Goal: Task Accomplishment & Management: Manage account settings

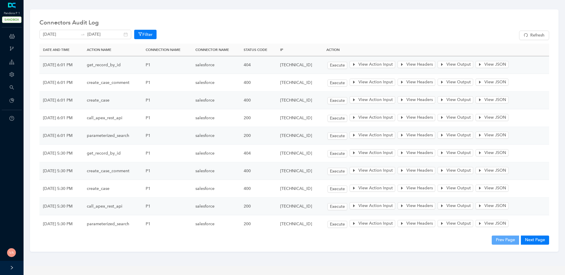
click at [211, 27] on div "Connectors Audit Log" at bounding box center [293, 22] width 509 height 12
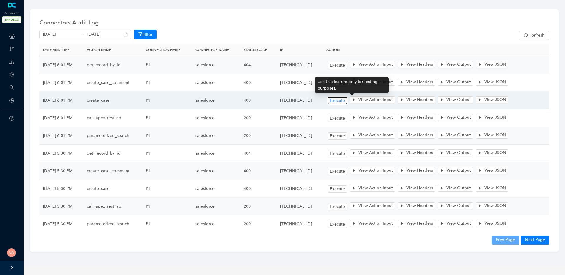
click at [345, 102] on span "Execute" at bounding box center [337, 100] width 15 height 6
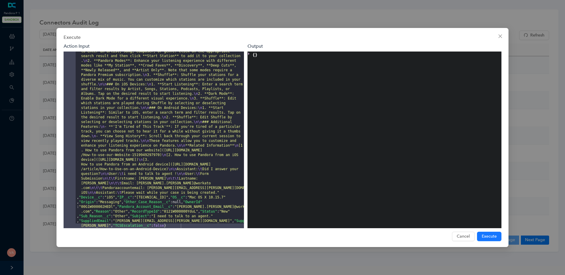
scroll to position [68, 0]
click at [495, 236] on span "Execute" at bounding box center [488, 236] width 15 height 6
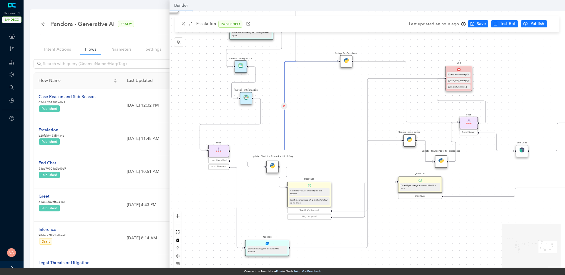
click at [272, 245] on div "Message Seems like our agents are busy at the moment." at bounding box center [267, 247] width 44 height 16
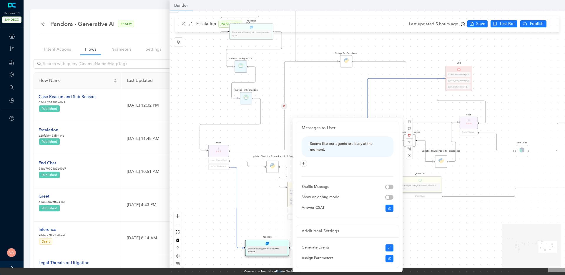
click at [480, 242] on div "Data Table Start P Rule P IsAvailable Rule newContact Get Contact details First…" at bounding box center [366, 141] width 395 height 261
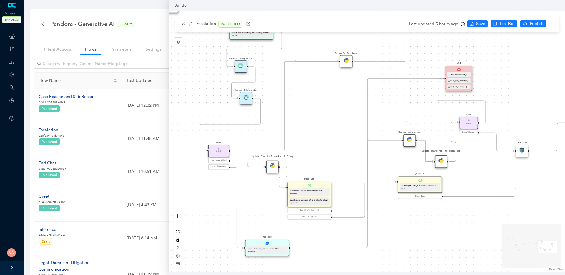
click at [218, 168] on span "Auto Timeout" at bounding box center [218, 167] width 15 height 4
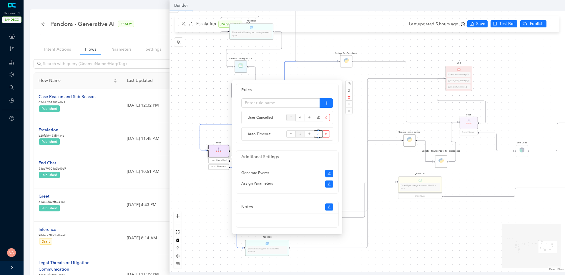
click at [317, 132] on icon "edit" at bounding box center [318, 133] width 3 height 9
type input "Auto Timeout"
click at [318, 134] on icon "edit" at bounding box center [318, 133] width 3 height 3
click at [318, 133] on icon "edit" at bounding box center [318, 133] width 3 height 9
click at [498, 245] on div "Data Table Start P Rule P IsAvailable Rule newContact Get Contact details First…" at bounding box center [366, 141] width 395 height 261
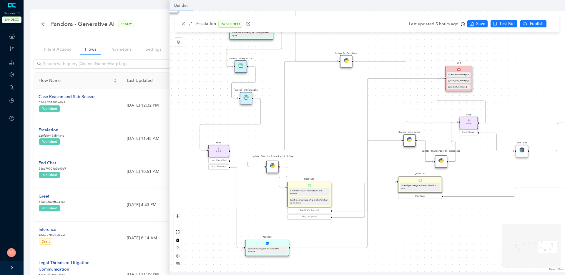
click at [266, 249] on div "Seems like our agents are busy at the moment." at bounding box center [267, 250] width 39 height 6
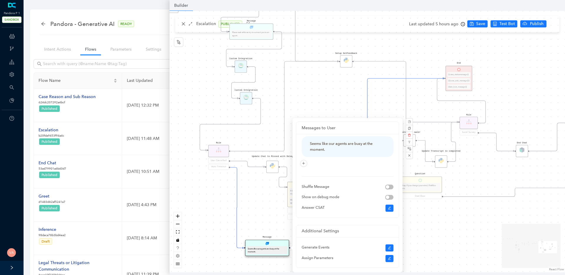
click at [431, 218] on div "Data Table Start P Rule P IsAvailable Rule newContact Get Contact details First…" at bounding box center [366, 141] width 395 height 261
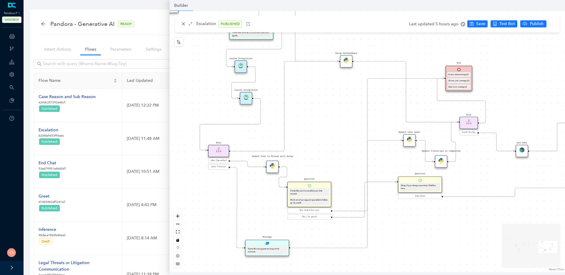
click at [272, 243] on div "Message Seems like our agents are busy at the moment." at bounding box center [267, 247] width 44 height 16
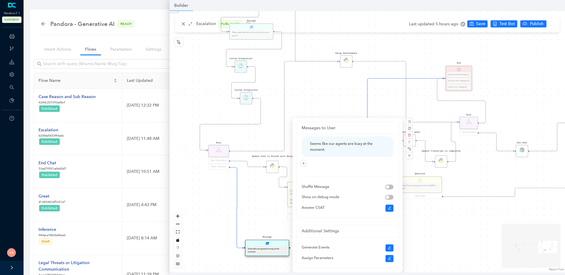
click at [238, 176] on icon "Edge from 29cff72d-0b5c-5043-3dc6-5f1405448c60 to reactflownode_b8ab5223-0faa-4…" at bounding box center [237, 207] width 14 height 81
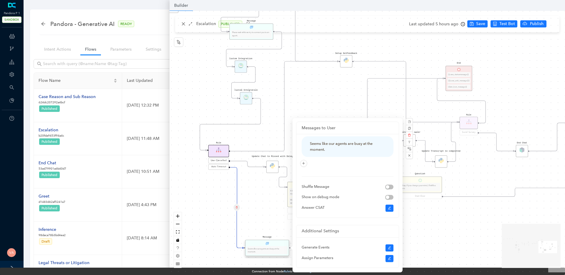
click at [220, 167] on div "Rule User Cancelled Auto Timeout" at bounding box center [218, 158] width 21 height 26
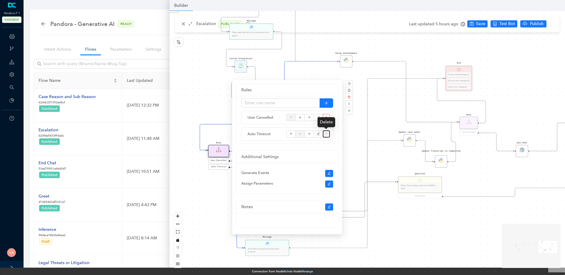
click at [325, 134] on icon "delete" at bounding box center [326, 134] width 2 height 2
click at [184, 23] on div "Data Table Start P Rule P IsAvailable Rule newContact Get Contact details First…" at bounding box center [366, 141] width 395 height 261
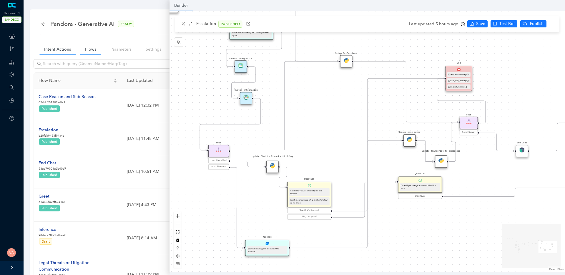
click at [45, 48] on link "Intent Actions" at bounding box center [57, 49] width 36 height 11
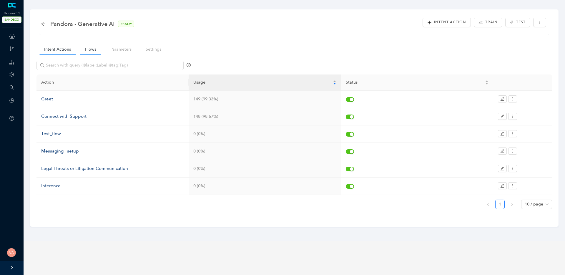
click at [89, 51] on link "Flows" at bounding box center [90, 49] width 21 height 11
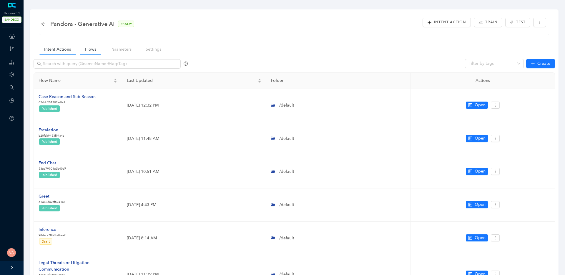
click at [58, 54] on link "Intent Actions" at bounding box center [57, 49] width 36 height 11
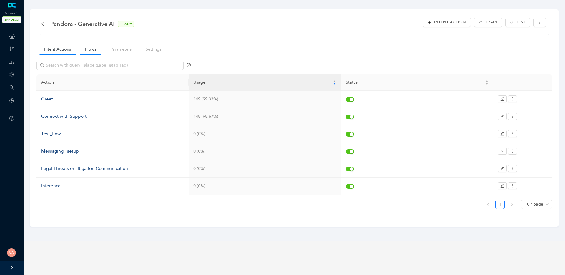
click at [89, 53] on link "Flows" at bounding box center [90, 49] width 21 height 11
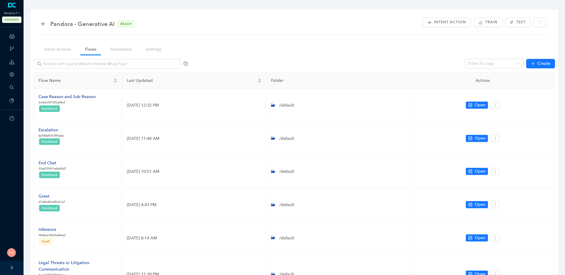
scroll to position [61, 0]
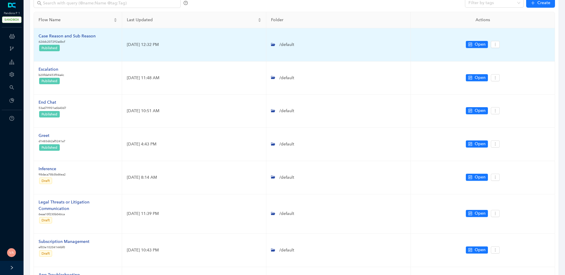
click at [87, 36] on div "Case Reason and Sub Reason" at bounding box center [67, 36] width 57 height 6
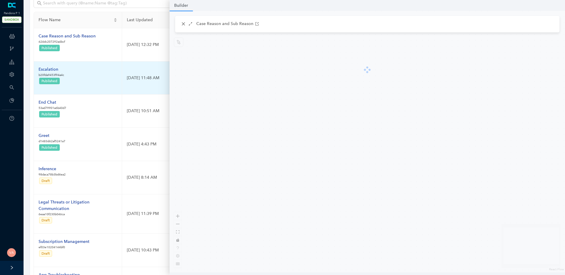
click at [47, 70] on div "Escalation" at bounding box center [52, 69] width 26 height 6
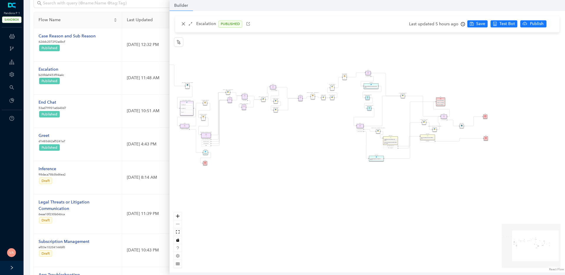
drag, startPoint x: 348, startPoint y: 171, endPoint x: 263, endPoint y: 141, distance: 89.6
click at [263, 142] on div "Data Table Start P Rule P IsAvailable Rule newContact Get Contact details First…" at bounding box center [366, 141] width 395 height 261
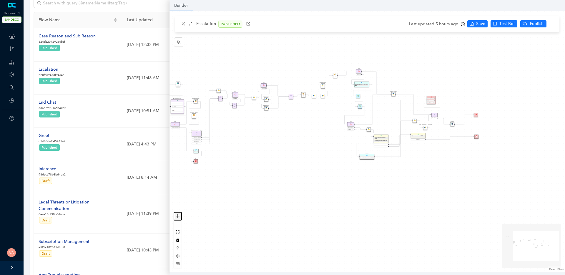
click at [178, 218] on button "zoom in" at bounding box center [178, 216] width 8 height 8
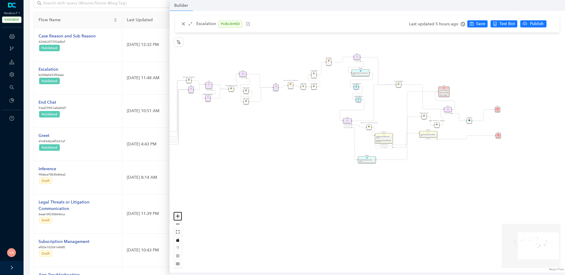
click at [178, 218] on button "zoom in" at bounding box center [178, 216] width 8 height 8
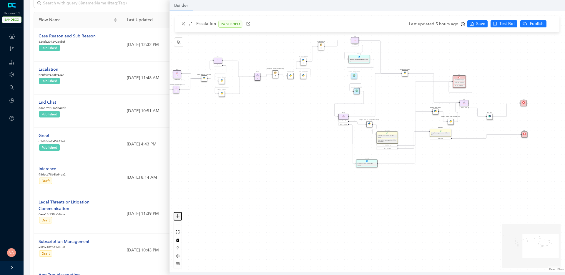
click at [178, 218] on button "zoom in" at bounding box center [178, 216] width 8 height 8
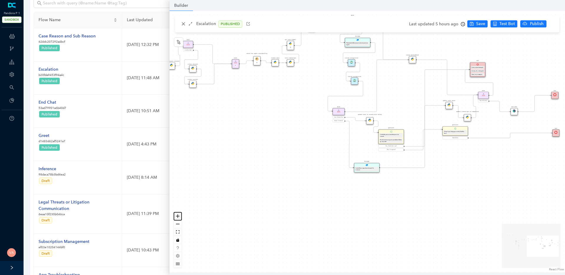
click at [178, 218] on button "zoom in" at bounding box center [178, 216] width 8 height 8
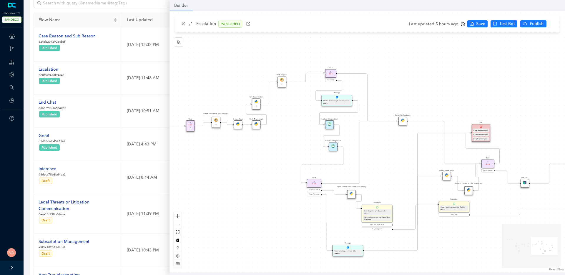
drag, startPoint x: 252, startPoint y: 133, endPoint x: 233, endPoint y: 211, distance: 79.9
click at [233, 211] on div "Data Table Start P Rule P IsAvailable Rule newContact Get Contact details First…" at bounding box center [366, 141] width 395 height 261
click at [176, 214] on icon "zoom in" at bounding box center [178, 216] width 4 height 4
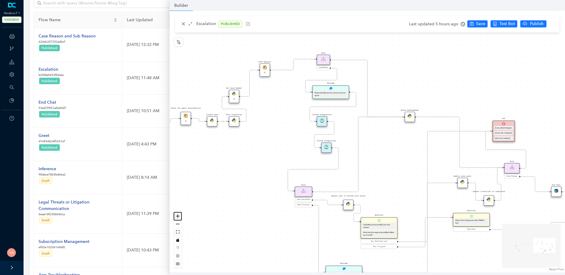
click at [176, 214] on icon "zoom in" at bounding box center [178, 216] width 4 height 4
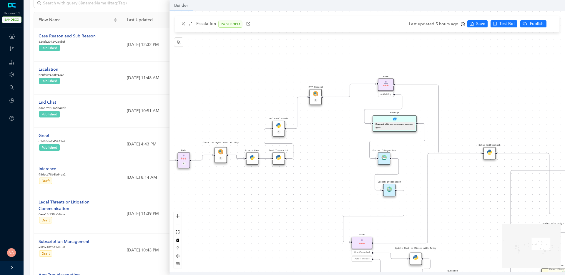
drag, startPoint x: 221, startPoint y: 142, endPoint x: 292, endPoint y: 183, distance: 82.2
click at [292, 183] on div "Data Table Start P Rule P IsAvailable Rule newContact Get Contact details First…" at bounding box center [366, 141] width 395 height 261
click at [179, 215] on button "zoom in" at bounding box center [178, 216] width 8 height 8
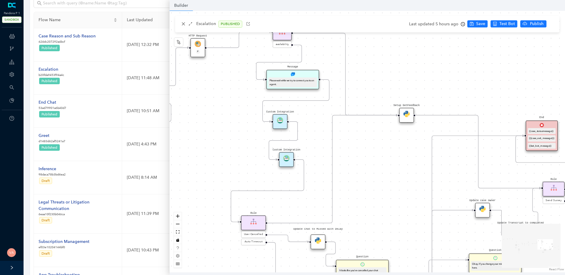
drag, startPoint x: 312, startPoint y: 187, endPoint x: 204, endPoint y: 146, distance: 114.6
click at [204, 146] on div "Data Table Start P Rule P IsAvailable Rule newContact Get Contact details First…" at bounding box center [366, 141] width 395 height 261
click at [368, 158] on div "Data Table Start P Rule P IsAvailable Rule newContact Get Contact details First…" at bounding box center [366, 141] width 395 height 261
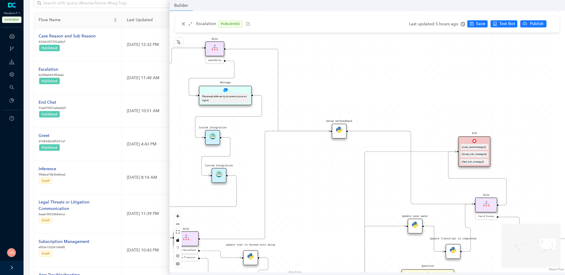
drag, startPoint x: 373, startPoint y: 171, endPoint x: 306, endPoint y: 187, distance: 69.2
click at [306, 187] on div "Data Table Start P Rule P IsAvailable Rule newContact Get Contact details First…" at bounding box center [366, 141] width 395 height 261
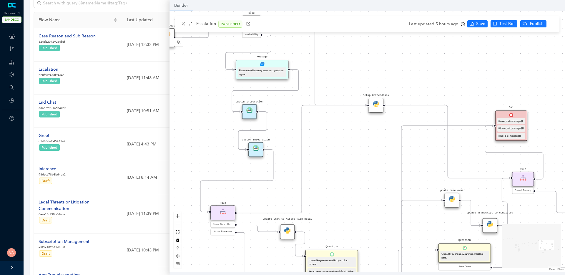
drag, startPoint x: 314, startPoint y: 184, endPoint x: 351, endPoint y: 158, distance: 44.9
click at [351, 158] on div "Data Table Start P Rule P IsAvailable Rule newContact Get Contact details First…" at bounding box center [366, 141] width 395 height 261
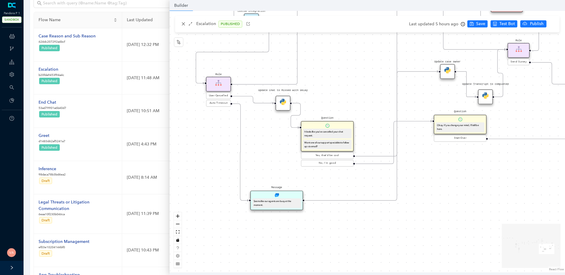
drag, startPoint x: 267, startPoint y: 253, endPoint x: 262, endPoint y: 125, distance: 128.6
click at [262, 125] on div "Data Table Start P Rule P IsAvailable Rule newContact Get Contact details First…" at bounding box center [366, 141] width 395 height 261
click at [284, 107] on div "Update Chat to Missed with Delay" at bounding box center [282, 103] width 15 height 15
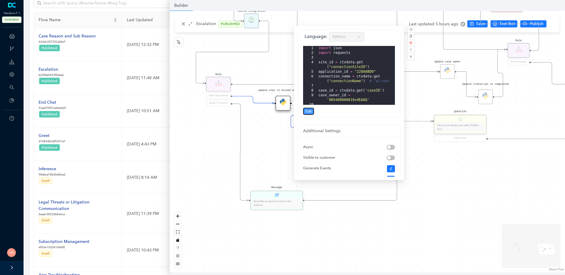
click at [310, 109] on span "Edit" at bounding box center [308, 110] width 6 height 5
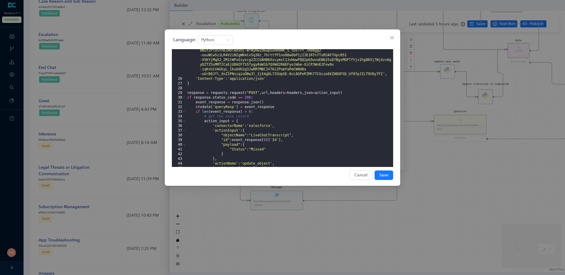
scroll to position [142, 0]
click at [269, 137] on div "'Authorization' : 'Bearer eyJ0eXAiOiJKV1QiLCJhbGciOiJSUzI1NiJ9 .eyJzY29wZSI6ImV…" at bounding box center [289, 109] width 207 height 179
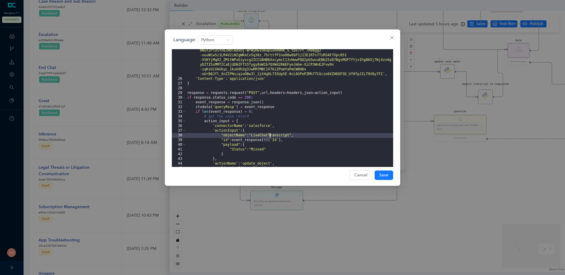
click at [269, 137] on div "'Authorization' : 'Bearer eyJ0eXAiOiJKV1QiLCJhbGciOiJSUzI1NiJ9 .eyJzY29wZSI6ImV…" at bounding box center [289, 109] width 207 height 179
click at [278, 135] on div "'Authorization' : 'Bearer eyJ0eXAiOiJKV1QiLCJhbGciOiJSUzI1NiJ9 .eyJzY29wZSI6ImV…" at bounding box center [289, 109] width 207 height 179
click at [242, 134] on div "'Authorization' : 'Bearer eyJ0eXAiOiJKV1QiLCJhbGciOiJSUzI1NiJ9 .eyJzY29wZSI6ImV…" at bounding box center [289, 109] width 207 height 179
click at [233, 133] on div "'Authorization' : 'Bearer eyJ0eXAiOiJKV1QiLCJhbGciOiJSUzI1NiJ9 .eyJzY29wZSI6ImV…" at bounding box center [289, 109] width 207 height 179
click at [223, 122] on div "'Authorization' : 'Bearer eyJ0eXAiOiJKV1QiLCJhbGciOiJSUzI1NiJ9 .eyJzY29wZSI6ImV…" at bounding box center [289, 109] width 207 height 179
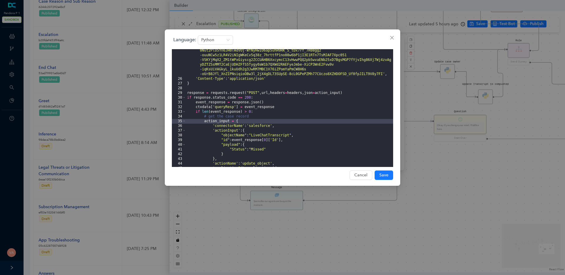
click at [236, 118] on div "'Authorization' : 'Bearer eyJ0eXAiOiJKV1QiLCJhbGciOiJSUzI1NiJ9 .eyJzY29wZSI6ImV…" at bounding box center [289, 109] width 207 height 179
click at [263, 137] on div "'Authorization' : 'Bearer eyJ0eXAiOiJKV1QiLCJhbGciOiJSUzI1NiJ9 .eyJzY29wZSI6ImV…" at bounding box center [289, 109] width 207 height 179
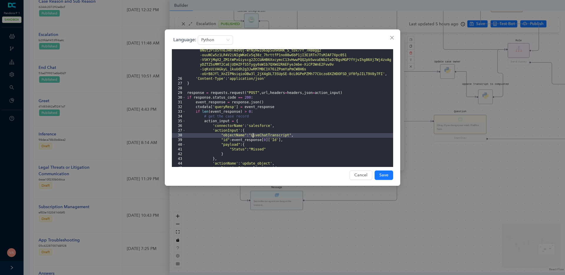
click at [263, 137] on div "'Authorization' : 'Bearer eyJ0eXAiOiJKV1QiLCJhbGciOiJSUzI1NiJ9 .eyJzY29wZSI6ImV…" at bounding box center [289, 109] width 207 height 179
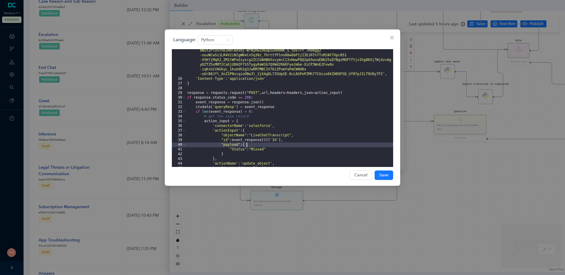
click at [248, 142] on div "'Authorization' : 'Bearer eyJ0eXAiOiJKV1QiLCJhbGciOiJSUzI1NiJ9 .eyJzY29wZSI6ImV…" at bounding box center [289, 109] width 207 height 179
click at [255, 148] on div "'Authorization' : 'Bearer eyJ0eXAiOiJKV1QiLCJhbGciOiJSUzI1NiJ9 .eyJzY29wZSI6ImV…" at bounding box center [289, 109] width 207 height 179
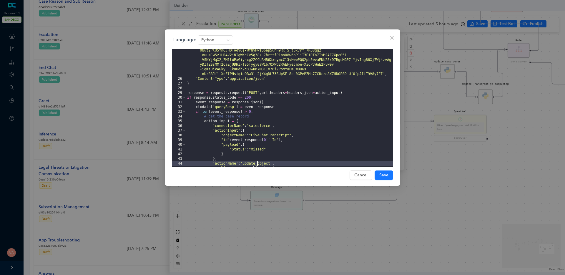
click at [256, 163] on div "'Authorization' : 'Bearer eyJ0eXAiOiJKV1QiLCJhbGciOiJSUzI1NiJ9 .eyJzY29wZSI6ImV…" at bounding box center [289, 109] width 207 height 179
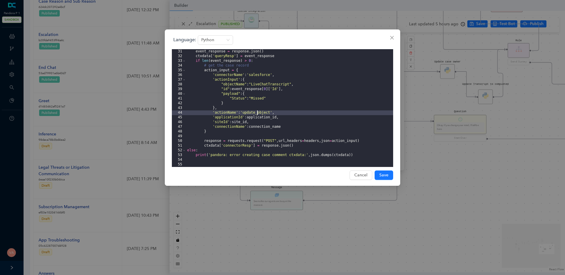
scroll to position [193, 0]
click at [391, 37] on icon "close" at bounding box center [391, 37] width 5 height 5
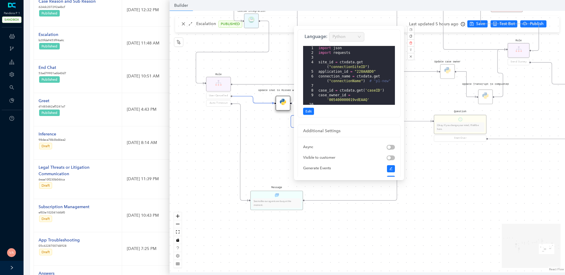
click at [380, 246] on div "Data Table Start P Rule P IsAvailable Rule newContact Get Contact details First…" at bounding box center [366, 141] width 395 height 261
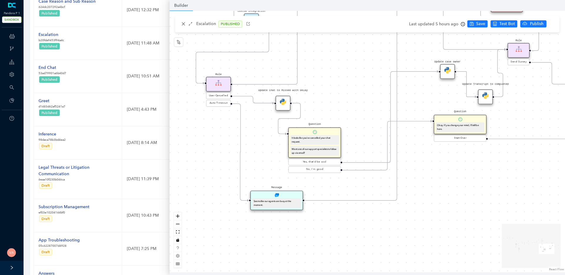
drag, startPoint x: 322, startPoint y: 133, endPoint x: 311, endPoint y: 139, distance: 12.1
click at [311, 139] on div "It looks like you've cancelled your chat request." at bounding box center [314, 139] width 46 height 7
click at [213, 146] on div "Data Table Start P Rule P IsAvailable Rule newContact Get Contact details First…" at bounding box center [366, 141] width 395 height 261
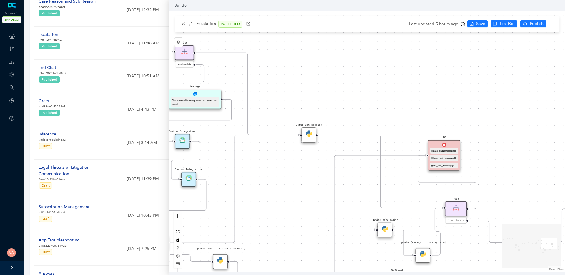
drag, startPoint x: 358, startPoint y: 76, endPoint x: 295, endPoint y: 234, distance: 170.1
click at [295, 234] on div "Data Table Start P Rule P IsAvailable Rule newContact Get Contact details First…" at bounding box center [366, 141] width 395 height 261
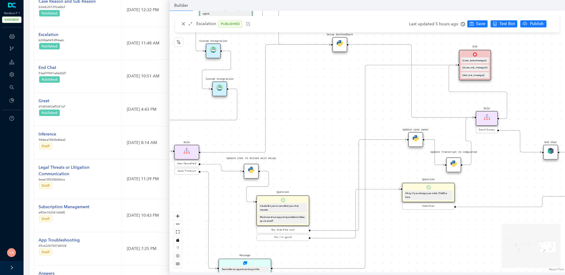
drag, startPoint x: 287, startPoint y: 236, endPoint x: 318, endPoint y: 146, distance: 95.4
click at [318, 146] on div "Data Table Start P Rule P IsAvailable Rule newContact Get Contact details First…" at bounding box center [366, 141] width 395 height 261
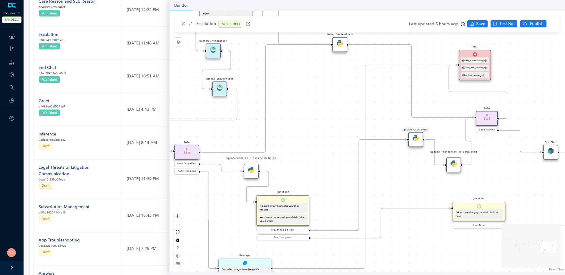
drag, startPoint x: 417, startPoint y: 189, endPoint x: 469, endPoint y: 209, distance: 55.1
click at [469, 209] on div "Question Okay. If you change your mind, I'll still be here." at bounding box center [478, 210] width 53 height 19
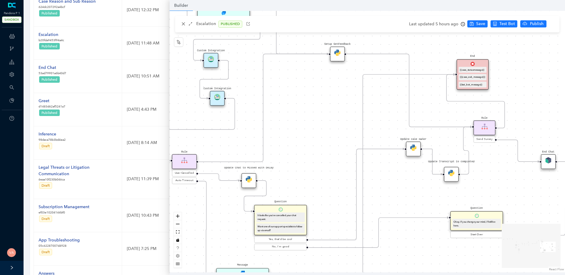
drag, startPoint x: 419, startPoint y: 180, endPoint x: 416, endPoint y: 189, distance: 9.7
click at [416, 189] on div "Data Table Start P Rule P IsAvailable Rule newContact Get Contact details First…" at bounding box center [366, 141] width 395 height 261
drag, startPoint x: 410, startPoint y: 147, endPoint x: 404, endPoint y: 171, distance: 25.0
click at [404, 171] on img at bounding box center [406, 173] width 6 height 6
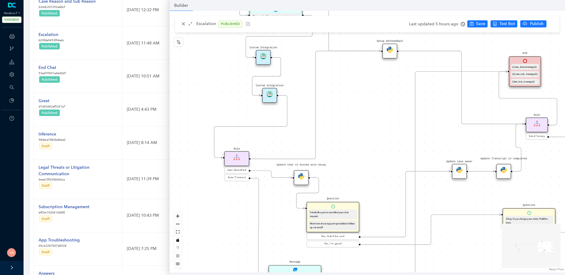
drag, startPoint x: 293, startPoint y: 166, endPoint x: 345, endPoint y: 163, distance: 52.4
click at [345, 163] on div "Data Table Start P Rule P IsAvailable Rule newContact Get Contact details First…" at bounding box center [366, 141] width 395 height 261
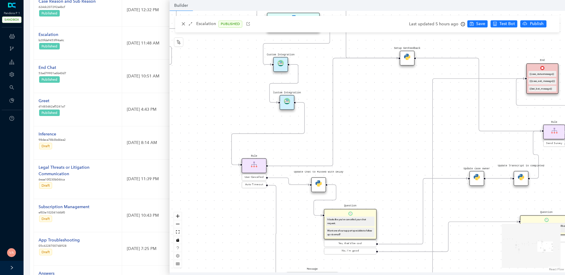
drag, startPoint x: 475, startPoint y: 143, endPoint x: 493, endPoint y: 149, distance: 19.2
click at [493, 149] on div "Data Table Start P Rule P IsAvailable Rule newContact Get Contact details First…" at bounding box center [366, 141] width 395 height 261
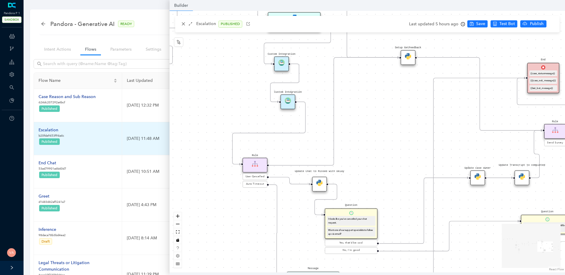
click at [54, 130] on div "Escalation" at bounding box center [52, 130] width 26 height 6
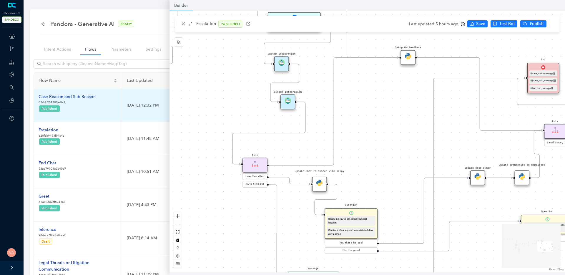
click at [72, 93] on div "Case Reason and Sub Reason" at bounding box center [67, 96] width 57 height 6
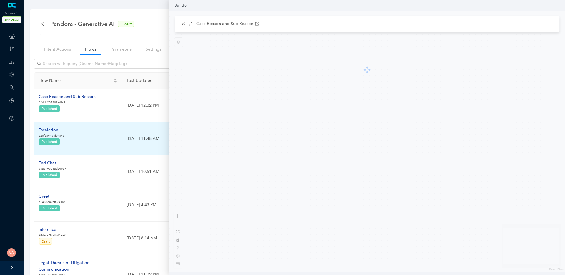
click at [49, 131] on div "Escalation" at bounding box center [52, 130] width 26 height 6
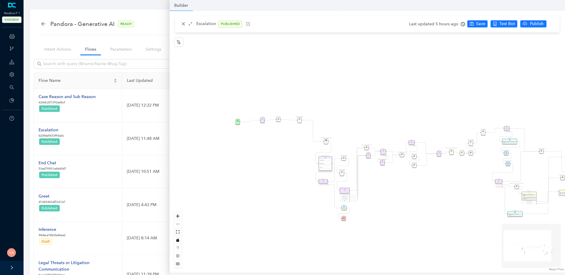
drag, startPoint x: 228, startPoint y: 120, endPoint x: 310, endPoint y: 153, distance: 88.6
click at [310, 153] on div "Data Table Start P Rule P IsAvailable Rule newContact Get Contact details First…" at bounding box center [366, 141] width 395 height 261
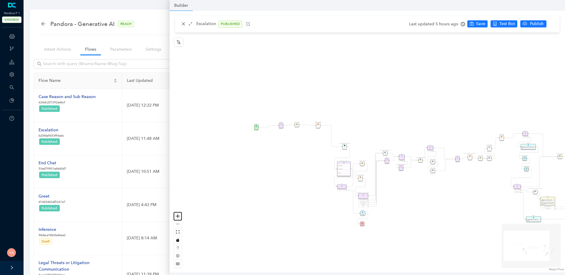
click at [179, 214] on icon "zoom in" at bounding box center [178, 216] width 4 height 4
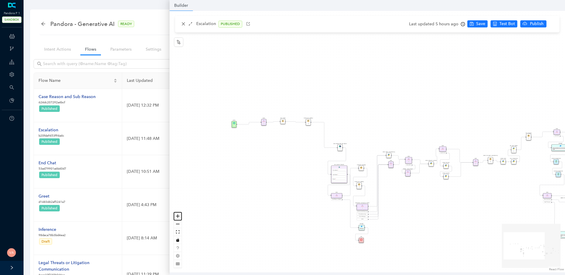
click at [179, 214] on icon "zoom in" at bounding box center [178, 216] width 4 height 4
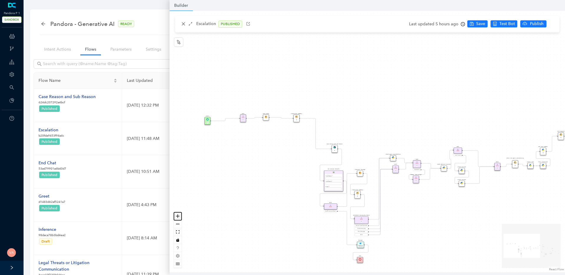
click at [179, 214] on icon "zoom in" at bounding box center [178, 216] width 4 height 4
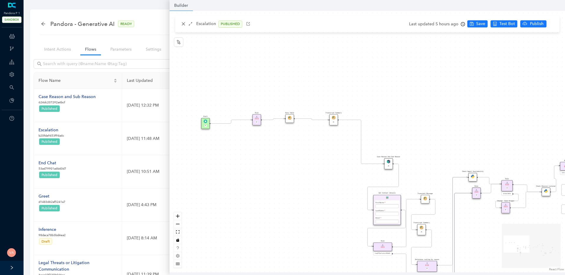
drag, startPoint x: 226, startPoint y: 151, endPoint x: 294, endPoint y: 163, distance: 69.2
click at [294, 163] on div "Data Table Start P Rule P IsAvailable Rule newContact Get Contact details First…" at bounding box center [366, 141] width 395 height 261
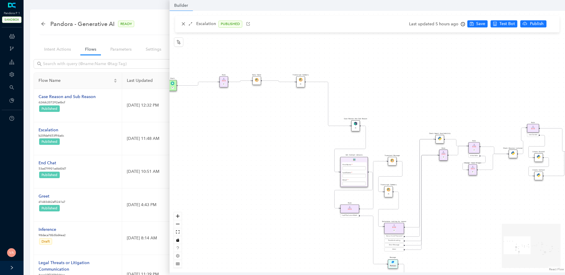
drag, startPoint x: 303, startPoint y: 163, endPoint x: 269, endPoint y: 124, distance: 51.0
click at [269, 124] on div "Data Table Start P Rule P IsAvailable Rule newContact Get Contact details First…" at bounding box center [366, 141] width 395 height 261
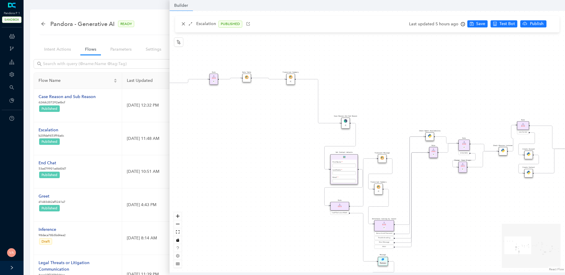
drag, startPoint x: 316, startPoint y: 128, endPoint x: 307, endPoint y: 125, distance: 9.4
click at [307, 125] on div "Data Table Start P Rule P IsAvailable Rule newContact Get Contact details First…" at bounding box center [366, 141] width 395 height 261
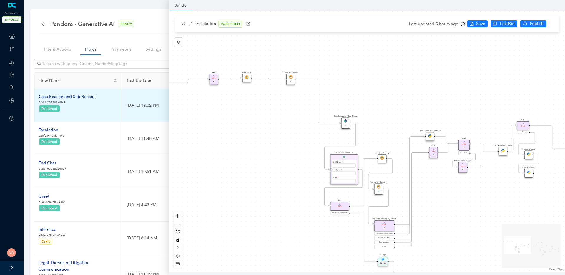
click at [72, 97] on div "Case Reason and Sub Reason" at bounding box center [67, 96] width 57 height 6
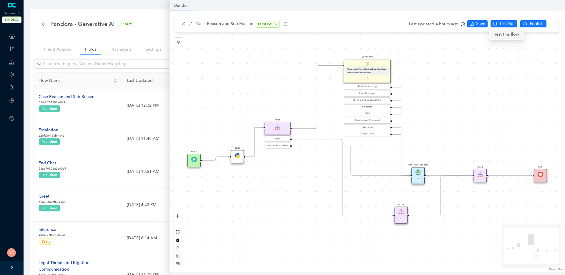
click at [503, 32] on span "Test this flow" at bounding box center [506, 34] width 25 height 6
click at [462, 24] on icon "clock-circle" at bounding box center [462, 24] width 4 height 4
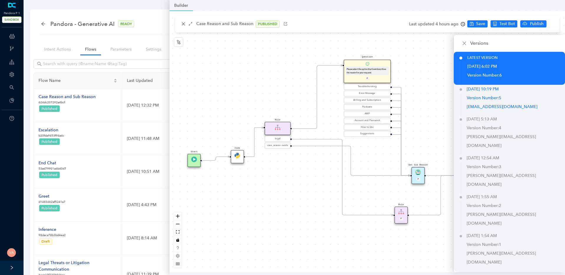
click at [497, 98] on p "Version Number: 5" at bounding box center [515, 97] width 98 height 9
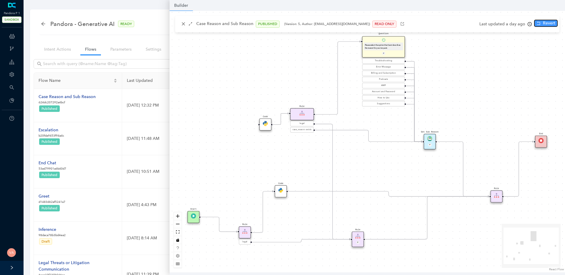
click at [545, 23] on span "Revert" at bounding box center [548, 23] width 12 height 6
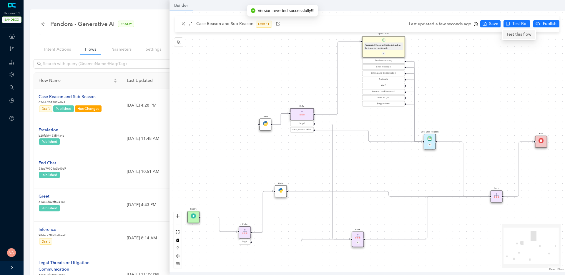
click at [514, 32] on span "Test this flow" at bounding box center [518, 34] width 25 height 6
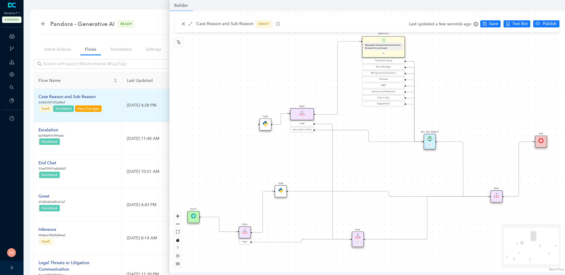
click at [75, 95] on div "Case Reason and Sub Reason" at bounding box center [71, 96] width 64 height 6
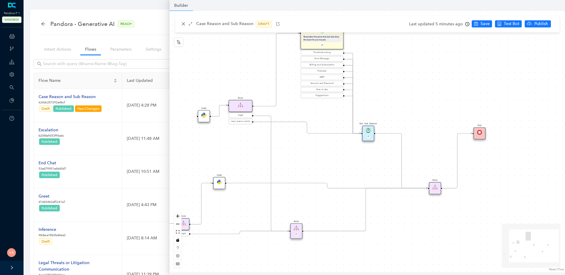
drag, startPoint x: 300, startPoint y: 213, endPoint x: 236, endPoint y: 204, distance: 65.0
click at [236, 204] on div "Code Rule legal Start End Question Please select the option that best describes…" at bounding box center [366, 141] width 395 height 261
drag, startPoint x: 360, startPoint y: 161, endPoint x: 363, endPoint y: 162, distance: 3.1
click at [363, 162] on div "Code Rule legal Start End Question Please select the option that best describes…" at bounding box center [366, 141] width 395 height 261
click at [370, 133] on img at bounding box center [367, 130] width 5 height 5
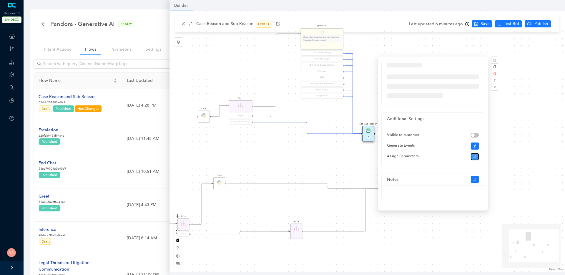
click at [476, 158] on icon "edit" at bounding box center [475, 157] width 4 height 4
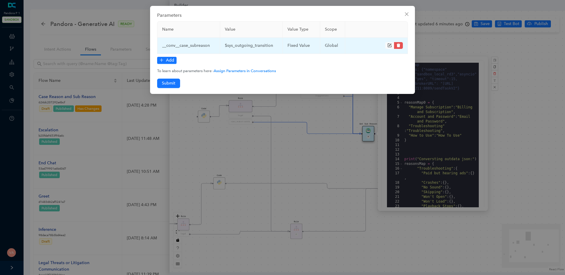
click at [241, 47] on td "$sys_outgoing_transition" at bounding box center [251, 46] width 63 height 16
click at [262, 46] on td "$sys_outgoing_transition" at bounding box center [251, 46] width 63 height 16
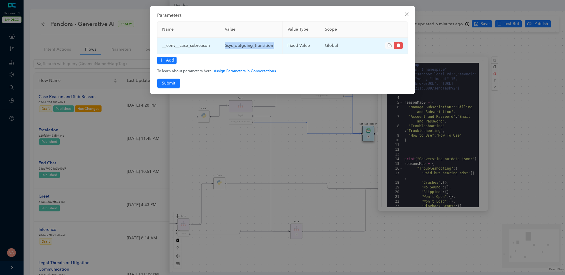
click at [262, 46] on td "$sys_outgoing_transition" at bounding box center [251, 46] width 63 height 16
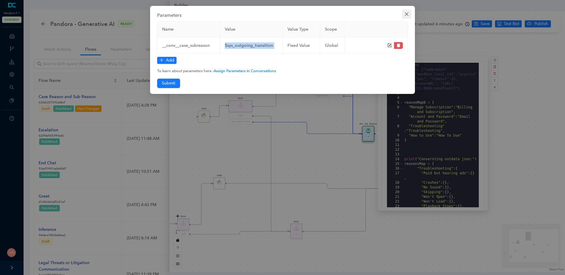
click at [406, 12] on icon "close" at bounding box center [406, 14] width 5 height 5
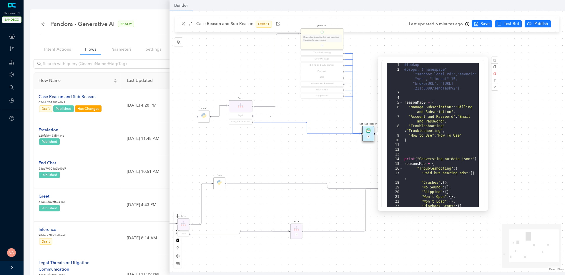
click at [316, 114] on div "Code Rule legal Start End Question Please select the option that best describes…" at bounding box center [366, 141] width 395 height 261
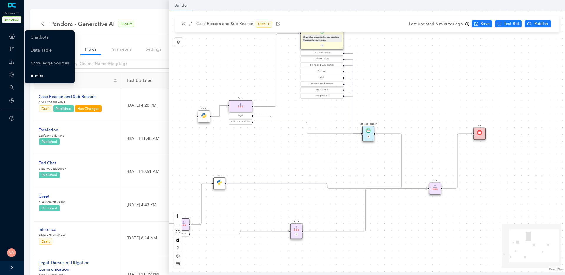
click at [43, 75] on link "Audits" at bounding box center [37, 76] width 12 height 12
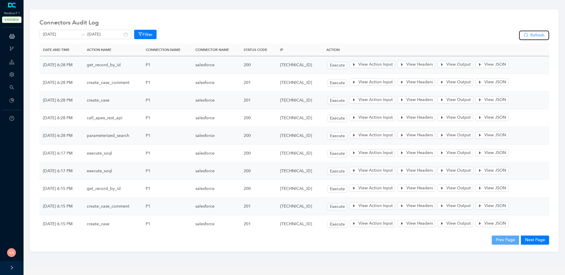
click at [538, 32] on span "Refresh" at bounding box center [537, 35] width 14 height 6
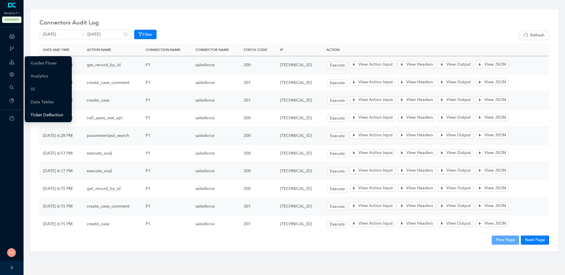
click at [53, 118] on link "Ticket Deflection" at bounding box center [47, 115] width 33 height 12
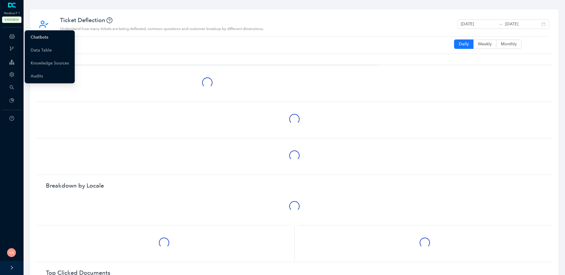
click at [48, 37] on link "Chatbots" at bounding box center [40, 37] width 18 height 12
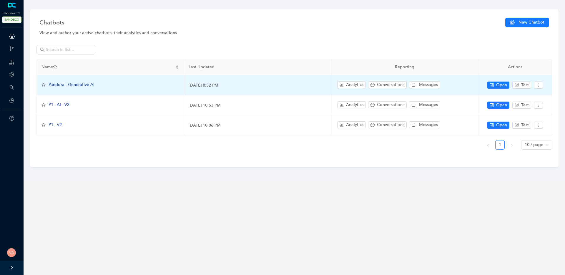
click at [68, 86] on span "Pandora - Generative AI" at bounding box center [72, 84] width 46 height 5
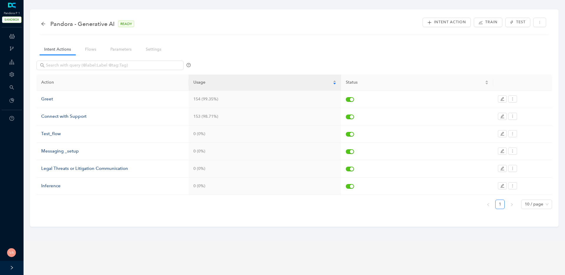
click at [75, 45] on nav "Intent Actions Flows Parameters Settings" at bounding box center [104, 49] width 137 height 17
click at [89, 50] on link "Flows" at bounding box center [90, 49] width 21 height 11
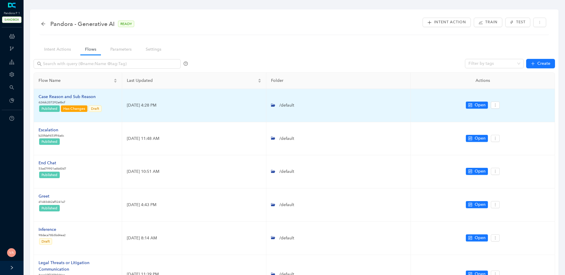
click at [80, 97] on div "Case Reason and Sub Reason" at bounding box center [71, 96] width 64 height 6
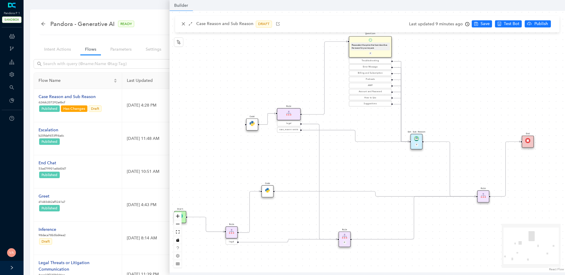
drag, startPoint x: 286, startPoint y: 163, endPoint x: 273, endPoint y: 163, distance: 13.2
click at [273, 163] on div "Code Rule legal Start End Question Please select the option that best describes…" at bounding box center [366, 141] width 395 height 261
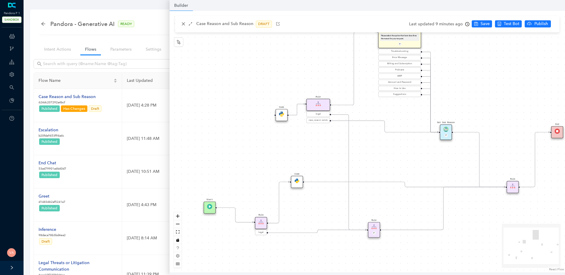
drag, startPoint x: 278, startPoint y: 229, endPoint x: 307, endPoint y: 219, distance: 30.9
click at [307, 219] on div "Code Rule legal Start End Question Please select the option that best describes…" at bounding box center [366, 141] width 395 height 261
click at [296, 183] on div "Code" at bounding box center [297, 182] width 12 height 12
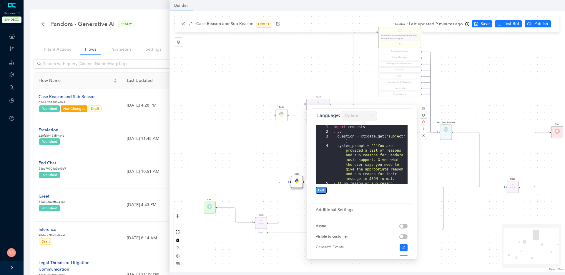
click at [320, 189] on span "Edit" at bounding box center [321, 189] width 6 height 5
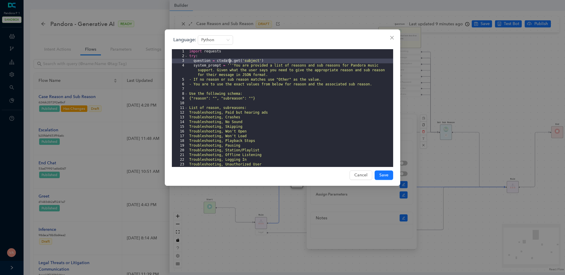
click at [230, 61] on div "import requests try : question = ctxdata . get ( 'subject' ) system_prompt = ''…" at bounding box center [290, 112] width 205 height 127
click at [246, 61] on div "import requests try : question = ctxdata . get ( 'subject' ) system_prompt = ''…" at bounding box center [290, 112] width 205 height 127
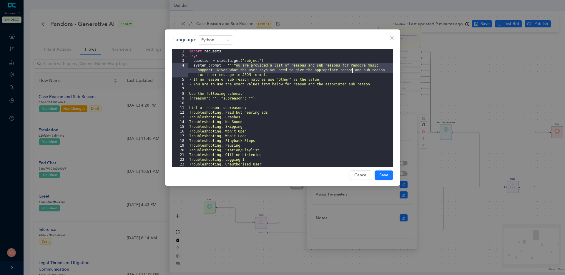
drag, startPoint x: 235, startPoint y: 66, endPoint x: 353, endPoint y: 68, distance: 118.2
click at [353, 68] on div "import requests try : question = ctxdata . get ( 'subject' ) system_prompt = ''…" at bounding box center [290, 112] width 205 height 127
click at [302, 89] on div "import requests try : question = ctxdata . get ( 'subject' ) system_prompt = ''…" at bounding box center [290, 112] width 205 height 127
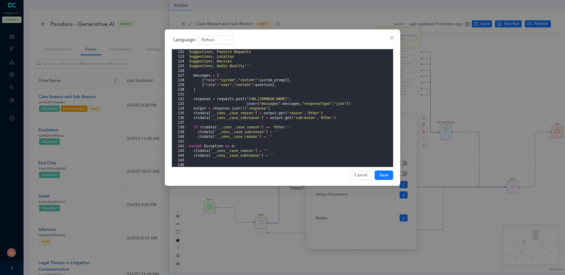
scroll to position [567, 0]
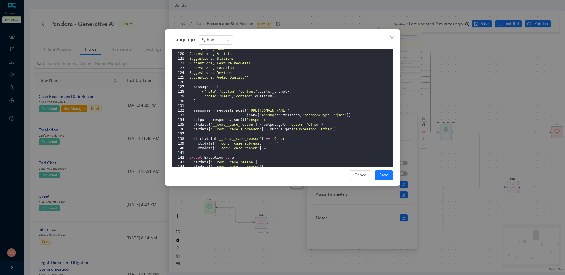
click at [273, 92] on div "Suggestions, Songs Suggestions, Artists Suggestions, Stations Suggestions, Feat…" at bounding box center [290, 110] width 205 height 127
click at [264, 95] on div "Suggestions, Songs Suggestions, Artists Suggestions, Stations Suggestions, Feat…" at bounding box center [290, 110] width 205 height 127
click at [224, 100] on div "Suggestions, Songs Suggestions, Artists Suggestions, Stations Suggestions, Feat…" at bounding box center [290, 110] width 205 height 127
click at [268, 98] on div "Suggestions, Songs Suggestions, Artists Suggestions, Stations Suggestions, Feat…" at bounding box center [290, 110] width 205 height 127
click at [318, 125] on div "Suggestions, Songs Suggestions, Artists Suggestions, Stations Suggestions, Feat…" at bounding box center [290, 110] width 205 height 127
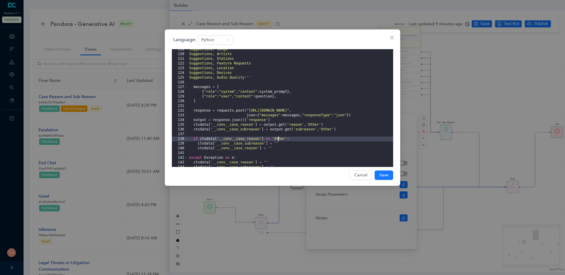
click at [277, 139] on div "Suggestions, Songs Suggestions, Artists Suggestions, Stations Suggestions, Feat…" at bounding box center [290, 110] width 205 height 127
click at [392, 37] on icon "close" at bounding box center [391, 37] width 5 height 5
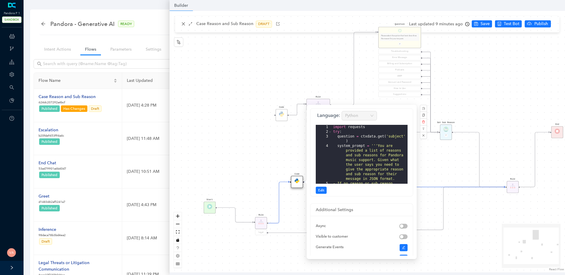
click at [505, 118] on div "Code Rule legal Start End Question Please select the option that best describes…" at bounding box center [366, 141] width 395 height 261
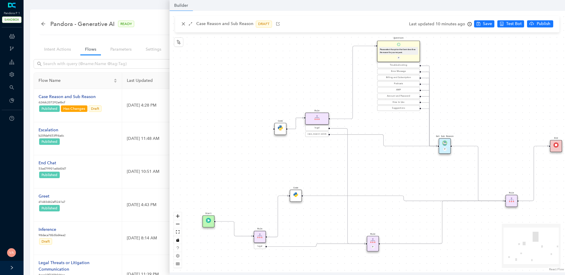
drag, startPoint x: 284, startPoint y: 161, endPoint x: 283, endPoint y: 175, distance: 13.9
click at [283, 175] on div "Code Rule legal Start End Question Please select the option that best describes…" at bounding box center [366, 141] width 395 height 261
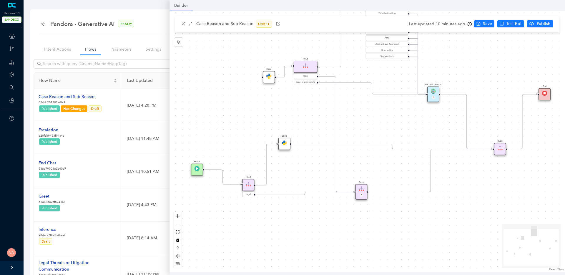
drag, startPoint x: 240, startPoint y: 178, endPoint x: 221, endPoint y: 119, distance: 62.3
click at [221, 119] on div "Code Rule legal Start End Question Please select the option that best describes…" at bounding box center [366, 141] width 395 height 261
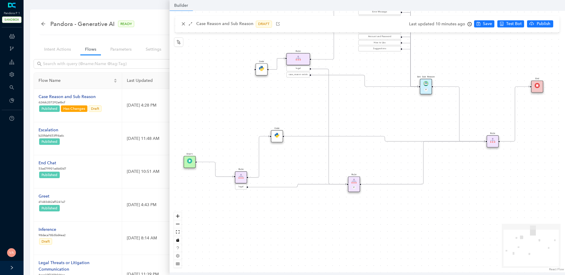
click at [280, 133] on div "Code" at bounding box center [277, 136] width 12 height 12
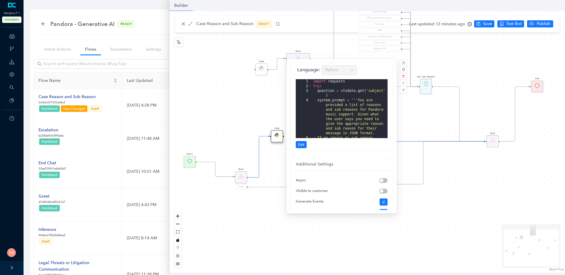
click at [237, 110] on div "Code Rule legal Start End Question Please select the option that best describes…" at bounding box center [366, 141] width 395 height 261
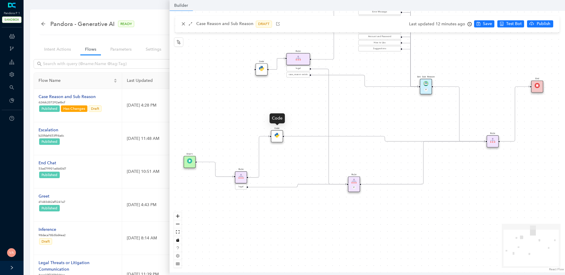
click at [276, 133] on img at bounding box center [276, 135] width 5 height 5
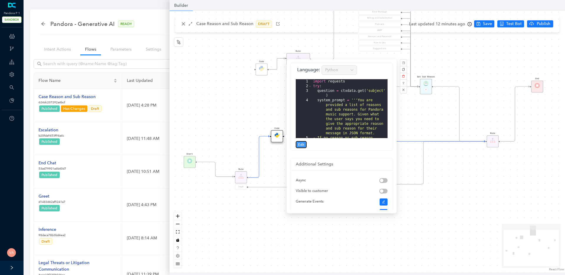
click at [300, 148] on button "Edit" at bounding box center [300, 144] width 11 height 7
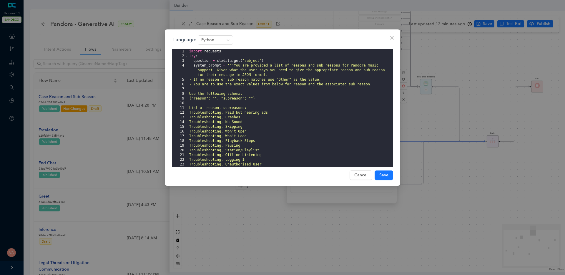
click at [207, 65] on div "import requests try : question = ctxdata . get ( 'subject' ) system_prompt = ''…" at bounding box center [290, 112] width 205 height 127
click at [231, 64] on div "import requests try : question = ctxdata . get ( 'subject' ) system_prompt = ''…" at bounding box center [290, 112] width 205 height 127
click at [241, 61] on div "import requests try : question = ctxdata . get ( 'subject' ) system_prompt = ''…" at bounding box center [290, 112] width 205 height 127
click at [263, 59] on div "import requests try : question = ctxdata . get ( 'subject' ) system_prompt = ''…" at bounding box center [290, 112] width 205 height 127
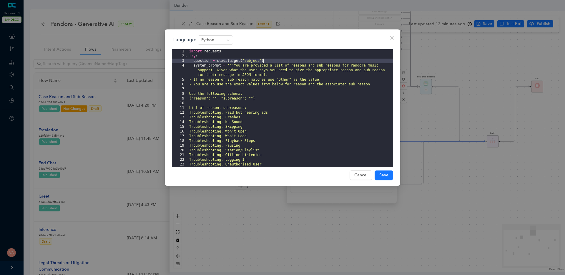
click at [256, 59] on div "import requests try : question = ctxdata . get ( 'subject' ) system_prompt = ''…" at bounding box center [290, 112] width 205 height 127
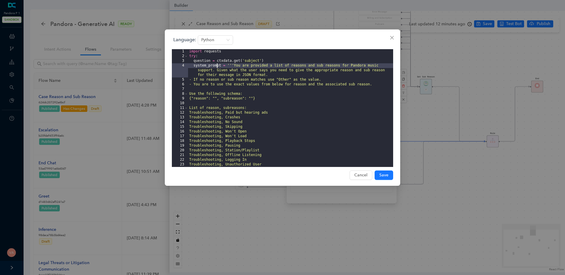
click at [217, 65] on div "import requests try : question = ctxdata . get ( 'subject' ) system_prompt = ''…" at bounding box center [290, 112] width 205 height 127
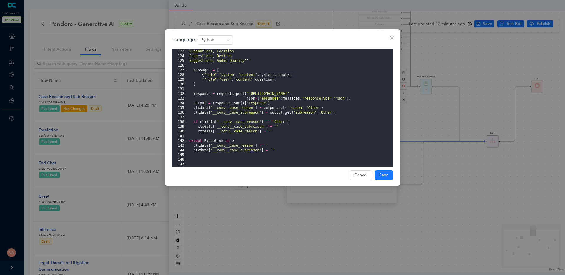
scroll to position [151, 0]
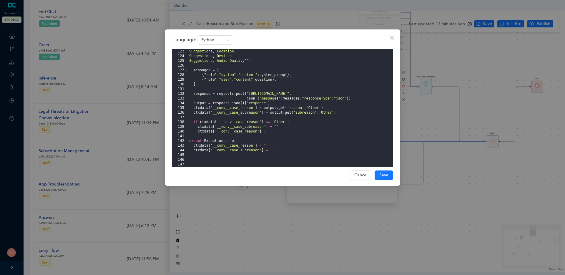
click at [210, 66] on div "Suggestions, Location Suggestions, Devices Suggestions, Audio Quality''' messag…" at bounding box center [290, 112] width 205 height 127
click at [205, 86] on div "Suggestions, Location Suggestions, Devices Suggestions, Audio Quality''' messag…" at bounding box center [290, 112] width 205 height 127
click at [215, 113] on div "Suggestions, Location Suggestions, Devices Suggestions, Audio Quality''' messag…" at bounding box center [290, 112] width 205 height 127
click at [221, 146] on div "Suggestions, Location Suggestions, Devices Suggestions, Audio Quality''' messag…" at bounding box center [290, 112] width 205 height 127
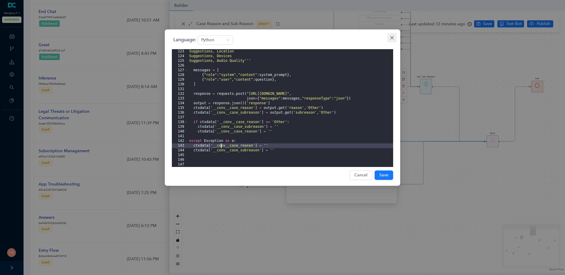
click at [394, 38] on span "Close" at bounding box center [391, 37] width 9 height 5
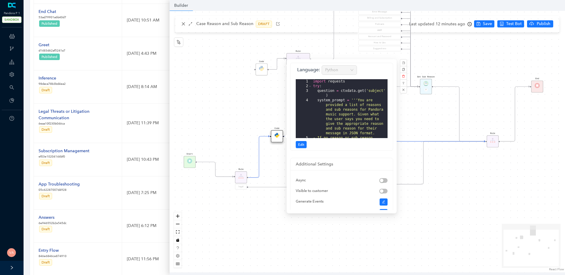
click at [230, 120] on div "Code Rule legal Start End Question Please select the option that best describes…" at bounding box center [366, 141] width 395 height 261
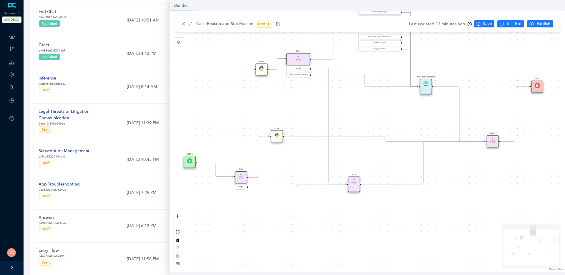
click at [490, 141] on img at bounding box center [492, 140] width 5 height 5
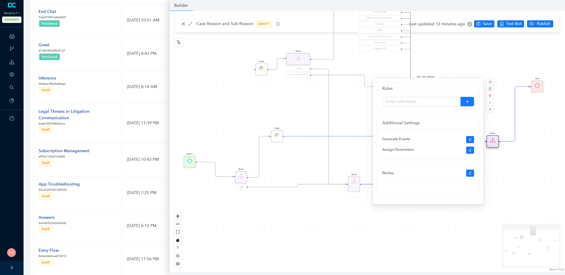
click at [509, 201] on div "Code Rule legal Start End Question Please select the option that best describes…" at bounding box center [366, 141] width 395 height 261
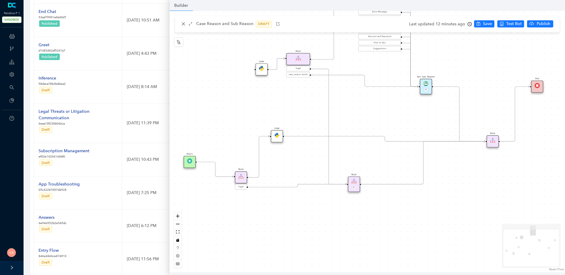
click at [435, 188] on div "Code Rule legal Start End Question Please select the option that best describes…" at bounding box center [366, 141] width 395 height 261
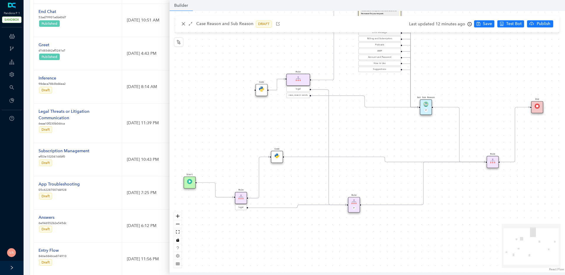
drag, startPoint x: 307, startPoint y: 168, endPoint x: 307, endPoint y: 188, distance: 20.6
click at [307, 188] on div "Code Rule legal Start End Question Please select the option that best describes…" at bounding box center [366, 141] width 395 height 261
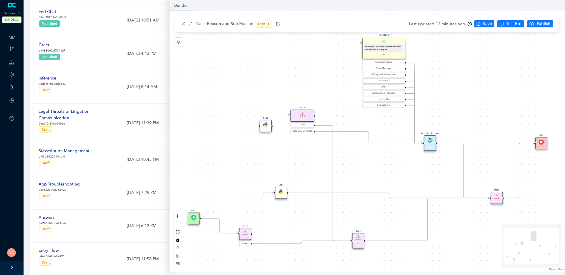
drag, startPoint x: 303, startPoint y: 114, endPoint x: 307, endPoint y: 151, distance: 37.3
click at [307, 151] on div "Code Rule legal Start End Question Please select the option that best describes…" at bounding box center [366, 141] width 395 height 261
click at [385, 46] on div "Please select the option that best describes the reason for your request." at bounding box center [383, 49] width 37 height 6
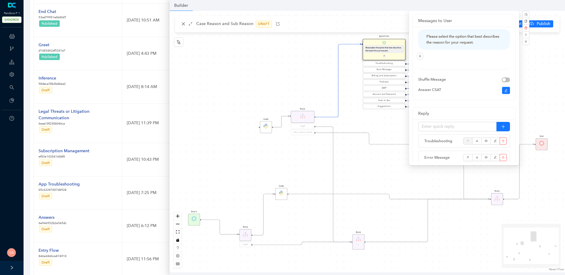
click at [339, 116] on icon "Edge from 99a85900-56e4-6189-8886-7cf25d592f78 to 03d793ac-5936-7878-b463-954ec…" at bounding box center [338, 80] width 46 height 73
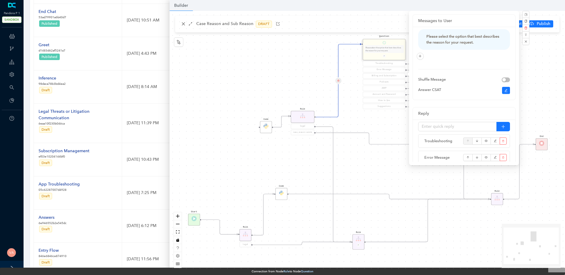
click at [354, 126] on div "Code Rule legal Start End Question Please select the option that best describes…" at bounding box center [366, 141] width 395 height 261
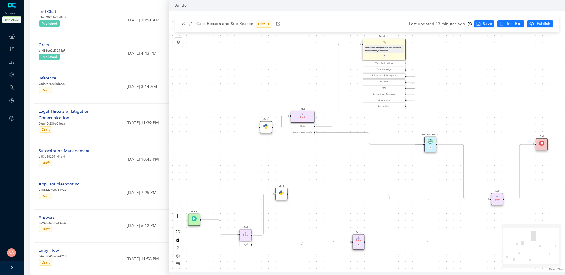
click at [279, 194] on img at bounding box center [280, 192] width 5 height 5
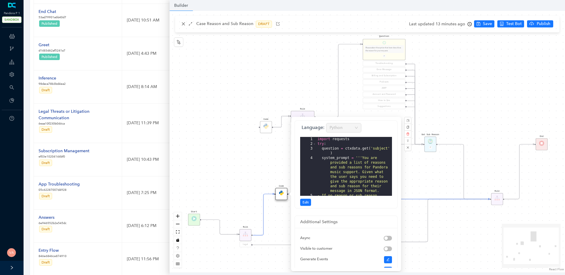
click at [242, 161] on div "Code Rule legal Start End Question Please select the option that best describes…" at bounding box center [366, 141] width 395 height 261
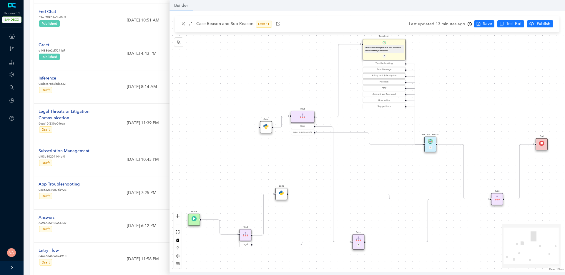
click at [282, 194] on img at bounding box center [280, 192] width 5 height 5
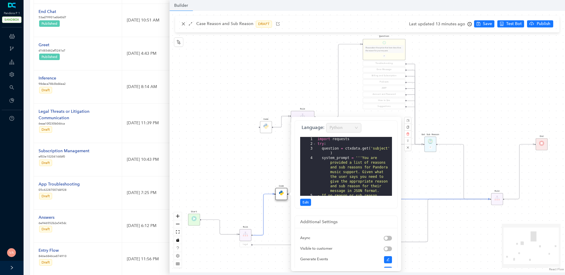
click at [276, 223] on div "Code Rule legal Start End Question Please select the option that best describes…" at bounding box center [366, 141] width 395 height 261
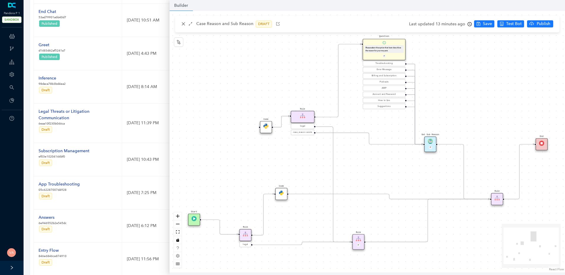
click at [277, 192] on div "Code" at bounding box center [281, 194] width 12 height 12
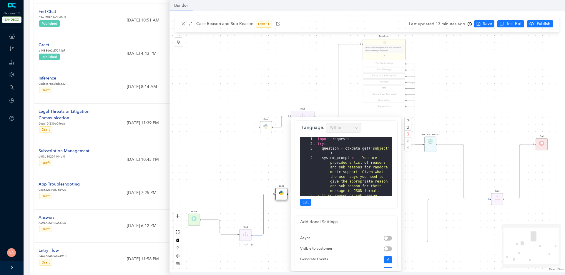
click at [285, 226] on div "Code Rule legal Start End Question Please select the option that best describes…" at bounding box center [366, 141] width 395 height 261
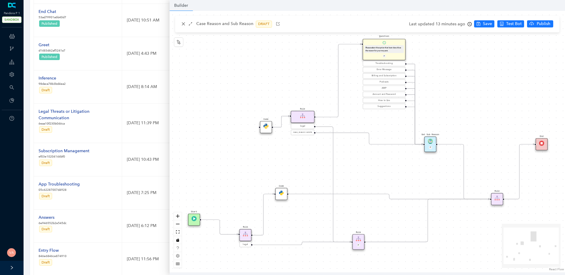
click at [283, 191] on img at bounding box center [280, 192] width 5 height 5
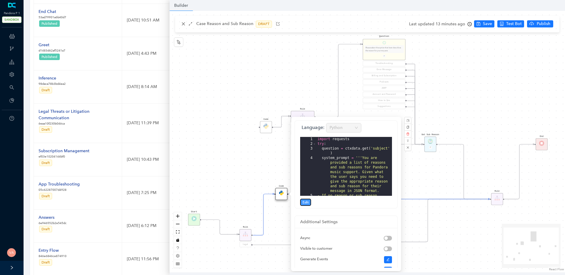
click at [305, 203] on span "Edit" at bounding box center [305, 201] width 6 height 5
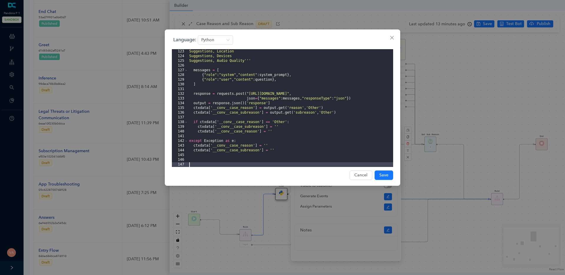
scroll to position [198, 0]
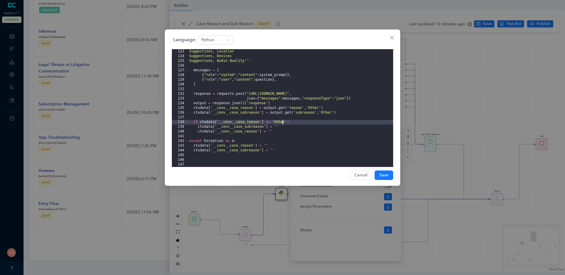
click at [281, 122] on div "Suggestions, Location Suggestions, Devices Suggestions, Audio Quality''' messag…" at bounding box center [290, 112] width 205 height 127
click at [275, 123] on div "Suggestions, Location Suggestions, Devices Suggestions, Audio Quality''' messag…" at bounding box center [290, 112] width 205 height 127
click at [320, 106] on div "Suggestions, Location Suggestions, Devices Suggestions, Audio Quality''' messag…" at bounding box center [290, 112] width 205 height 127
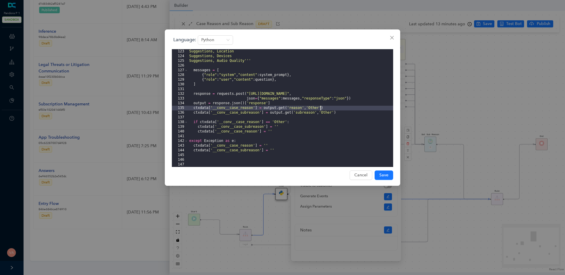
click at [320, 106] on div "Suggestions, Location Suggestions, Devices Suggestions, Audio Quality''' messag…" at bounding box center [290, 112] width 205 height 127
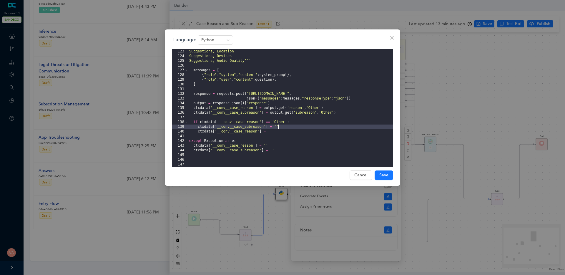
click at [277, 126] on div "Suggestions, Location Suggestions, Devices Suggestions, Audio Quality''' messag…" at bounding box center [290, 112] width 205 height 127
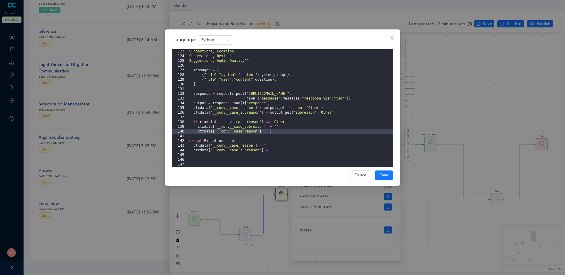
click at [269, 131] on div "Suggestions, Location Suggestions, Devices Suggestions, Audio Quality''' messag…" at bounding box center [290, 112] width 205 height 127
drag, startPoint x: 393, startPoint y: 39, endPoint x: 337, endPoint y: 111, distance: 91.0
click at [337, 111] on div "Language: Python 123 124 125 126 127 128 129 130 131 132 133 134 135 136 137 13…" at bounding box center [282, 107] width 235 height 156
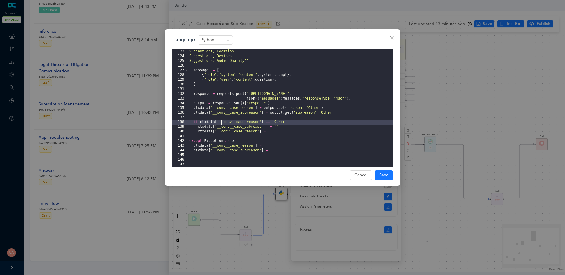
click at [221, 122] on div "Suggestions, Location Suggestions, Devices Suggestions, Audio Quality''' messag…" at bounding box center [290, 112] width 205 height 127
click at [250, 126] on div "Suggestions, Location Suggestions, Devices Suggestions, Audio Quality''' messag…" at bounding box center [290, 112] width 205 height 127
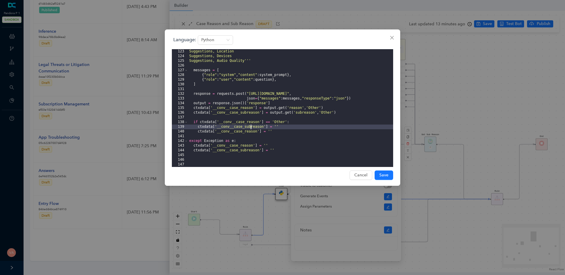
click at [243, 122] on div "Suggestions, Location Suggestions, Devices Suggestions, Audio Quality''' messag…" at bounding box center [290, 112] width 205 height 127
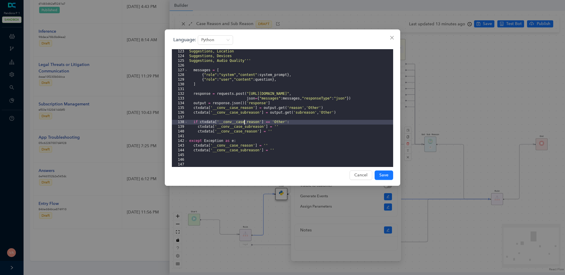
click at [243, 122] on div "Suggestions, Location Suggestions, Devices Suggestions, Audio Quality''' messag…" at bounding box center [290, 112] width 205 height 127
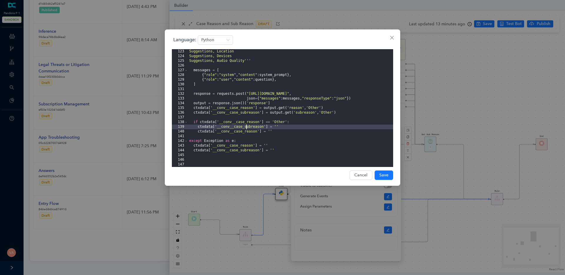
click at [247, 127] on div "Suggestions, Location Suggestions, Devices Suggestions, Audio Quality''' messag…" at bounding box center [290, 112] width 205 height 127
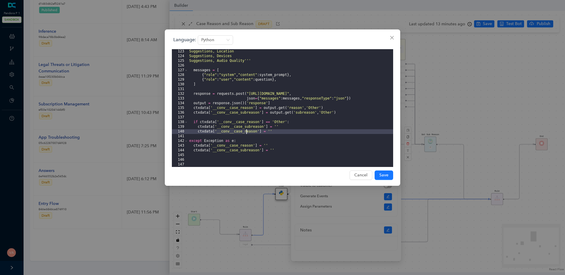
click at [245, 132] on div "Suggestions, Location Suggestions, Devices Suggestions, Audio Quality''' messag…" at bounding box center [290, 112] width 205 height 127
click at [389, 37] on icon "close" at bounding box center [391, 37] width 5 height 5
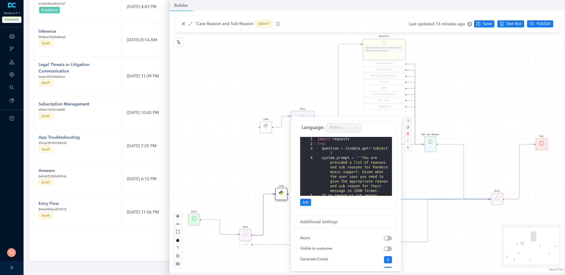
click at [241, 173] on div "Code Rule legal Start End Question Please select the option that best describes…" at bounding box center [366, 141] width 395 height 261
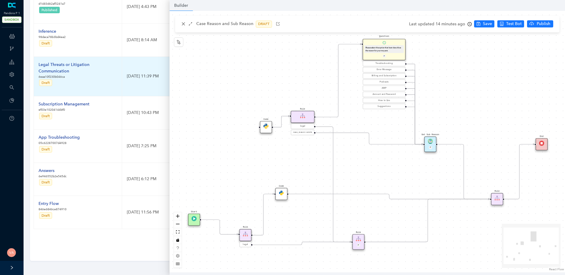
click at [103, 92] on td "Legal Threats or Litigation Communication 6eaa10f230b046ca Draft" at bounding box center [78, 77] width 88 height 40
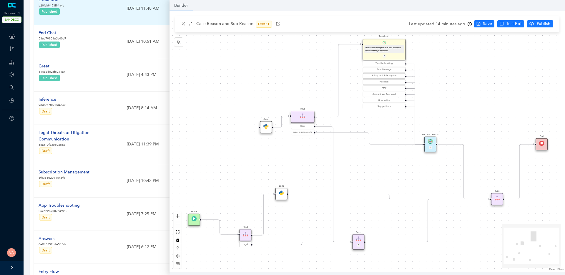
scroll to position [59, 0]
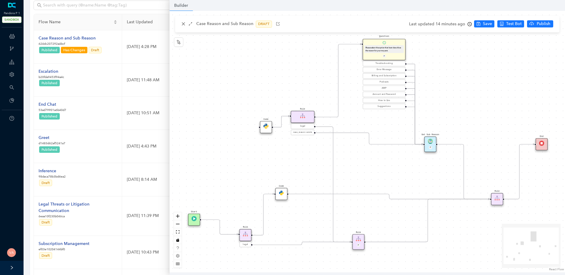
click at [285, 195] on div "Code" at bounding box center [281, 194] width 12 height 12
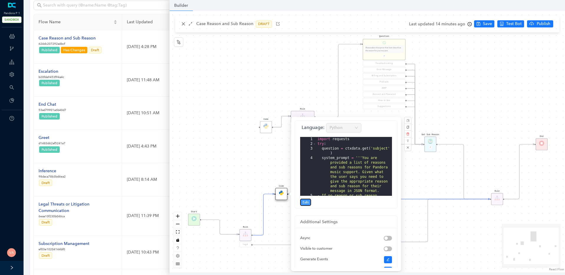
click at [310, 202] on button "Edit" at bounding box center [305, 201] width 11 height 7
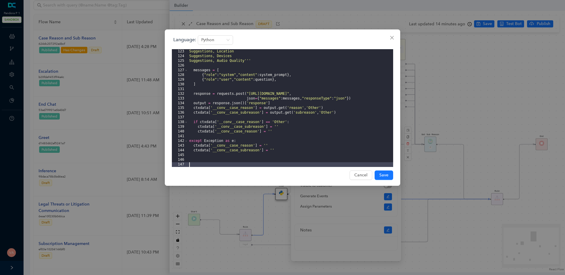
scroll to position [583, 0]
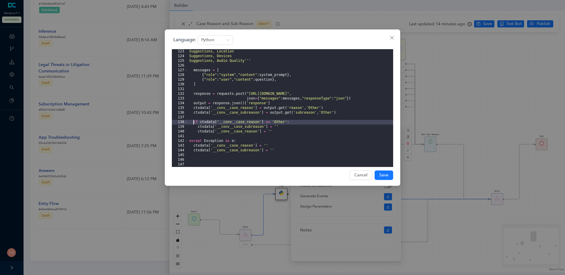
click at [194, 122] on div "Suggestions, Location Suggestions, Devices Suggestions, Audio Quality''' messag…" at bounding box center [290, 112] width 205 height 127
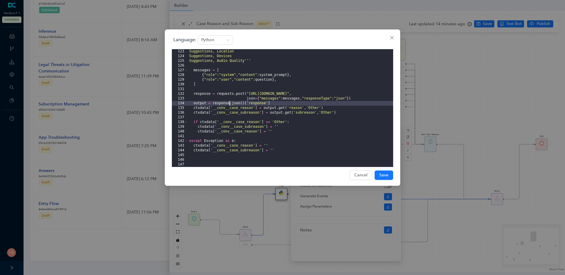
click at [230, 105] on div "Suggestions, Location Suggestions, Devices Suggestions, Audio Quality''' messag…" at bounding box center [290, 112] width 205 height 127
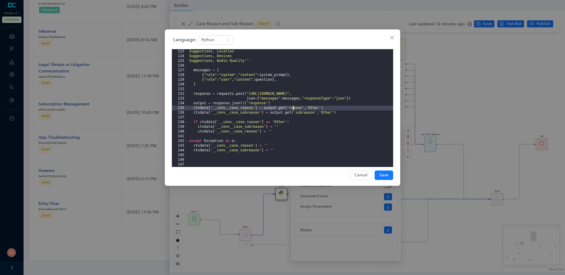
click at [292, 109] on div "Suggestions, Location Suggestions, Devices Suggestions, Audio Quality''' messag…" at bounding box center [290, 112] width 205 height 127
drag, startPoint x: 194, startPoint y: 107, endPoint x: 355, endPoint y: 112, distance: 160.6
click at [355, 112] on div "Suggestions, Location Suggestions, Devices Suggestions, Audio Quality''' messag…" at bounding box center [290, 112] width 205 height 127
click at [298, 106] on div "Suggestions, Location Suggestions, Devices Suggestions, Audio Quality''' messag…" at bounding box center [290, 112] width 205 height 127
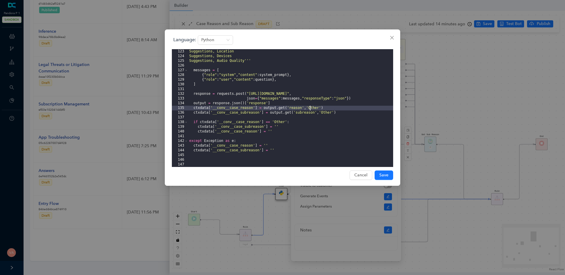
click at [309, 106] on div "Suggestions, Location Suggestions, Devices Suggestions, Audio Quality''' messag…" at bounding box center [290, 112] width 205 height 127
click at [316, 107] on div "Suggestions, Location Suggestions, Devices Suggestions, Audio Quality''' messag…" at bounding box center [290, 112] width 205 height 127
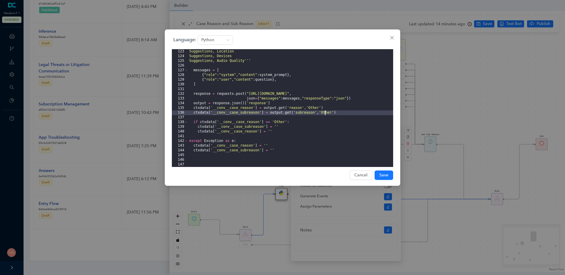
click at [324, 112] on div "Suggestions, Location Suggestions, Devices Suggestions, Audio Quality''' messag…" at bounding box center [290, 112] width 205 height 127
click at [318, 109] on div "Suggestions, Location Suggestions, Devices Suggestions, Audio Quality''' messag…" at bounding box center [290, 112] width 205 height 127
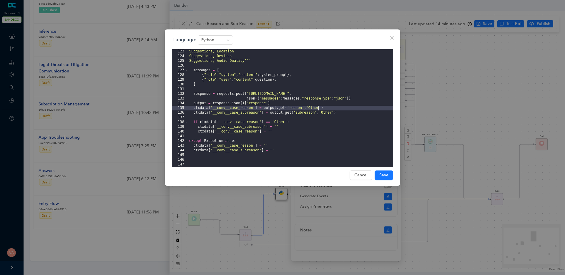
click at [318, 109] on div "Suggestions, Location Suggestions, Devices Suggestions, Audio Quality''' messag…" at bounding box center [290, 112] width 205 height 127
click at [277, 121] on div "Suggestions, Location Suggestions, Devices Suggestions, Audio Quality''' messag…" at bounding box center [290, 112] width 205 height 127
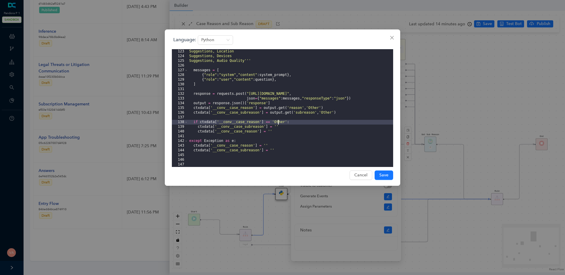
click at [277, 121] on div "Suggestions, Location Suggestions, Devices Suggestions, Audio Quality''' messag…" at bounding box center [290, 112] width 205 height 127
click at [209, 124] on div "Suggestions, Location Suggestions, Devices Suggestions, Audio Quality''' messag…" at bounding box center [290, 112] width 205 height 127
click at [192, 122] on div "Suggestions, Location Suggestions, Devices Suggestions, Audio Quality''' messag…" at bounding box center [290, 112] width 205 height 127
click at [212, 123] on div "Suggestions, Location Suggestions, Devices Suggestions, Audio Quality''' messag…" at bounding box center [290, 112] width 205 height 127
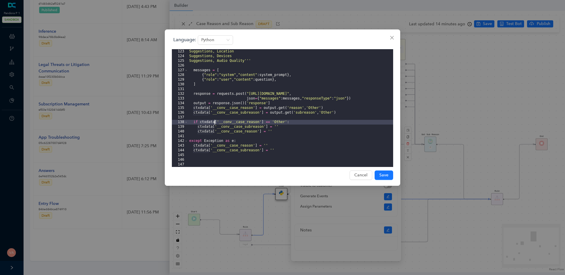
click at [247, 121] on div "Suggestions, Location Suggestions, Devices Suggestions, Audio Quality''' messag…" at bounding box center [290, 112] width 205 height 127
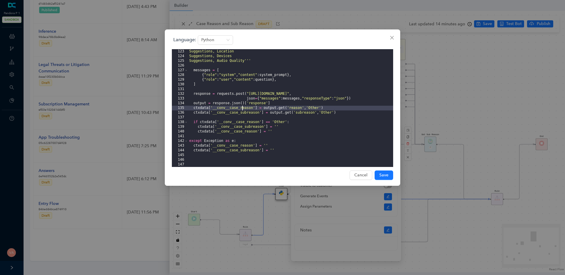
click at [241, 106] on div "Suggestions, Location Suggestions, Devices Suggestions, Audio Quality''' messag…" at bounding box center [290, 112] width 205 height 127
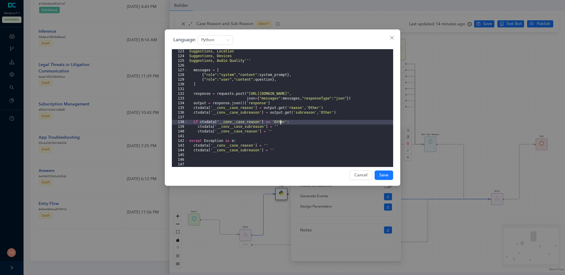
click at [280, 124] on div "Suggestions, Location Suggestions, Devices Suggestions, Audio Quality''' messag…" at bounding box center [290, 112] width 205 height 127
click at [285, 122] on div "Suggestions, Location Suggestions, Devices Suggestions, Audio Quality''' messag…" at bounding box center [290, 112] width 205 height 127
click at [303, 107] on div "Suggestions, Location Suggestions, Devices Suggestions, Audio Quality''' messag…" at bounding box center [290, 112] width 205 height 127
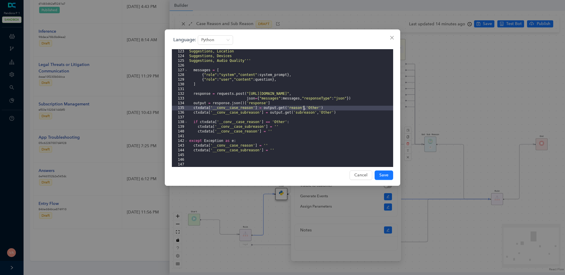
click at [303, 107] on div "Suggestions, Location Suggestions, Devices Suggestions, Audio Quality''' messag…" at bounding box center [290, 112] width 205 height 127
click at [314, 111] on div "Suggestions, Location Suggestions, Devices Suggestions, Audio Quality''' messag…" at bounding box center [290, 112] width 205 height 127
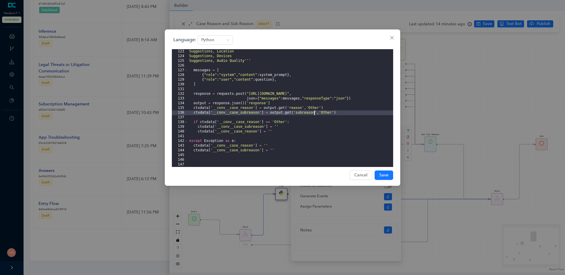
click at [316, 107] on div "Suggestions, Location Suggestions, Devices Suggestions, Audio Quality''' messag…" at bounding box center [290, 112] width 205 height 127
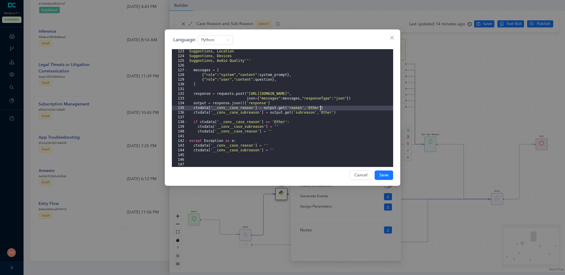
click at [316, 107] on div "Suggestions, Location Suggestions, Devices Suggestions, Audio Quality''' messag…" at bounding box center [290, 112] width 205 height 127
click at [279, 121] on div "Suggestions, Location Suggestions, Devices Suggestions, Audio Quality''' messag…" at bounding box center [290, 112] width 205 height 127
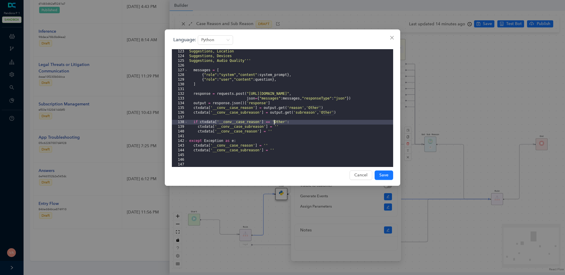
click at [279, 121] on div "Suggestions, Location Suggestions, Devices Suggestions, Audio Quality''' messag…" at bounding box center [290, 112] width 205 height 127
click at [296, 108] on div "Suggestions, Location Suggestions, Devices Suggestions, Audio Quality''' messag…" at bounding box center [290, 112] width 205 height 127
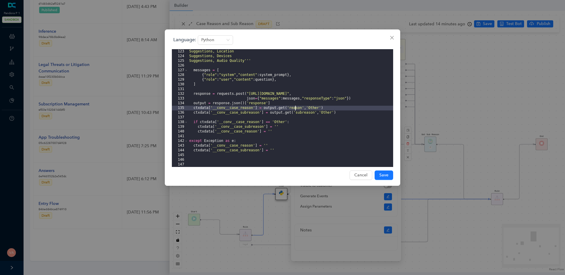
click at [314, 108] on div "Suggestions, Location Suggestions, Devices Suggestions, Audio Quality''' messag…" at bounding box center [290, 112] width 205 height 127
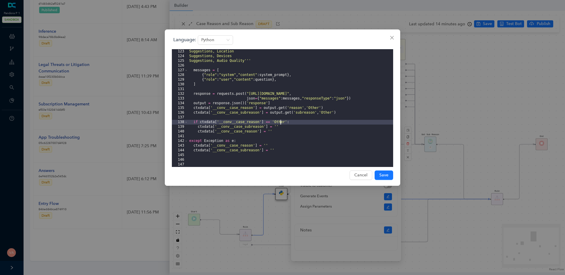
click at [280, 121] on div "Suggestions, Location Suggestions, Devices Suggestions, Audio Quality''' messag…" at bounding box center [290, 112] width 205 height 127
click at [276, 125] on div "Suggestions, Location Suggestions, Devices Suggestions, Audio Quality''' messag…" at bounding box center [290, 112] width 205 height 127
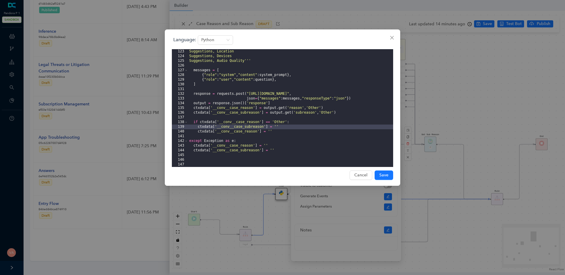
click at [270, 129] on div "Suggestions, Location Suggestions, Devices Suggestions, Audio Quality''' messag…" at bounding box center [290, 112] width 205 height 127
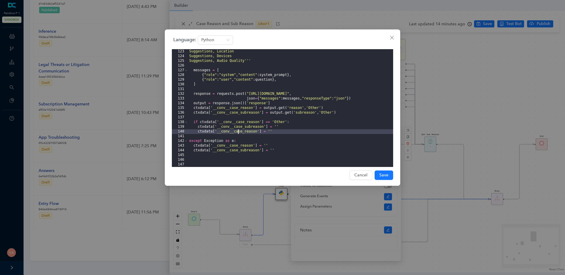
click at [238, 132] on div "Suggestions, Location Suggestions, Devices Suggestions, Audio Quality''' messag…" at bounding box center [290, 112] width 205 height 127
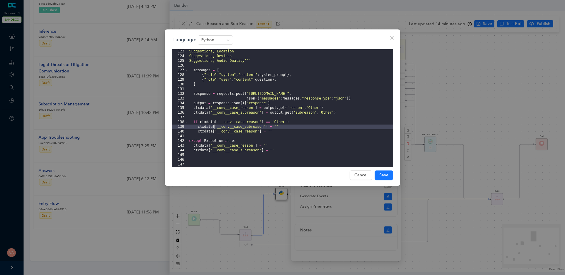
click at [215, 127] on div "Suggestions, Location Suggestions, Devices Suggestions, Audio Quality''' messag…" at bounding box center [290, 112] width 205 height 127
click at [245, 130] on div "Suggestions, Location Suggestions, Devices Suggestions, Audio Quality''' messag…" at bounding box center [290, 112] width 205 height 127
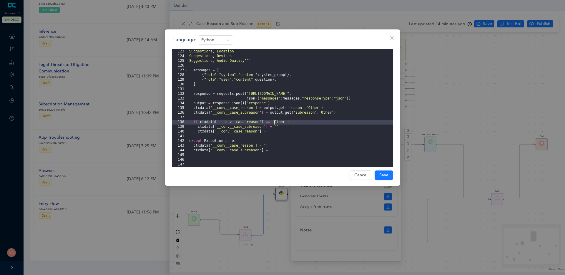
click at [274, 121] on div "Suggestions, Location Suggestions, Devices Suggestions, Audio Quality''' messag…" at bounding box center [290, 112] width 205 height 127
click at [392, 40] on button "Close" at bounding box center [391, 37] width 9 height 9
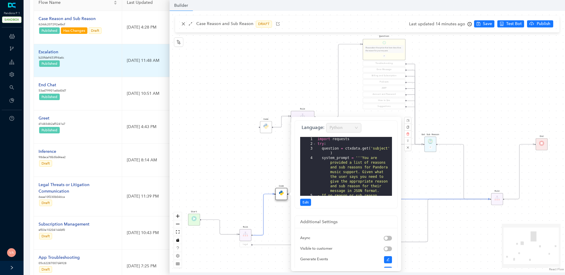
scroll to position [0, 0]
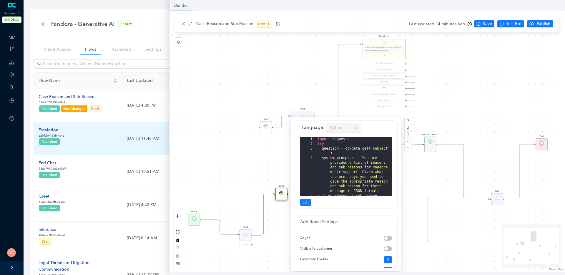
click at [51, 131] on div "Escalation" at bounding box center [52, 130] width 26 height 6
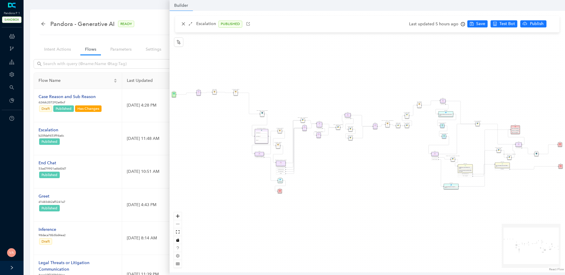
drag, startPoint x: 318, startPoint y: 161, endPoint x: 307, endPoint y: 178, distance: 20.1
click at [307, 178] on div "Data Table Start P Rule P IsAvailable Rule newContact Get Contact details First…" at bounding box center [366, 141] width 395 height 261
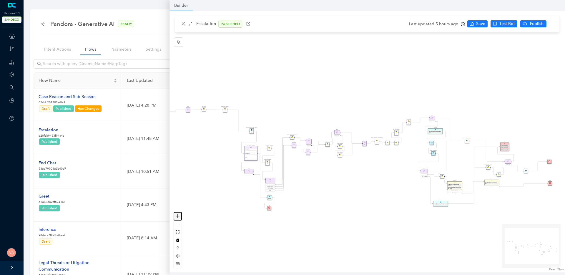
click at [176, 215] on icon "zoom in" at bounding box center [178, 216] width 4 height 4
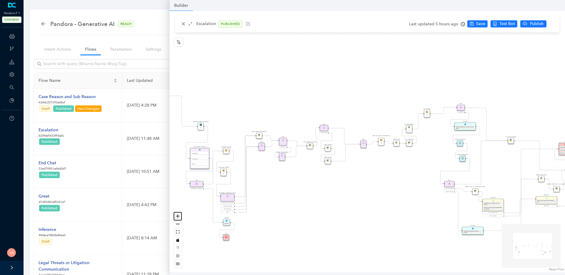
click at [176, 215] on icon "zoom in" at bounding box center [178, 216] width 4 height 4
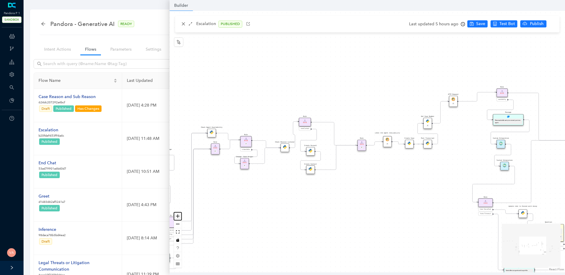
click at [176, 215] on icon "zoom in" at bounding box center [178, 216] width 4 height 4
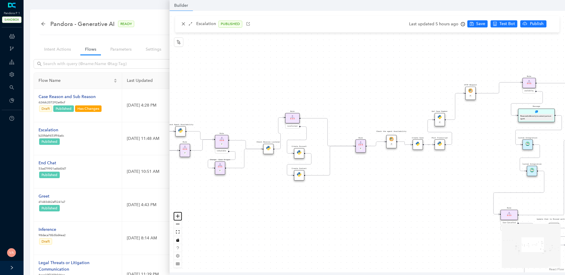
click at [176, 215] on icon "zoom in" at bounding box center [178, 216] width 4 height 4
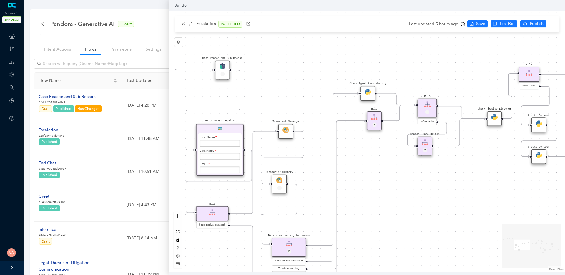
drag, startPoint x: 255, startPoint y: 205, endPoint x: 524, endPoint y: 171, distance: 271.4
click at [524, 171] on div "Data Table Start P Rule P IsAvailable Rule newContact Get Contact details First…" at bounding box center [366, 141] width 395 height 261
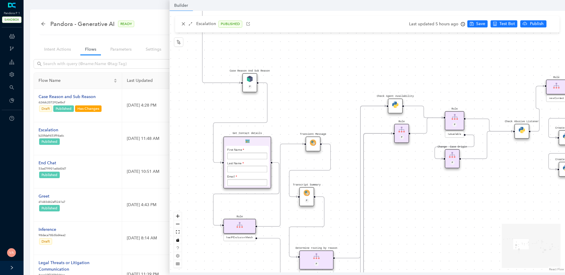
drag, startPoint x: 250, startPoint y: 75, endPoint x: 315, endPoint y: 103, distance: 71.1
click at [315, 103] on div "Data Table Start P Rule P IsAvailable Rule newContact Get Contact details First…" at bounding box center [366, 141] width 395 height 261
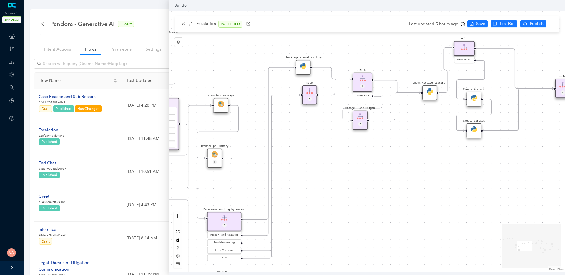
drag, startPoint x: 353, startPoint y: 118, endPoint x: 217, endPoint y: 63, distance: 146.8
click at [217, 63] on div "Data Table Start P Rule P IsAvailable Rule newContact Get Contact details First…" at bounding box center [366, 141] width 395 height 261
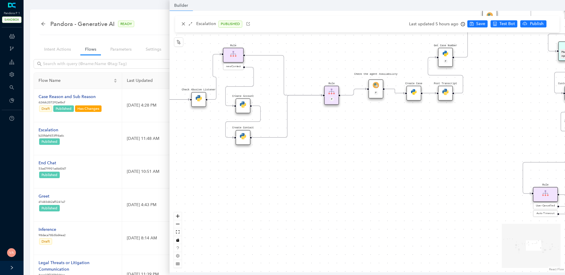
drag, startPoint x: 422, startPoint y: 152, endPoint x: 197, endPoint y: 159, distance: 225.1
click at [197, 159] on div "Data Table Start P Rule P IsAvailable Rule newContact Get Contact details First…" at bounding box center [366, 141] width 395 height 261
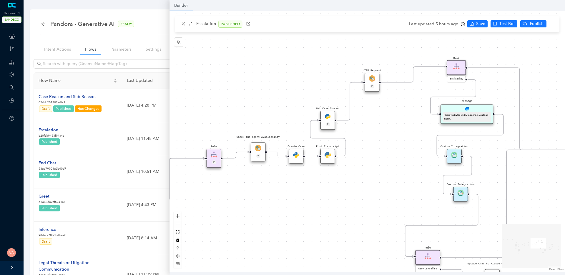
drag, startPoint x: 454, startPoint y: 145, endPoint x: 332, endPoint y: 210, distance: 137.9
click at [332, 210] on div "Data Table Start P Rule P IsAvailable Rule newContact Get Contact details First…" at bounding box center [366, 141] width 395 height 261
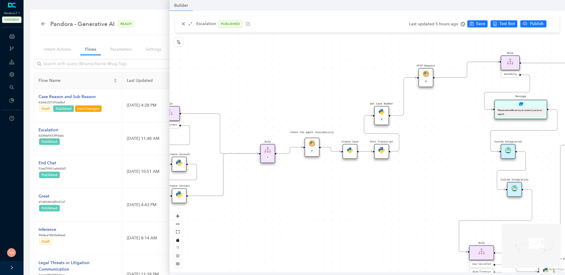
drag, startPoint x: 398, startPoint y: 175, endPoint x: 465, endPoint y: 168, distance: 67.2
click at [465, 168] on div "Data Table Start P Rule P IsAvailable Rule newContact Get Contact details First…" at bounding box center [366, 141] width 395 height 261
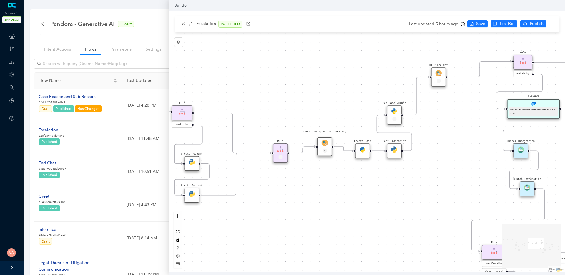
drag, startPoint x: 369, startPoint y: 194, endPoint x: 414, endPoint y: 188, distance: 45.1
click at [414, 188] on div "Data Table Start P Rule P IsAvailable Rule newContact Get Contact details First…" at bounding box center [366, 141] width 395 height 261
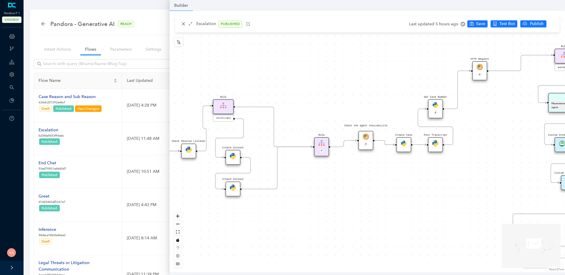
click at [401, 143] on img at bounding box center [403, 143] width 6 height 6
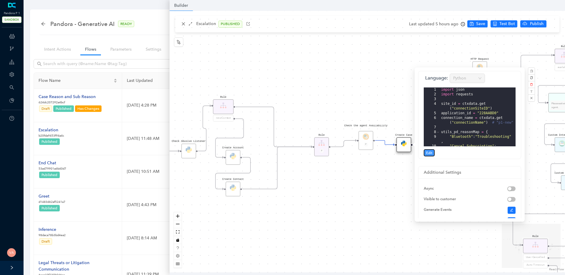
click at [434, 154] on button "Edit" at bounding box center [428, 152] width 11 height 7
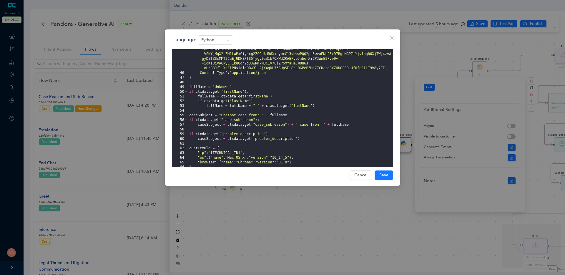
scroll to position [242, 0]
click at [237, 121] on div "'Authorization' : 'Bearer eyJ0eXAiOiJKV1QiLCJhbGciOiJSUzI1NiJ9 .eyJzY29wZSI6ImV…" at bounding box center [290, 103] width 205 height 179
click at [240, 120] on div "'Authorization' : 'Bearer eyJ0eXAiOiJKV1QiLCJhbGciOiJSUzI1NiJ9 .eyJzY29wZSI6ImV…" at bounding box center [290, 103] width 205 height 179
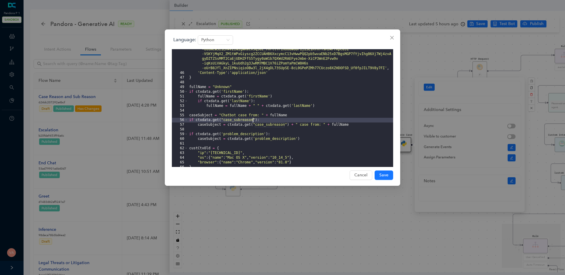
click at [205, 123] on div "'Authorization' : 'Bearer eyJ0eXAiOiJKV1QiLCJhbGciOiJSUzI1NiJ9 .eyJzY29wZSI6ImV…" at bounding box center [290, 103] width 205 height 179
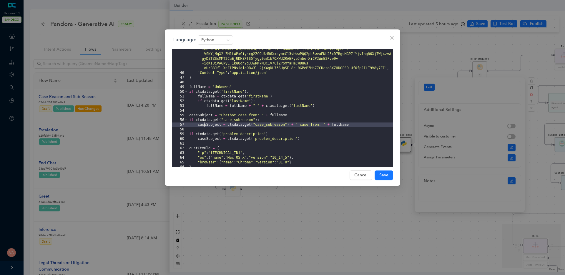
click at [239, 118] on div "'Authorization' : 'Bearer eyJ0eXAiOiJKV1QiLCJhbGciOiJSUzI1NiJ9 .eyJzY29wZSI6ImV…" at bounding box center [290, 103] width 205 height 179
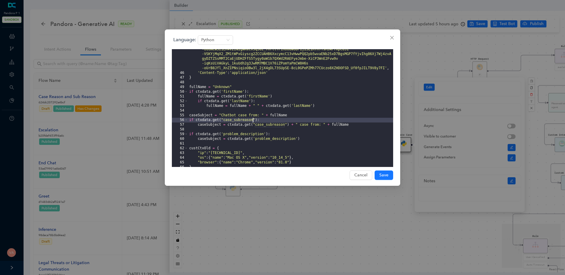
click at [239, 118] on div "'Authorization' : 'Bearer eyJ0eXAiOiJKV1QiLCJhbGciOiJSUzI1NiJ9 .eyJzY29wZSI6ImV…" at bounding box center [290, 103] width 205 height 179
click at [277, 123] on div "'Authorization' : 'Bearer eyJ0eXAiOiJKV1QiLCJhbGciOiJSUzI1NiJ9 .eyJzY29wZSI6ImV…" at bounding box center [290, 103] width 205 height 179
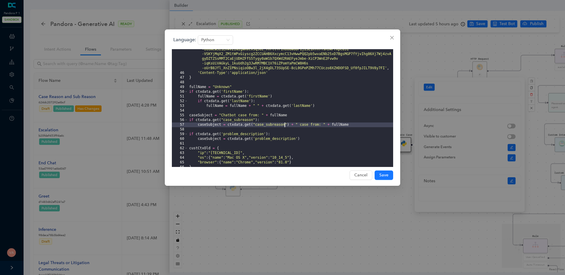
click at [277, 123] on div "'Authorization' : 'Bearer eyJ0eXAiOiJKV1QiLCJhbGciOiJSUzI1NiJ9 .eyJzY29wZSI6ImV…" at bounding box center [290, 103] width 205 height 179
click at [324, 126] on div "'Authorization' : 'Bearer eyJ0eXAiOiJKV1QiLCJhbGciOiJSUzI1NiJ9 .eyJzY29wZSI6ImV…" at bounding box center [290, 103] width 205 height 179
click at [355, 125] on div "'Authorization' : 'Bearer eyJ0eXAiOiJKV1QiLCJhbGciOiJSUzI1NiJ9 .eyJzY29wZSI6ImV…" at bounding box center [290, 103] width 205 height 179
click at [263, 127] on div "'Authorization' : 'Bearer eyJ0eXAiOiJKV1QiLCJhbGciOiJSUzI1NiJ9 .eyJzY29wZSI6ImV…" at bounding box center [290, 103] width 205 height 179
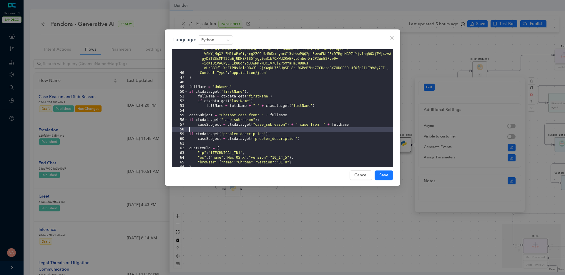
click at [263, 127] on div "'Authorization' : 'Bearer eyJ0eXAiOiJKV1QiLCJhbGciOiJSUzI1NiJ9 .eyJzY29wZSI6ImV…" at bounding box center [290, 103] width 205 height 179
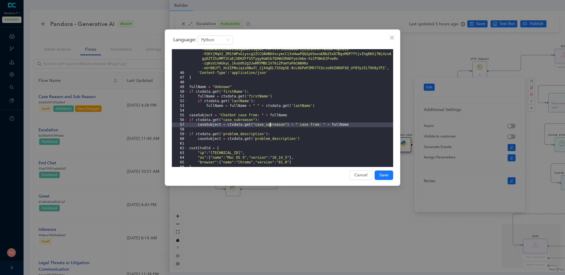
click at [269, 124] on div "'Authorization' : 'Bearer eyJ0eXAiOiJKV1QiLCJhbGciOiJSUzI1NiJ9 .eyJzY29wZSI6ImV…" at bounding box center [290, 103] width 205 height 179
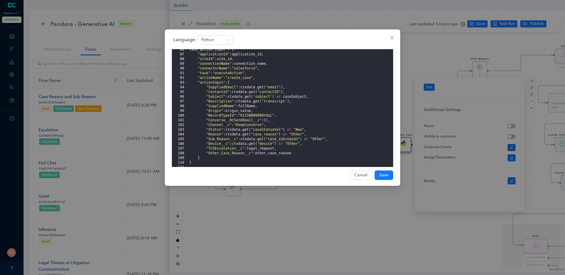
scroll to position [363, 0]
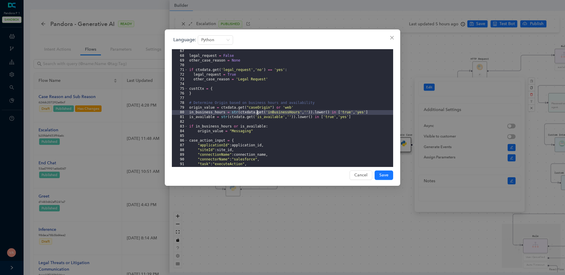
click at [256, 110] on div "legal_request = False other_case_reason = None if ctxdata . get ( 'legal_reques…" at bounding box center [290, 112] width 205 height 127
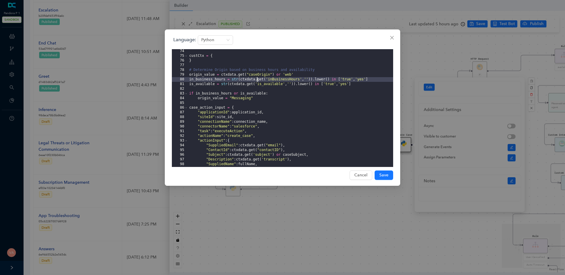
scroll to position [486, 0]
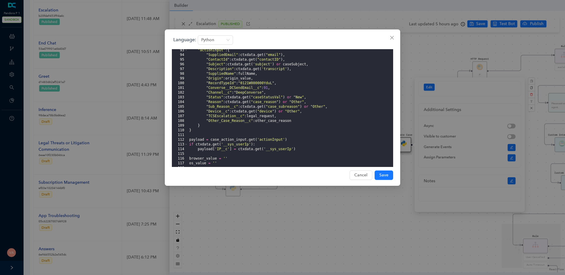
click at [272, 101] on div ""actionInput" : { "SuppliedEmail" : ctxdata . get ( "email" ) , "ContactId" : c…" at bounding box center [290, 111] width 205 height 127
click at [295, 102] on div ""actionInput" : { "SuppliedEmail" : ctxdata . get ( "email" ) , "ContactId" : c…" at bounding box center [290, 111] width 205 height 127
click at [262, 103] on div ""actionInput" : { "SuppliedEmail" : ctxdata . get ( "email" ) , "ContactId" : c…" at bounding box center [290, 111] width 205 height 127
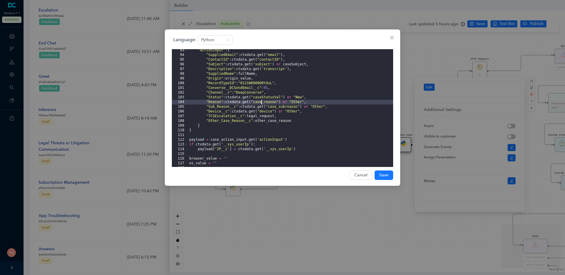
click at [262, 103] on div ""actionInput" : { "SuppliedEmail" : ctxdata . get ( "email" ) , "ContactId" : c…" at bounding box center [290, 111] width 205 height 127
click at [270, 103] on div ""actionInput" : { "SuppliedEmail" : ctxdata . get ( "email" ) , "ContactId" : c…" at bounding box center [290, 111] width 205 height 127
click at [227, 102] on div ""actionInput" : { "SuppliedEmail" : ctxdata . get ( "email" ) , "ContactId" : c…" at bounding box center [290, 111] width 205 height 127
click at [298, 101] on div ""actionInput" : { "SuppliedEmail" : ctxdata . get ( "email" ) , "ContactId" : c…" at bounding box center [290, 111] width 205 height 127
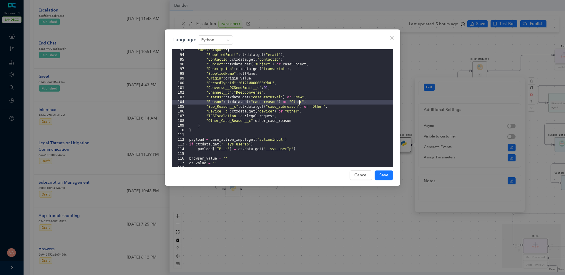
click at [298, 101] on div ""actionInput" : { "SuppliedEmail" : ctxdata . get ( "email" ) , "ContactId" : c…" at bounding box center [290, 111] width 205 height 127
click at [258, 101] on div ""actionInput" : { "SuppliedEmail" : ctxdata . get ( "email" ) , "ContactId" : c…" at bounding box center [290, 111] width 205 height 127
click at [265, 104] on div ""actionInput" : { "SuppliedEmail" : ctxdata . get ( "email" ) , "ContactId" : c…" at bounding box center [290, 111] width 205 height 127
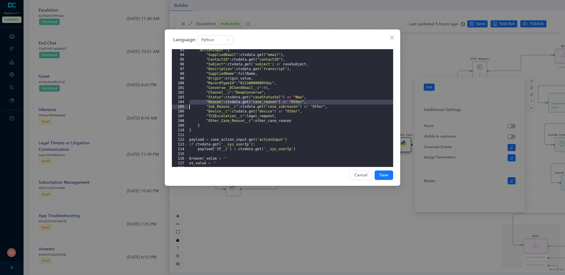
click at [265, 104] on div ""actionInput" : { "SuppliedEmail" : ctxdata . get ( "email" ) , "ContactId" : c…" at bounding box center [290, 111] width 205 height 127
click at [262, 100] on div ""actionInput" : { "SuppliedEmail" : ctxdata . get ( "email" ) , "ContactId" : c…" at bounding box center [290, 111] width 205 height 127
click at [269, 104] on div ""actionInput" : { "SuppliedEmail" : ctxdata . get ( "email" ) , "ContactId" : c…" at bounding box center [290, 111] width 205 height 127
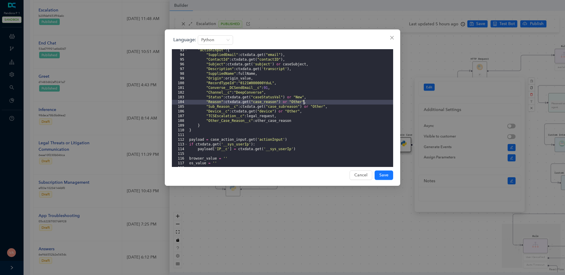
click at [304, 102] on div ""actionInput" : { "SuppliedEmail" : ctxdata . get ( "email" ) , "ContactId" : c…" at bounding box center [290, 111] width 205 height 127
click at [295, 102] on div ""actionInput" : { "SuppliedEmail" : ctxdata . get ( "email" ) , "ContactId" : c…" at bounding box center [290, 111] width 205 height 127
click at [270, 103] on div ""actionInput" : { "SuppliedEmail" : ctxdata . get ( "email" ) , "ContactId" : c…" at bounding box center [290, 111] width 205 height 127
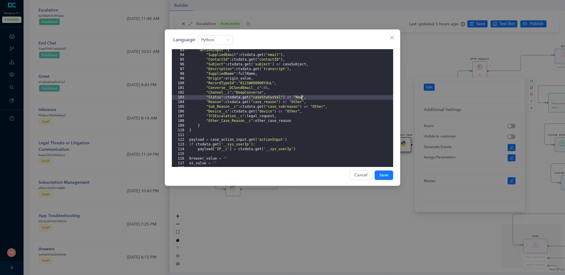
click at [301, 99] on div ""actionInput" : { "SuppliedEmail" : ctxdata . get ( "email" ) , "ContactId" : c…" at bounding box center [290, 111] width 205 height 127
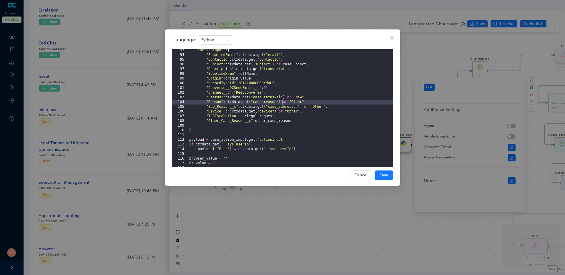
drag, startPoint x: 227, startPoint y: 101, endPoint x: 282, endPoint y: 103, distance: 54.4
click at [282, 103] on div ""actionInput" : { "SuppliedEmail" : ctxdata . get ( "email" ) , "ContactId" : c…" at bounding box center [290, 111] width 205 height 127
click at [313, 103] on div ""actionInput" : { "SuppliedEmail" : ctxdata . get ( "email" ) , "ContactId" : c…" at bounding box center [290, 111] width 205 height 127
click at [288, 105] on div ""actionInput" : { "SuppliedEmail" : ctxdata . get ( "email" ) , "ContactId" : c…" at bounding box center [290, 111] width 205 height 127
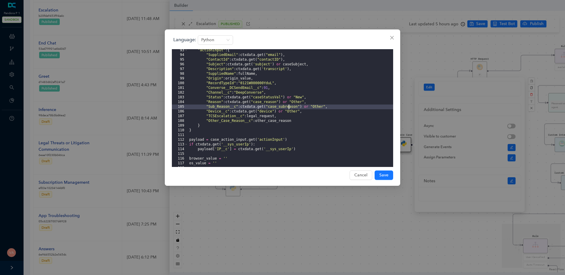
click at [221, 107] on div ""actionInput" : { "SuppliedEmail" : ctxdata . get ( "email" ) , "ContactId" : c…" at bounding box center [290, 111] width 205 height 127
click at [262, 108] on div ""actionInput" : { "SuppliedEmail" : ctxdata . get ( "email" ) , "ContactId" : c…" at bounding box center [290, 111] width 205 height 127
click at [216, 99] on div ""actionInput" : { "SuppliedEmail" : ctxdata . get ( "email" ) , "ContactId" : c…" at bounding box center [290, 111] width 205 height 127
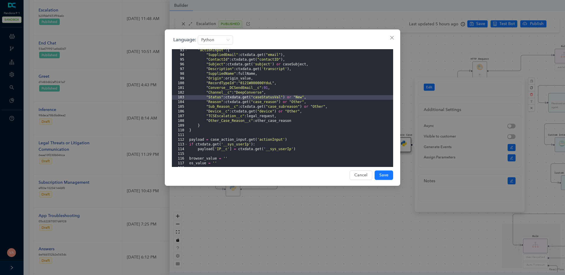
click at [214, 102] on div ""actionInput" : { "SuppliedEmail" : ctxdata . get ( "email" ) , "ContactId" : c…" at bounding box center [290, 111] width 205 height 127
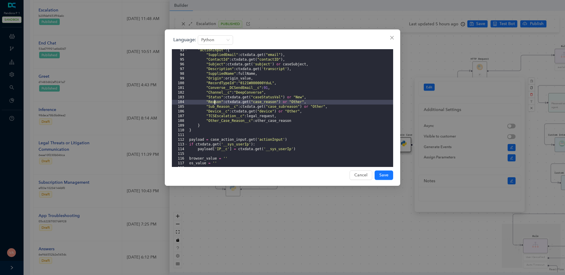
click at [214, 102] on div ""actionInput" : { "SuppliedEmail" : ctxdata . get ( "email" ) , "ContactId" : c…" at bounding box center [290, 111] width 205 height 127
click at [271, 102] on div ""actionInput" : { "SuppliedEmail" : ctxdata . get ( "email" ) , "ContactId" : c…" at bounding box center [290, 111] width 205 height 127
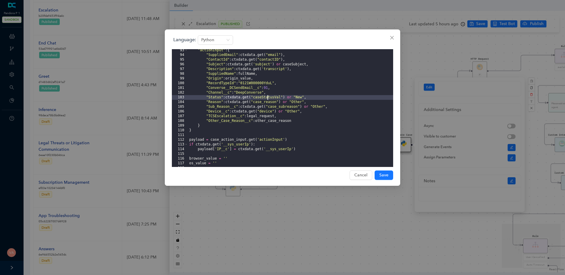
click at [268, 98] on div ""actionInput" : { "SuppliedEmail" : ctxdata . get ( "email" ) , "ContactId" : c…" at bounding box center [290, 111] width 205 height 127
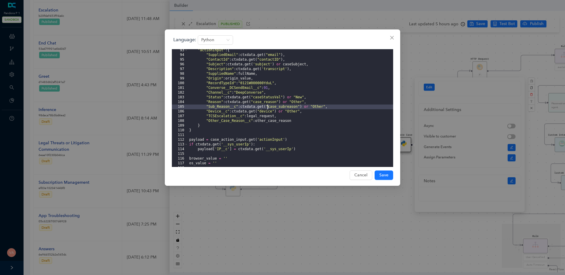
click at [267, 105] on div ""actionInput" : { "SuppliedEmail" : ctxdata . get ( "email" ) , "ContactId" : c…" at bounding box center [290, 111] width 205 height 127
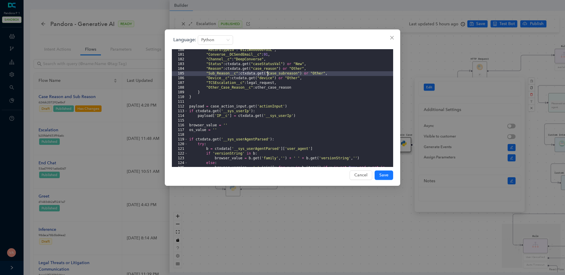
scroll to position [508, 0]
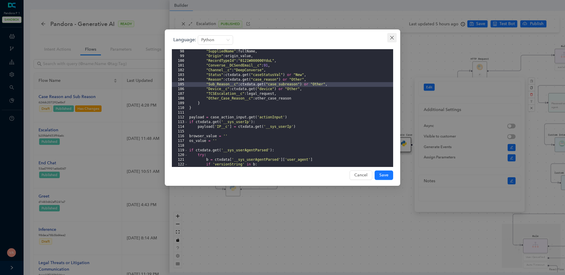
click at [392, 39] on icon "close" at bounding box center [391, 37] width 5 height 5
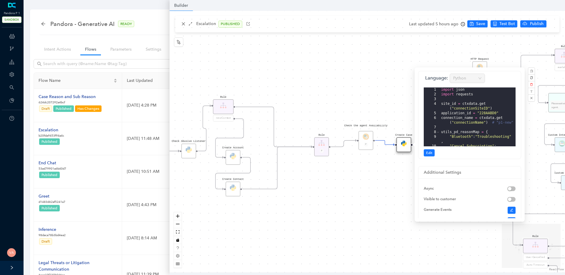
drag, startPoint x: 295, startPoint y: 219, endPoint x: 300, endPoint y: 217, distance: 4.6
click at [300, 217] on div "Data Table Start P Rule P IsAvailable Rule newContact Get Contact details First…" at bounding box center [366, 141] width 395 height 261
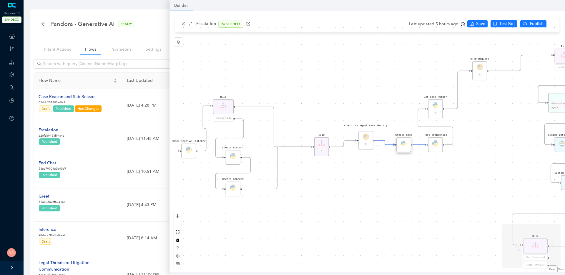
click at [320, 214] on div "Data Table Start P Rule P IsAvailable Rule newContact Get Contact details First…" at bounding box center [366, 141] width 395 height 261
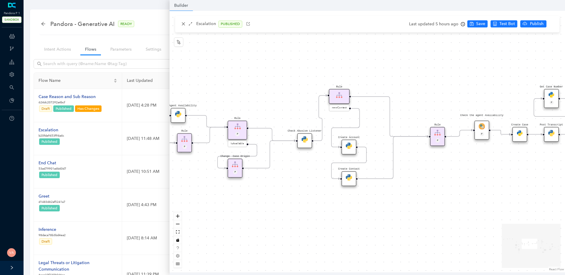
drag, startPoint x: 267, startPoint y: 213, endPoint x: 381, endPoint y: 204, distance: 114.2
click at [381, 204] on div "Data Table Start P Rule P IsAvailable Rule newContact Get Contact details First…" at bounding box center [366, 141] width 395 height 261
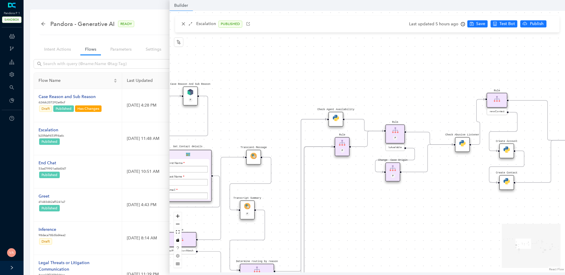
drag, startPoint x: 271, startPoint y: 217, endPoint x: 471, endPoint y: 217, distance: 199.3
click at [471, 217] on div "Data Table Start P Rule P IsAvailable Rule newContact Get Contact details First…" at bounding box center [366, 141] width 395 height 261
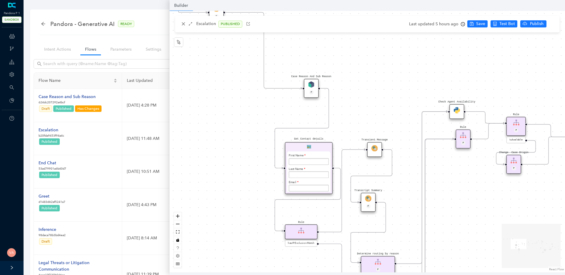
drag, startPoint x: 386, startPoint y: 226, endPoint x: 466, endPoint y: 222, distance: 79.5
click at [466, 222] on div "Data Table Start P Rule P IsAvailable Rule newContact Get Contact details First…" at bounding box center [366, 141] width 395 height 261
click at [313, 88] on div "Case Reason And Sub Reason P" at bounding box center [311, 88] width 15 height 19
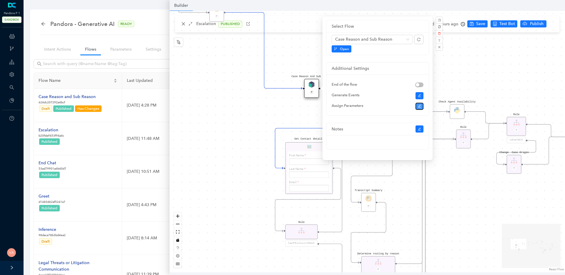
click at [421, 106] on button "button" at bounding box center [419, 106] width 8 height 7
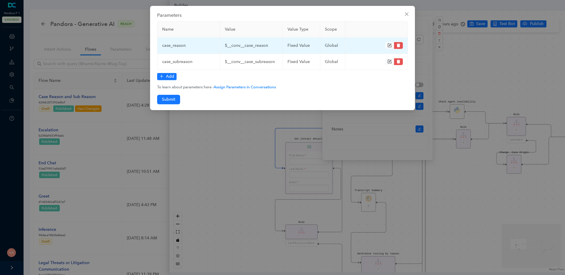
click at [249, 44] on td "$__conv__case_reason" at bounding box center [251, 46] width 63 height 16
click at [244, 49] on td "$__conv__case_reason" at bounding box center [251, 46] width 63 height 16
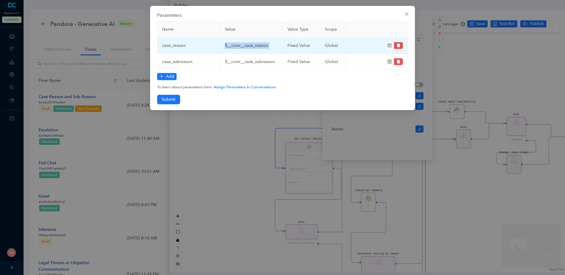
click at [244, 49] on td "$__conv__case_reason" at bounding box center [251, 46] width 63 height 16
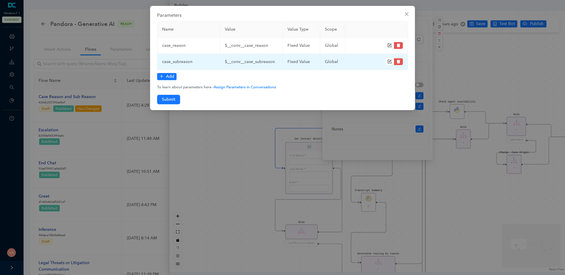
click at [246, 59] on td "$__conv__case_subreason" at bounding box center [251, 62] width 63 height 16
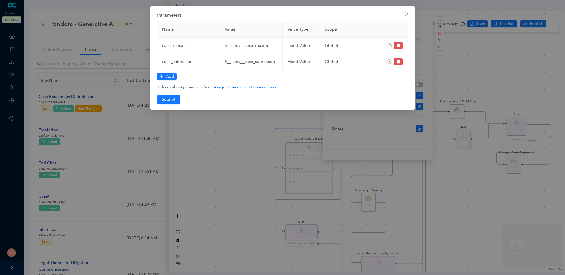
click at [213, 146] on div "Parameters Name Value Value Type Scope case_reason $__conv__case_reason fixed V…" at bounding box center [282, 137] width 565 height 275
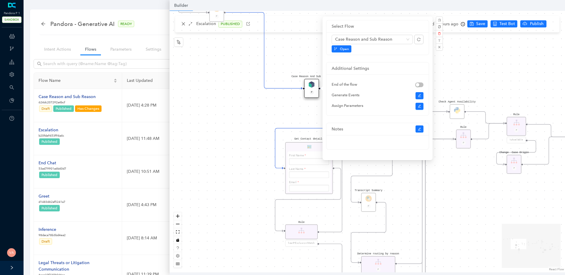
click at [292, 118] on div "Data Table Start P Rule P IsAvailable Rule newContact Get Contact details First…" at bounding box center [366, 141] width 395 height 261
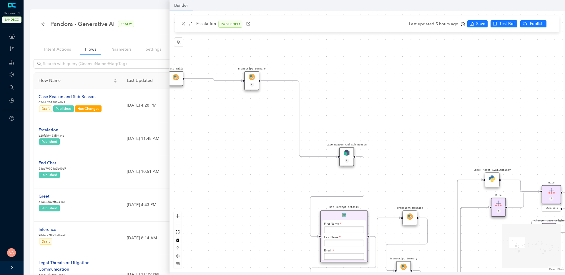
drag, startPoint x: 265, startPoint y: 111, endPoint x: 306, endPoint y: 194, distance: 92.3
click at [306, 194] on div "Data Table Start P Rule P IsAvailable Rule newContact Get Contact details First…" at bounding box center [366, 141] width 395 height 261
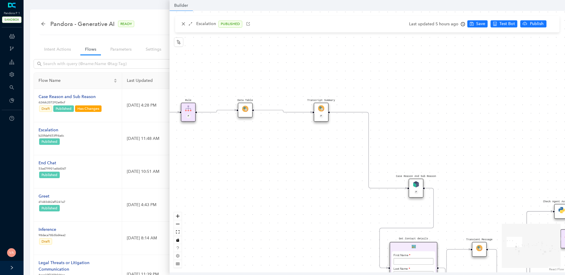
drag, startPoint x: 244, startPoint y: 114, endPoint x: 307, endPoint y: 132, distance: 65.8
click at [307, 132] on div "Data Table Start P Rule P IsAvailable Rule newContact Get Contact details First…" at bounding box center [366, 141] width 395 height 261
click at [333, 149] on div "Data Table Start P Rule P IsAvailable Rule newContact Get Contact details First…" at bounding box center [366, 141] width 395 height 261
click at [320, 110] on img at bounding box center [321, 108] width 6 height 6
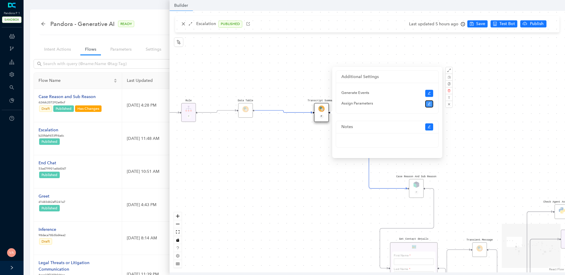
click at [431, 104] on button "button" at bounding box center [429, 103] width 8 height 7
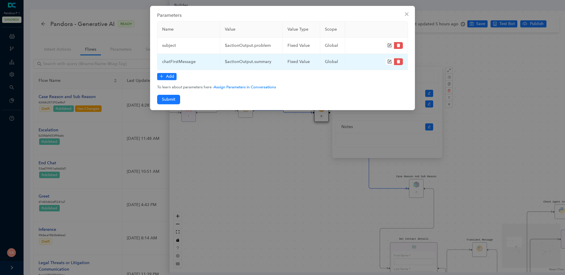
click at [187, 63] on td "chatFirstMessage" at bounding box center [188, 62] width 63 height 16
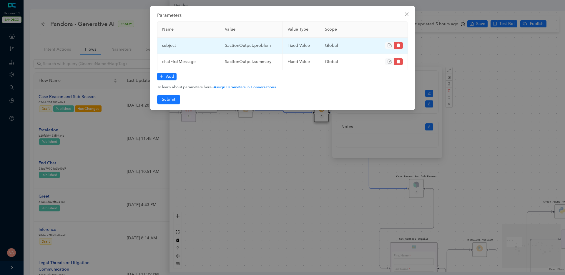
click at [172, 47] on td "subject" at bounding box center [188, 46] width 63 height 16
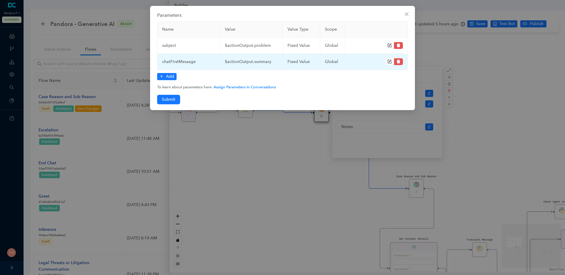
click at [183, 60] on td "chatFirstMessage" at bounding box center [188, 62] width 63 height 16
click at [242, 60] on td "$actionOutput.summary" at bounding box center [251, 62] width 63 height 16
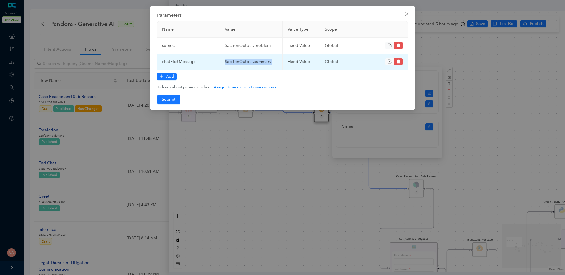
click at [266, 62] on td "$actionOutput.summary" at bounding box center [251, 62] width 63 height 16
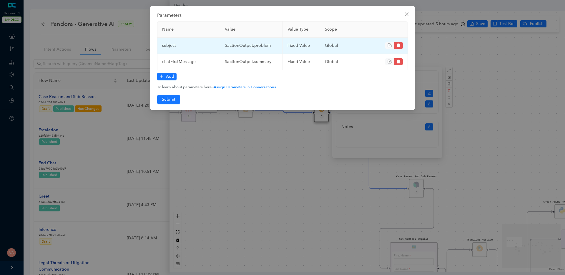
click at [251, 43] on td "$actionOutput.problem" at bounding box center [251, 46] width 63 height 16
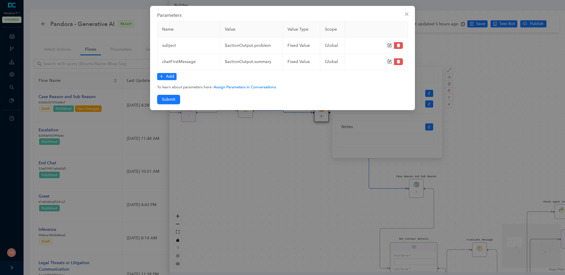
click at [252, 153] on div "Parameters Name Value Value Type Scope subject $actionOutput.problem fixed Valu…" at bounding box center [282, 137] width 565 height 275
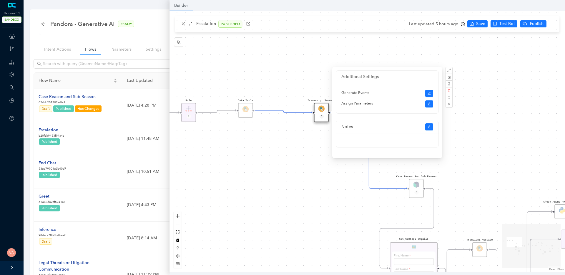
click at [229, 164] on div "Data Table Start P Rule P IsAvailable Rule newContact Get Contact details First…" at bounding box center [366, 141] width 395 height 261
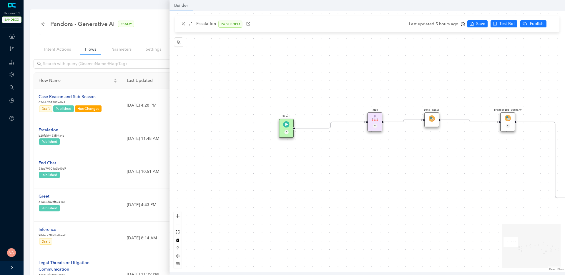
drag, startPoint x: 231, startPoint y: 161, endPoint x: 417, endPoint y: 170, distance: 186.3
click at [417, 170] on div "Data Table Start P Rule P IsAvailable Rule newContact Get Contact details First…" at bounding box center [366, 141] width 395 height 261
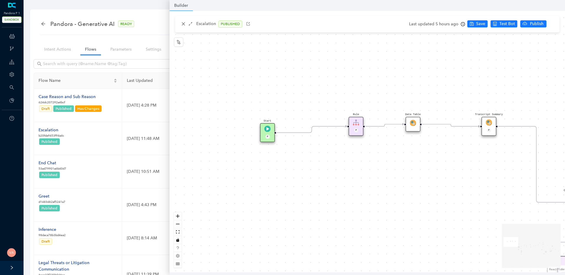
drag, startPoint x: 367, startPoint y: 164, endPoint x: 347, endPoint y: 168, distance: 20.3
click at [347, 168] on div "Data Table Start P Rule P IsAvailable Rule newContact Get Contact details First…" at bounding box center [366, 141] width 395 height 261
click at [412, 123] on img at bounding box center [412, 123] width 6 height 6
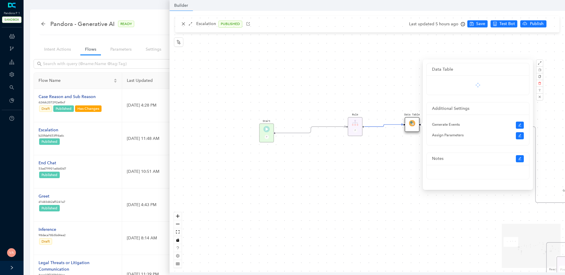
click at [359, 185] on div "Data Table Start P Rule P IsAvailable Rule newContact Get Contact details First…" at bounding box center [366, 141] width 395 height 261
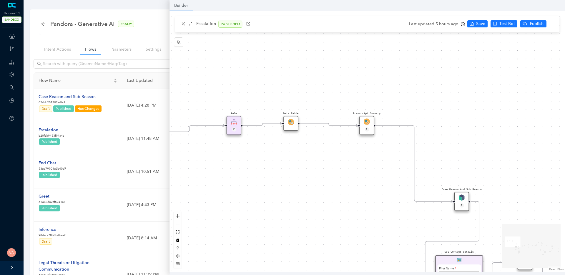
drag, startPoint x: 444, startPoint y: 183, endPoint x: 311, endPoint y: 178, distance: 133.6
click at [311, 178] on div "Data Table Start P Rule P IsAvailable Rule newContact Get Contact details First…" at bounding box center [366, 141] width 395 height 261
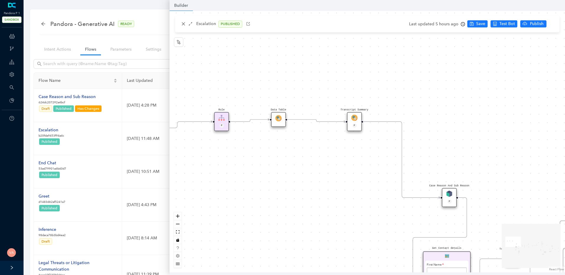
click at [449, 193] on img at bounding box center [449, 193] width 6 height 6
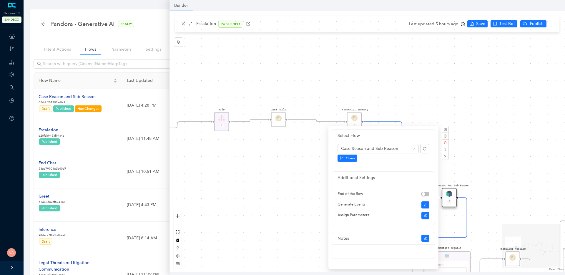
click at [255, 157] on div "Data Table Start P Rule P IsAvailable Rule newContact Get Contact details First…" at bounding box center [366, 141] width 395 height 261
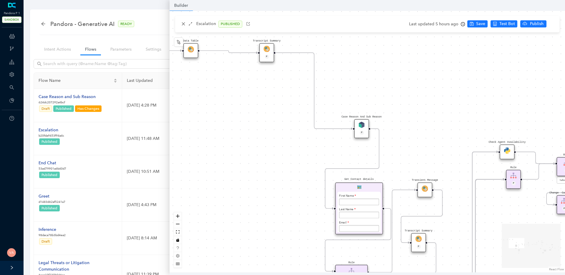
drag, startPoint x: 315, startPoint y: 179, endPoint x: 221, endPoint y: 106, distance: 118.7
click at [221, 106] on div "Data Table Start P Rule P IsAvailable Rule newContact Get Contact details First…" at bounding box center [366, 141] width 395 height 261
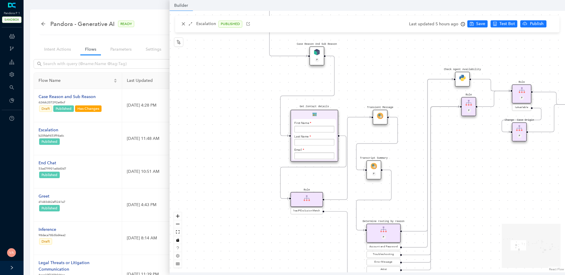
drag, startPoint x: 261, startPoint y: 173, endPoint x: 221, endPoint y: 101, distance: 83.2
click at [221, 101] on div "Data Table Start P Rule P IsAvailable Rule newContact Get Contact details First…" at bounding box center [366, 141] width 395 height 261
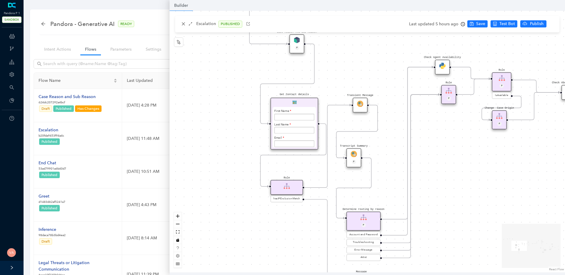
drag, startPoint x: 257, startPoint y: 160, endPoint x: 238, endPoint y: 152, distance: 20.8
click at [238, 152] on div "Data Table Start P Rule P IsAvailable Rule newContact Get Contact details First…" at bounding box center [366, 141] width 395 height 261
click at [283, 128] on input "text" at bounding box center [292, 130] width 40 height 7
click at [331, 74] on div "Data Table Start P Rule P IsAvailable Rule newContact Get Contact details First…" at bounding box center [366, 141] width 395 height 261
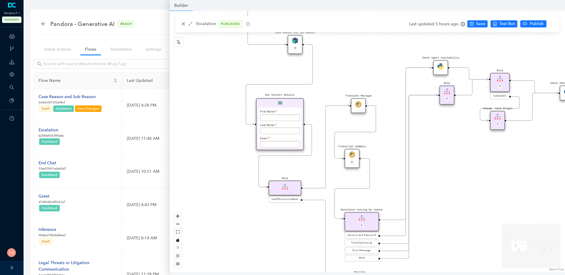
drag, startPoint x: 295, startPoint y: 104, endPoint x: 285, endPoint y: 102, distance: 10.5
click at [285, 102] on div "Get Contact details First Name Last Name Email Pandora Account Email If differe…" at bounding box center [280, 124] width 48 height 52
click at [345, 76] on div "Data Table Start P Rule P IsAvailable Rule newContact Get Contact details First…" at bounding box center [366, 141] width 395 height 261
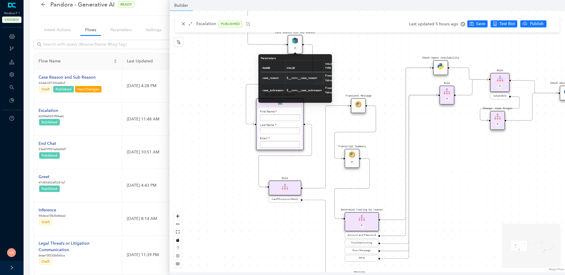
scroll to position [0, 17]
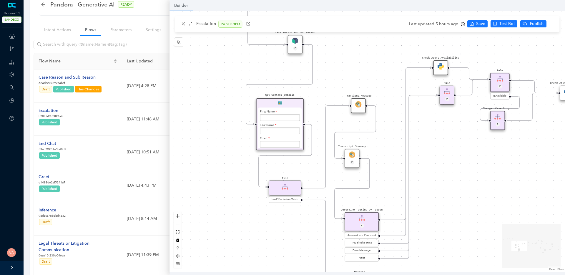
click at [191, 88] on div "Data Table Start P Rule P IsAvailable Rule newContact Get Contact details First…" at bounding box center [366, 141] width 395 height 261
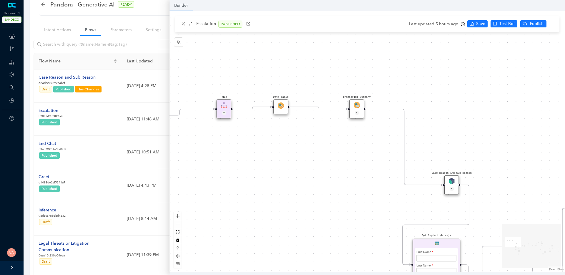
drag, startPoint x: 218, startPoint y: 65, endPoint x: 374, endPoint y: 206, distance: 210.1
click at [374, 206] on div "Data Table Start P Rule P IsAvailable Rule newContact Get Contact details First…" at bounding box center [366, 141] width 395 height 261
drag, startPoint x: 303, startPoint y: 173, endPoint x: 359, endPoint y: 168, distance: 56.3
click at [359, 168] on div "Data Table Start P Rule P IsAvailable Rule newContact Get Contact details First…" at bounding box center [366, 141] width 395 height 261
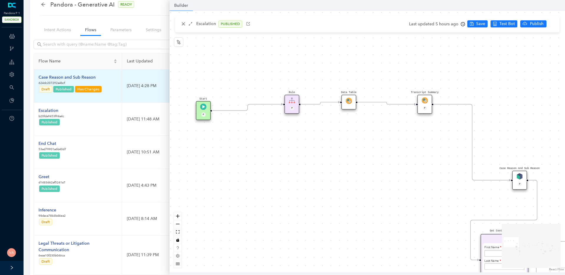
click at [69, 74] on td "Case Reason and Sub Reason 624dc207292a4bcf Draft Published Has Changes" at bounding box center [78, 85] width 88 height 33
click at [79, 74] on div "Case Reason and Sub Reason" at bounding box center [71, 77] width 64 height 6
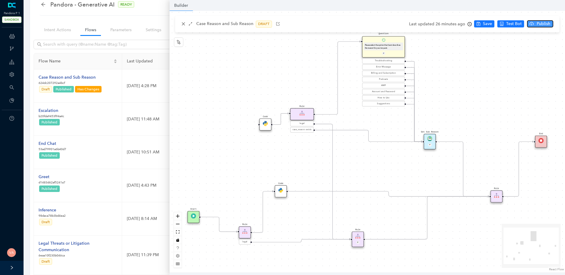
click at [540, 22] on span "Publish" at bounding box center [543, 24] width 15 height 6
click at [557, 47] on span "Yes" at bounding box center [556, 47] width 6 height 6
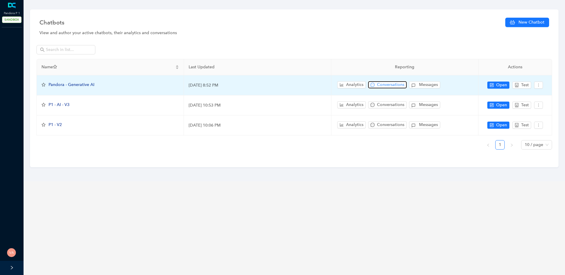
click at [395, 85] on span "Conversations" at bounding box center [390, 84] width 27 height 6
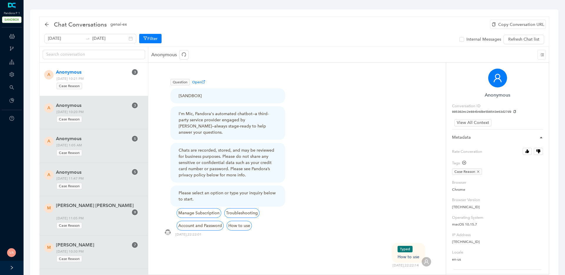
click at [101, 80] on span "Monday, September 22, 2025 10:21 PM Case Reason" at bounding box center [96, 83] width 85 height 14
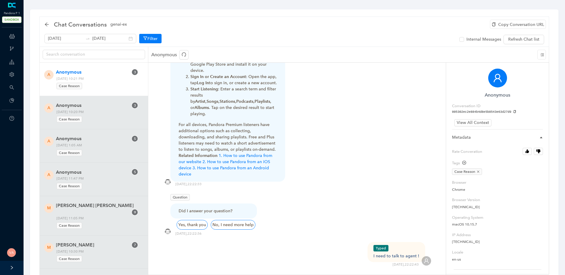
scroll to position [21, 0]
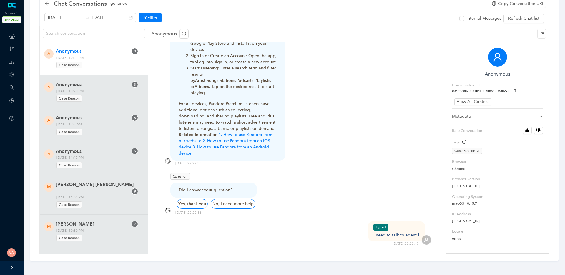
click at [394, 221] on div "Typed I need to talk to agent ! 22/09/2025 , 22:22:43" at bounding box center [297, 233] width 268 height 25
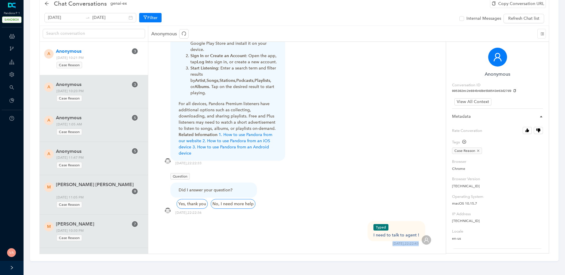
click at [394, 221] on div "Typed I need to talk to agent ! 22/09/2025 , 22:22:43" at bounding box center [297, 233] width 268 height 25
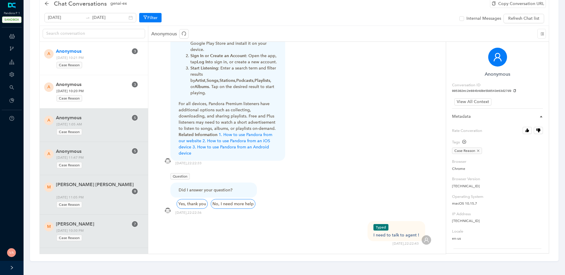
click at [77, 97] on span "Case Reason" at bounding box center [69, 98] width 26 height 6
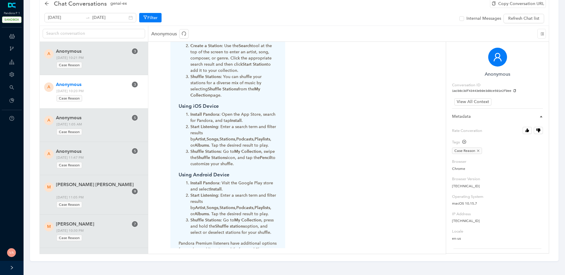
scroll to position [478, 0]
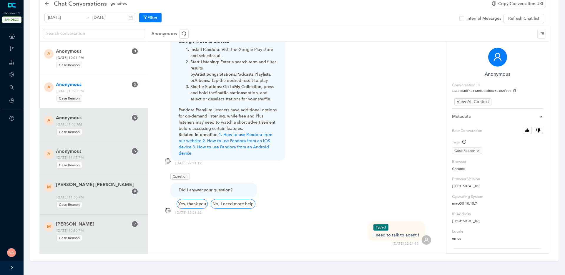
click at [101, 65] on div "Case Reason" at bounding box center [96, 64] width 81 height 8
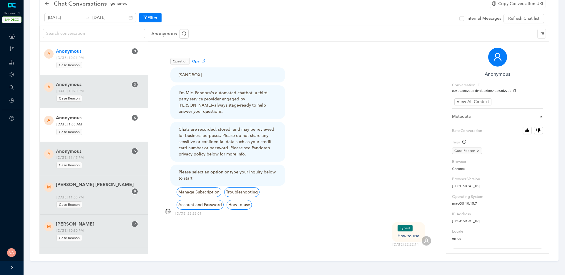
click at [111, 122] on span "Monday, September 22, 2025 1:05 AM Case Reason" at bounding box center [96, 128] width 85 height 14
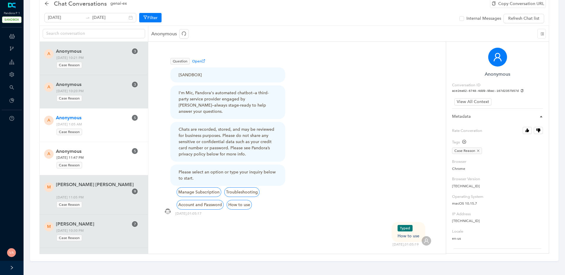
click at [94, 151] on span "Anonymous" at bounding box center [92, 151] width 72 height 7
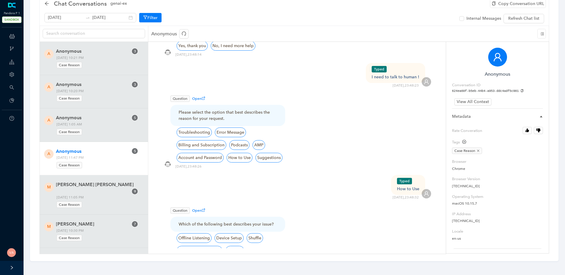
scroll to position [856, 0]
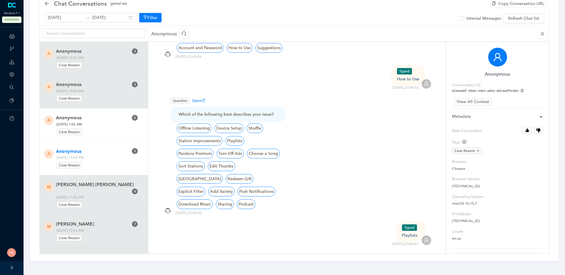
click at [89, 134] on div "Case Reason" at bounding box center [96, 131] width 81 height 8
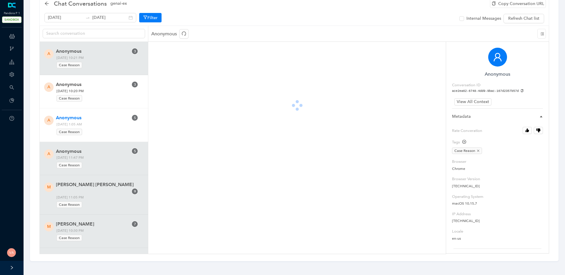
click at [102, 90] on span "Monday, September 22, 2025 10:20 PM Case Reason" at bounding box center [96, 95] width 85 height 14
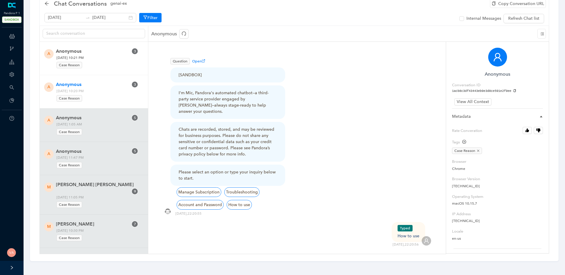
click at [113, 56] on span "Monday, September 22, 2025 10:21 PM Case Reason" at bounding box center [96, 62] width 85 height 14
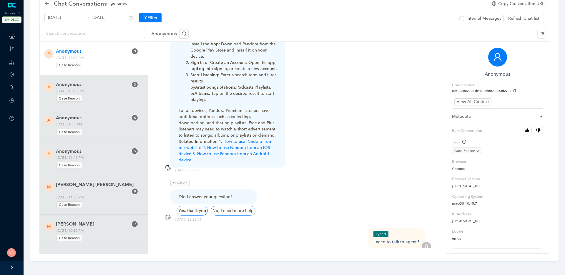
scroll to position [510, 0]
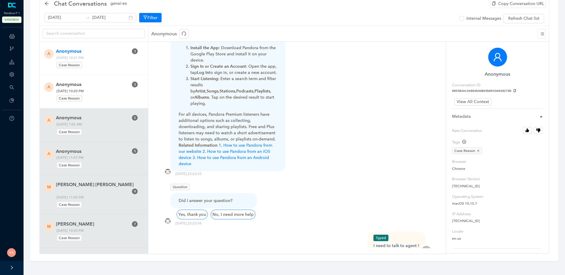
click at [113, 91] on span "Monday, September 22, 2025 10:20 PM Case Reason" at bounding box center [96, 95] width 85 height 14
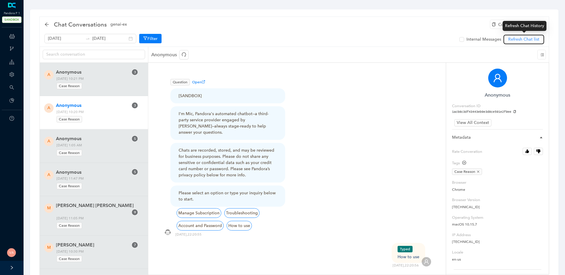
click at [521, 41] on span "Refresh Chat list" at bounding box center [523, 39] width 31 height 6
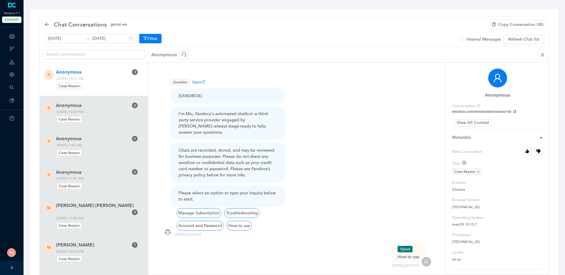
click at [106, 78] on span "Monday, September 22, 2025 10:21 PM Case Reason" at bounding box center [96, 83] width 85 height 14
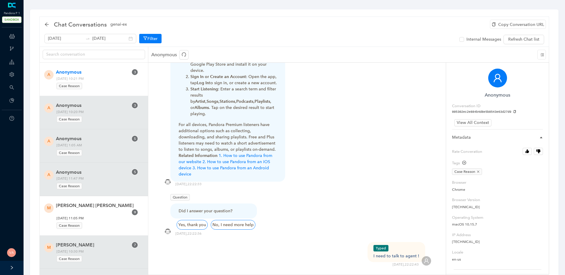
click at [111, 204] on span "Muthya Varshith Vankamamidi" at bounding box center [95, 205] width 78 height 7
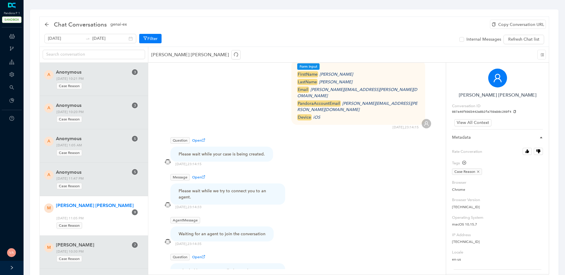
scroll to position [1106, 0]
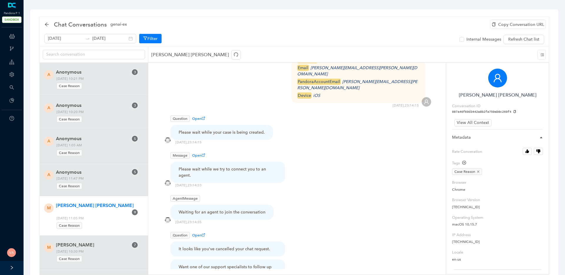
click at [236, 241] on div "It looks like you've cancelled your chat request. Want one of our support speci…" at bounding box center [227, 267] width 115 height 52
click at [243, 241] on div "It looks like you've cancelled your chat request." at bounding box center [227, 248] width 115 height 15
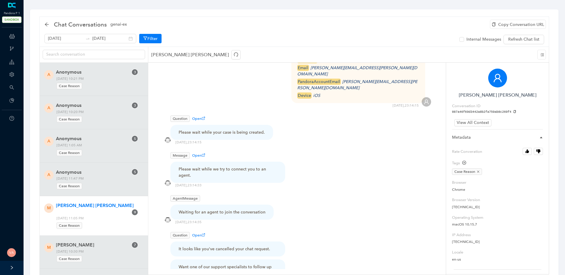
click at [247, 263] on div "Want one of our support specialists to follow up via email?" at bounding box center [227, 269] width 98 height 12
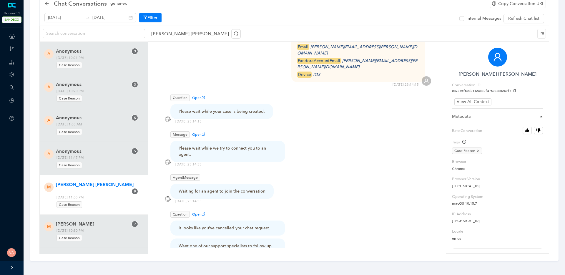
click at [227, 261] on div "No, I'm good" at bounding box center [233, 266] width 29 height 10
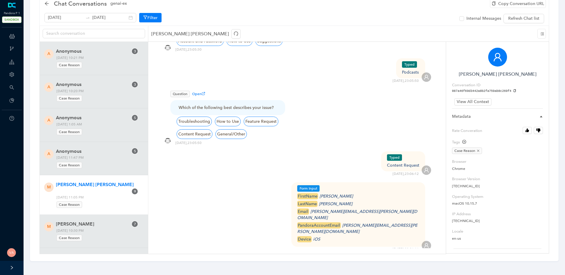
scroll to position [245, 0]
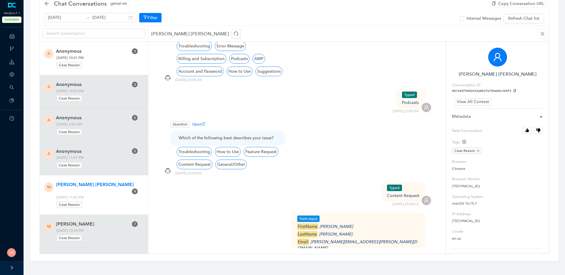
click at [105, 57] on span "Monday, September 22, 2025 10:21 PM Case Reason" at bounding box center [96, 62] width 85 height 14
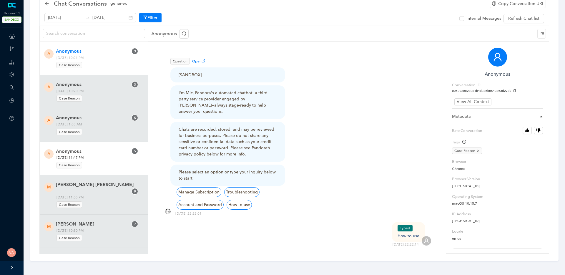
scroll to position [124, 0]
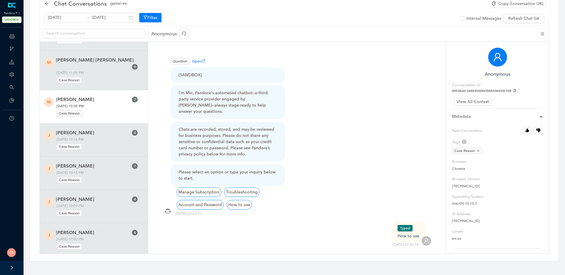
click at [102, 96] on span "Mike Cancel" at bounding box center [92, 99] width 72 height 7
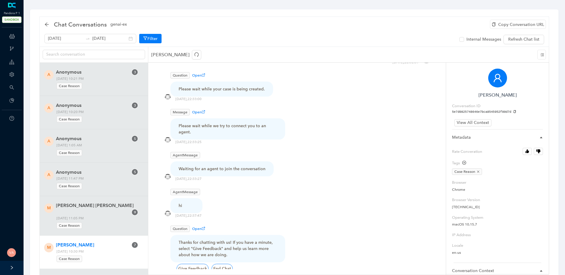
click at [100, 61] on div at bounding box center [93, 55] width 109 height 16
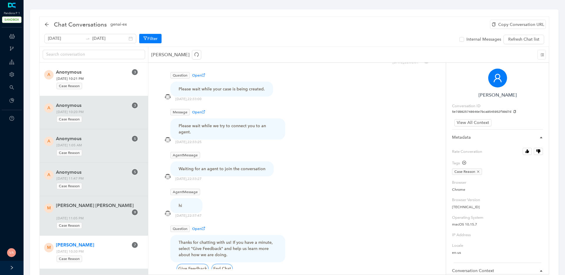
click at [83, 70] on span "Anonymous" at bounding box center [92, 72] width 72 height 7
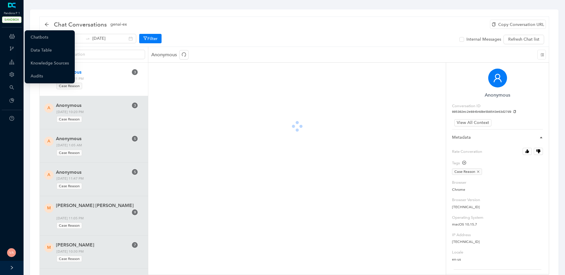
click at [15, 36] on icon at bounding box center [16, 36] width 3 height 0
click at [48, 38] on link "Chatbots" at bounding box center [40, 37] width 18 height 12
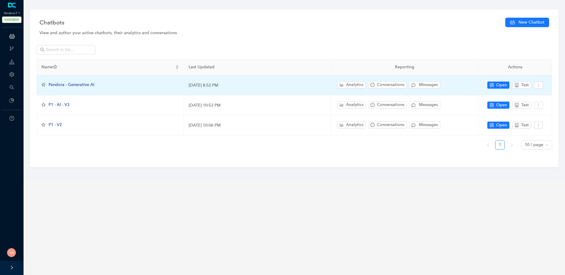
click at [81, 86] on span "Pandora - Generative AI" at bounding box center [72, 84] width 46 height 5
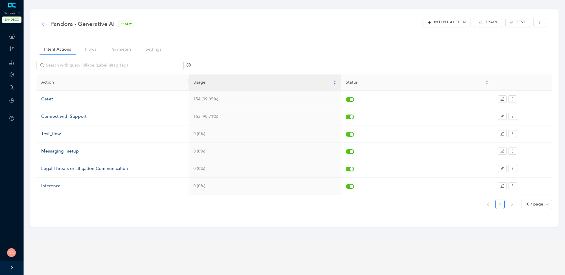
click at [42, 24] on icon "arrow-left" at bounding box center [43, 24] width 4 height 4
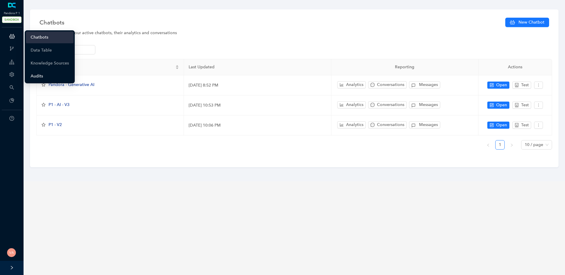
click at [33, 78] on link "Audits" at bounding box center [37, 76] width 12 height 12
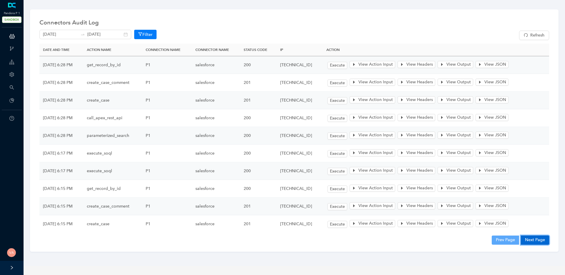
click at [534, 239] on button "Next Page" at bounding box center [534, 239] width 28 height 9
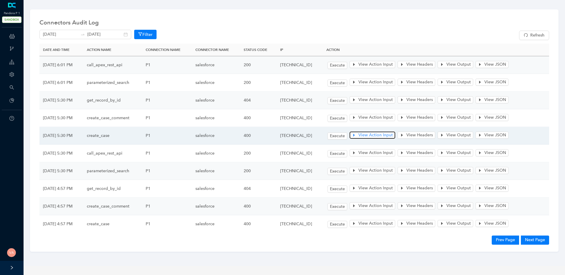
click at [393, 135] on span "View Action Input" at bounding box center [375, 135] width 34 height 6
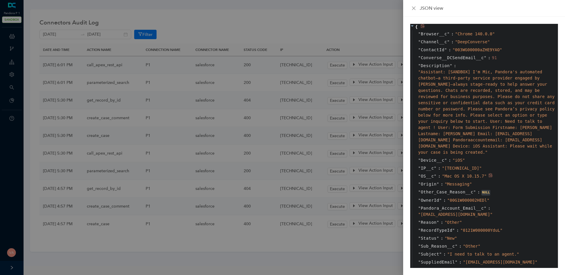
scroll to position [14, 0]
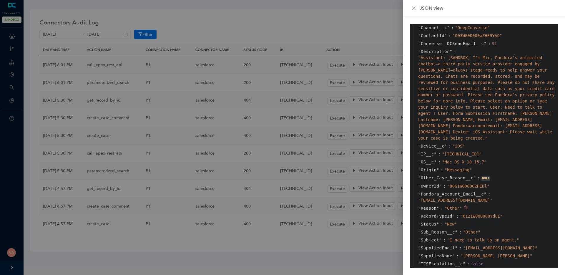
click at [450, 206] on span "" Other "" at bounding box center [452, 208] width 17 height 5
click at [467, 229] on span "" Other "" at bounding box center [470, 231] width 17 height 5
click at [450, 206] on span "" Other "" at bounding box center [452, 208] width 17 height 5
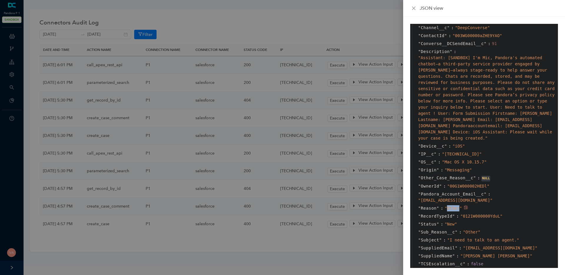
click at [450, 206] on span "" Other "" at bounding box center [452, 208] width 17 height 5
click at [468, 229] on div "" Other "" at bounding box center [470, 232] width 17 height 6
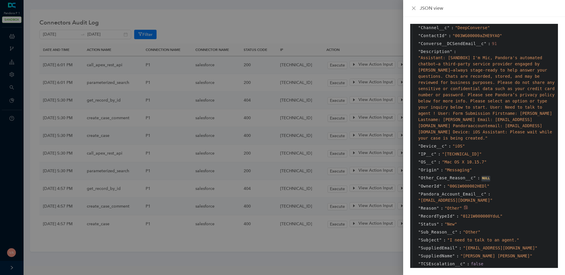
click at [453, 206] on span "" Other "" at bounding box center [452, 208] width 17 height 5
click at [472, 229] on span "" Other "" at bounding box center [470, 231] width 17 height 5
click at [452, 206] on span "" Other "" at bounding box center [452, 208] width 17 height 5
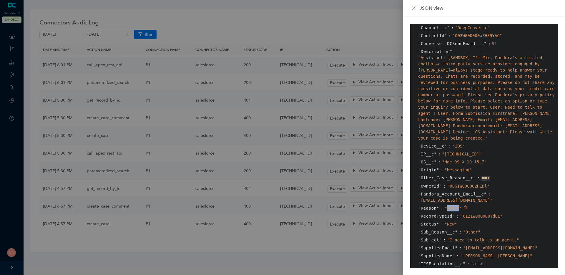
click at [452, 206] on span "" Other "" at bounding box center [452, 208] width 17 height 5
click at [469, 229] on span "" Other "" at bounding box center [470, 231] width 17 height 5
click at [449, 206] on span "" Other "" at bounding box center [452, 208] width 17 height 5
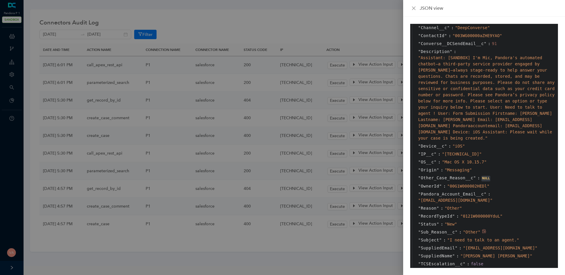
click at [471, 229] on span "" Other "" at bounding box center [470, 231] width 17 height 5
click at [310, 50] on div at bounding box center [282, 137] width 565 height 275
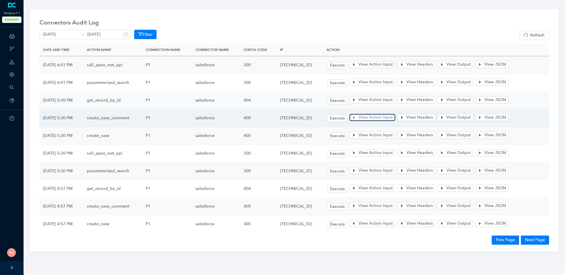
click at [356, 116] on icon "caret-right" at bounding box center [354, 117] width 4 height 4
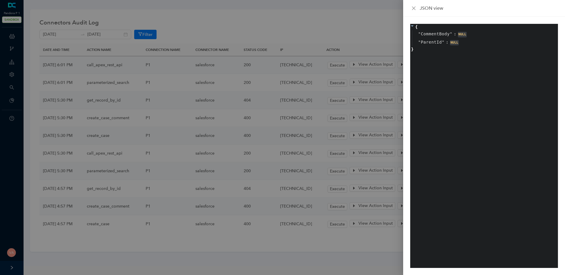
click at [287, 118] on div at bounding box center [282, 137] width 565 height 275
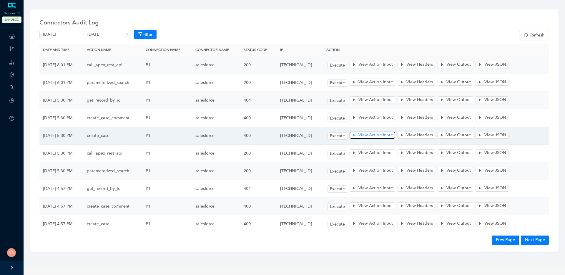
click at [392, 136] on span "View Action Input" at bounding box center [375, 135] width 34 height 6
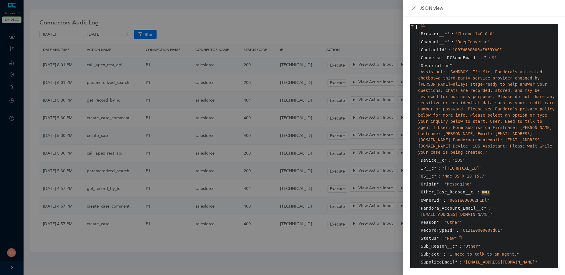
click at [450, 236] on span "" New "" at bounding box center [450, 238] width 12 height 5
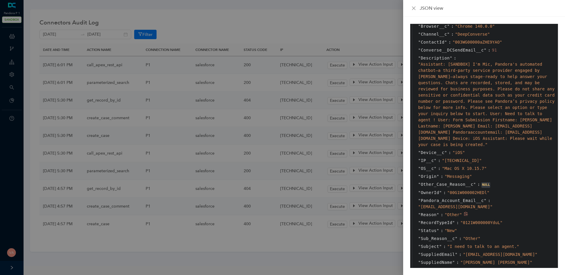
click at [425, 211] on span "Reason" at bounding box center [428, 214] width 16 height 6
click at [437, 235] on span "Sub_Reason__c" at bounding box center [437, 238] width 34 height 6
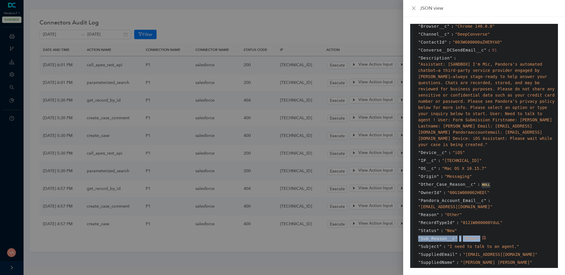
click at [442, 235] on span "Sub_Reason__c" at bounding box center [437, 238] width 34 height 6
click at [466, 236] on span "" Other "" at bounding box center [470, 238] width 17 height 5
click at [435, 235] on span "Sub_Reason__c" at bounding box center [437, 238] width 34 height 6
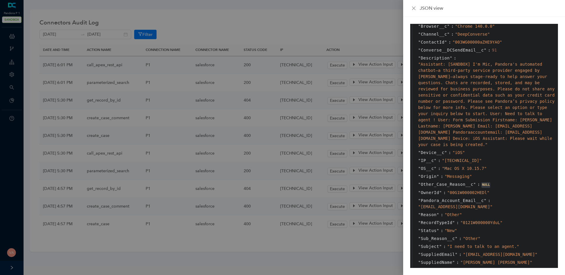
click at [177, 21] on div at bounding box center [282, 137] width 565 height 275
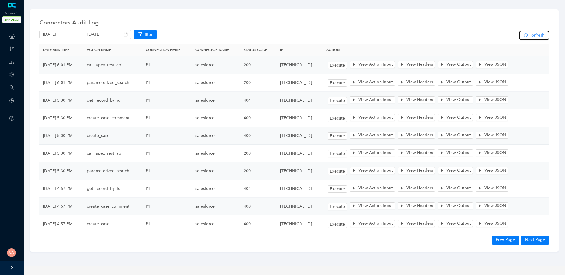
click at [536, 37] on span "Refresh" at bounding box center [537, 35] width 14 height 6
click at [533, 34] on span "Refresh" at bounding box center [537, 35] width 14 height 6
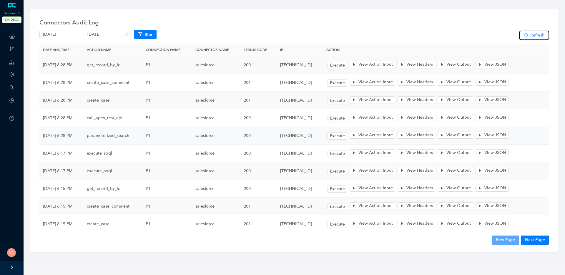
click at [533, 34] on span "Refresh" at bounding box center [537, 35] width 14 height 6
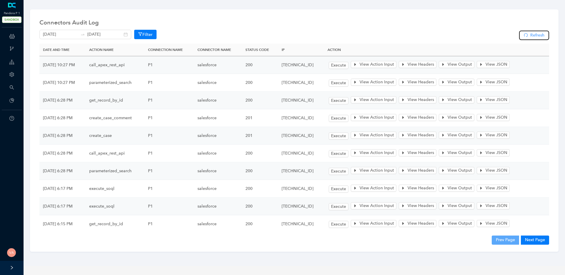
click at [533, 34] on span "Refresh" at bounding box center [537, 35] width 14 height 6
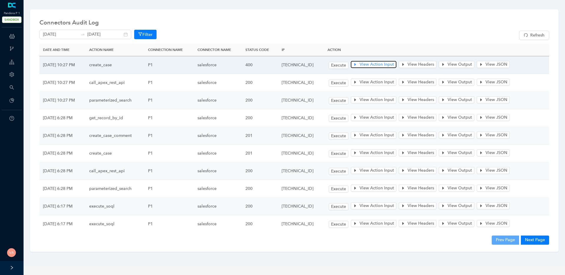
click at [376, 65] on span "View Action Input" at bounding box center [376, 64] width 34 height 6
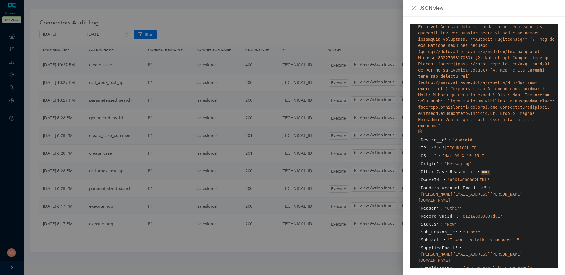
scroll to position [298, 0]
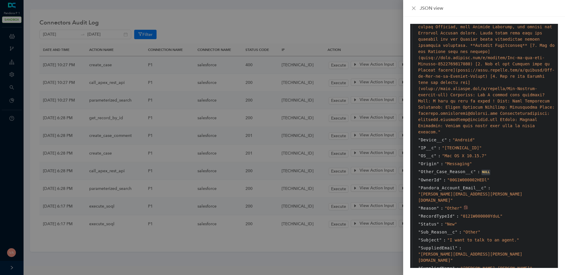
click at [450, 206] on span "" Other "" at bounding box center [452, 208] width 17 height 5
click at [471, 229] on span "" Other "" at bounding box center [470, 231] width 17 height 5
drag, startPoint x: 449, startPoint y: 235, endPoint x: 515, endPoint y: 233, distance: 65.6
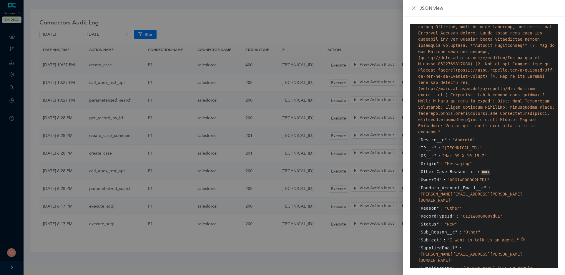
click at [515, 237] on span "" I want to talk to an agent. "" at bounding box center [483, 239] width 72 height 5
drag, startPoint x: 512, startPoint y: 233, endPoint x: 448, endPoint y: 232, distance: 64.1
click at [448, 237] on span "" I want to talk to an agent. "" at bounding box center [483, 239] width 72 height 5
drag, startPoint x: 448, startPoint y: 232, endPoint x: 514, endPoint y: 232, distance: 65.9
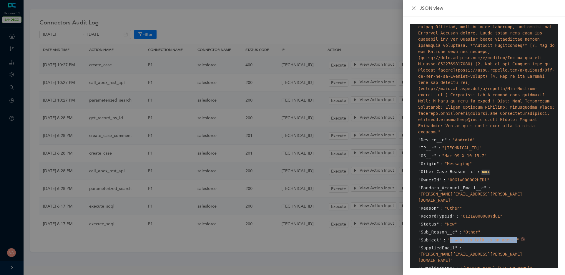
click at [515, 237] on span "" I want to talk to an agent. "" at bounding box center [483, 239] width 72 height 5
click at [484, 237] on span "" I want to talk to an agent. "" at bounding box center [483, 239] width 72 height 5
click at [446, 237] on span "" Subject " :" at bounding box center [432, 239] width 29 height 5
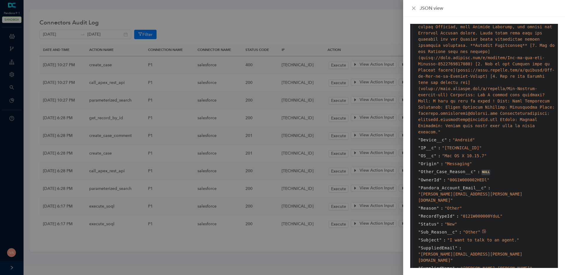
click at [470, 229] on span "" Other "" at bounding box center [470, 231] width 17 height 5
click at [453, 206] on span "" Other "" at bounding box center [452, 208] width 17 height 5
click at [414, 8] on icon "close" at bounding box center [414, 8] width 4 height 4
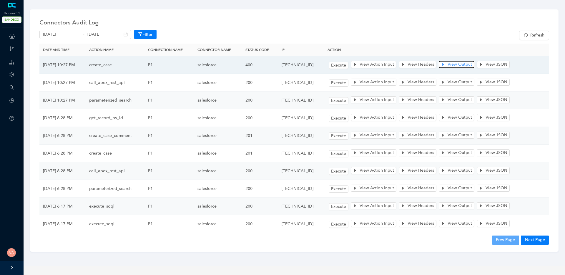
click at [472, 66] on span "View Output" at bounding box center [459, 64] width 24 height 6
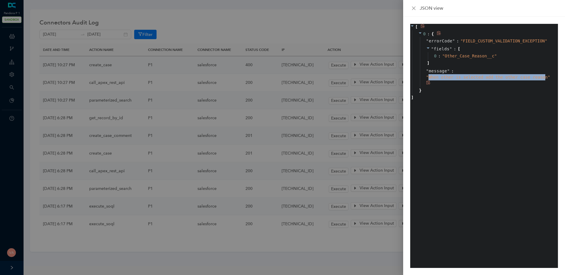
drag, startPoint x: 428, startPoint y: 77, endPoint x: 544, endPoint y: 77, distance: 116.1
click at [544, 77] on span "" When other is selected add the other case reason "" at bounding box center [488, 77] width 124 height 5
click at [515, 76] on span "" When other is selected add the other case reason "" at bounding box center [488, 77] width 124 height 5
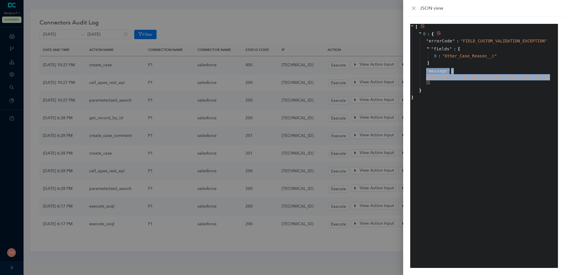
click at [515, 76] on span "" When other is selected add the other case reason "" at bounding box center [488, 77] width 124 height 5
click at [465, 56] on span "" Other_Case_Reason__c "" at bounding box center [469, 56] width 54 height 5
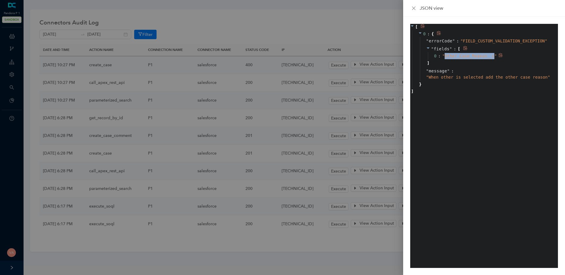
click at [465, 56] on span "" Other_Case_Reason__c "" at bounding box center [469, 56] width 54 height 5
click at [459, 60] on div "" fields " : [ 0 : " Other_Case_Reason__c " ]" at bounding box center [488, 56] width 136 height 22
click at [461, 57] on span "" Other_Case_Reason__c "" at bounding box center [469, 56] width 54 height 5
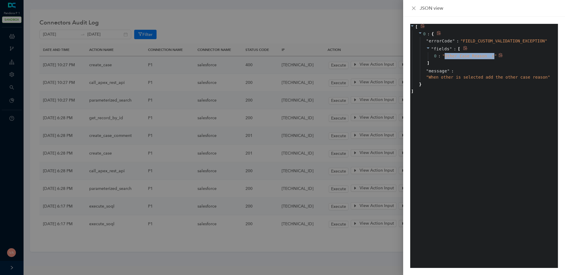
click at [461, 57] on span "" Other_Case_Reason__c "" at bounding box center [469, 56] width 54 height 5
click at [413, 8] on icon "close" at bounding box center [413, 8] width 5 height 5
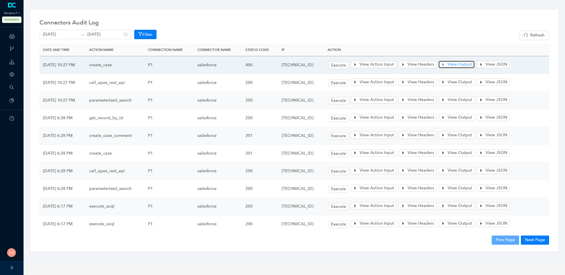
click at [460, 67] on span "View Output" at bounding box center [459, 64] width 24 height 6
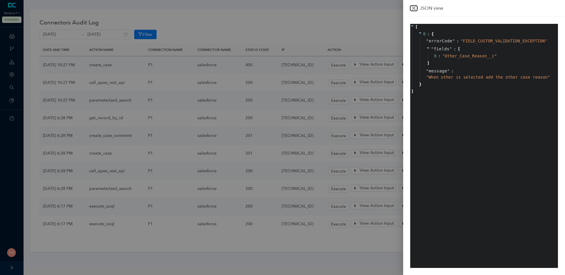
click at [414, 6] on icon "close" at bounding box center [413, 8] width 5 height 5
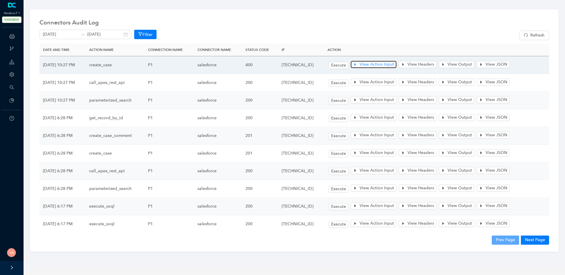
click at [377, 65] on span "View Action Input" at bounding box center [376, 64] width 34 height 6
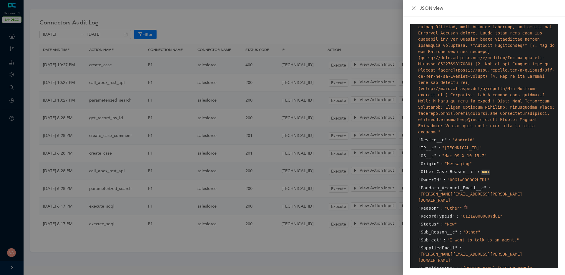
click at [452, 205] on div "" Other "" at bounding box center [452, 208] width 17 height 6
click at [472, 229] on span "" Other "" at bounding box center [470, 231] width 17 height 5
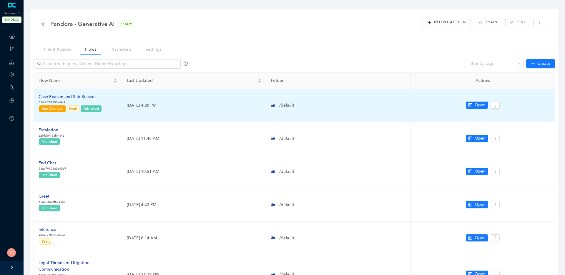
click at [69, 97] on div "Case Reason and Sub Reason" at bounding box center [71, 96] width 64 height 6
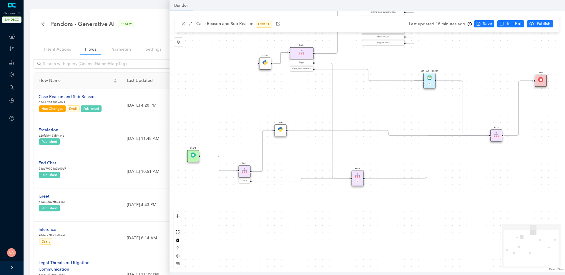
drag, startPoint x: 225, startPoint y: 162, endPoint x: 242, endPoint y: 104, distance: 60.0
click at [234, 107] on div "Code Rule legal Start End Question Please select the option that best describes…" at bounding box center [366, 141] width 395 height 261
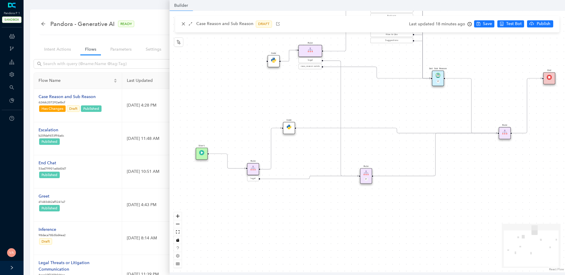
click at [290, 130] on div "Code" at bounding box center [289, 128] width 12 height 12
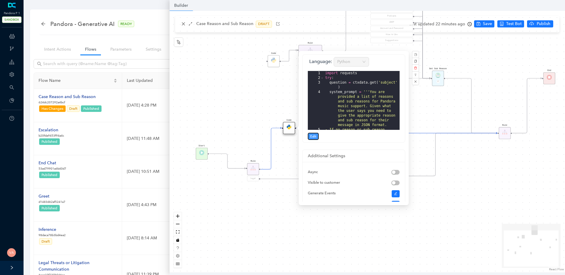
click at [310, 138] on span "Edit" at bounding box center [313, 135] width 6 height 5
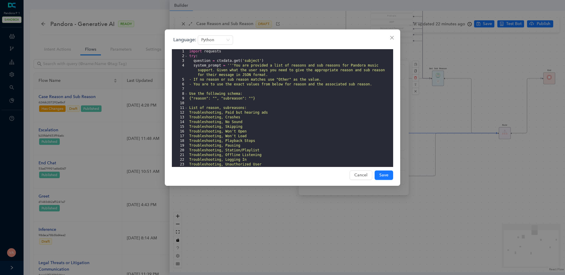
click at [316, 124] on div "import requests try : question = ctxdata . get ( 'subject' ) system_prompt = ''…" at bounding box center [290, 112] width 205 height 127
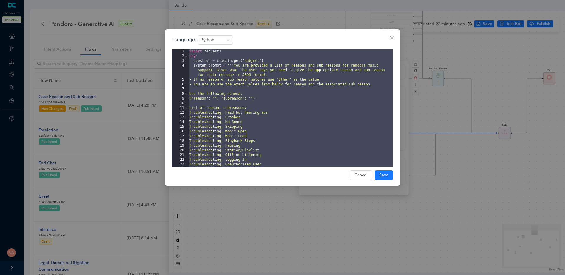
click at [236, 111] on div "import requests try : question = ctxdata . get ( 'subject' ) system_prompt = ''…" at bounding box center [290, 112] width 205 height 127
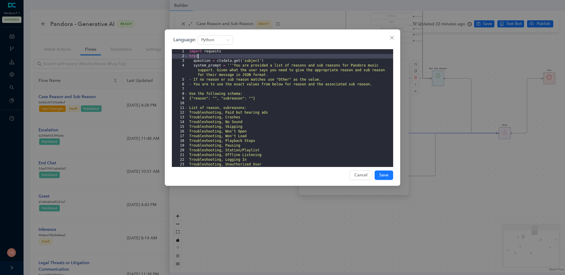
click at [218, 57] on div "import requests try : question = ctxdata . get ( 'subject' ) system_prompt = ''…" at bounding box center [290, 112] width 205 height 127
click at [252, 62] on div "import requests try : question = ctxdata . get ( 'subject' ) system_prompt = ''…" at bounding box center [290, 112] width 205 height 127
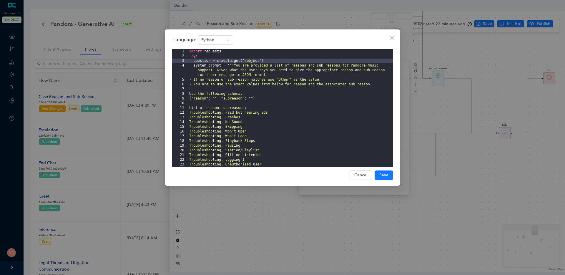
click at [252, 62] on div "import requests try : question = ctxdata . get ( 'subject' ) system_prompt = ''…" at bounding box center [290, 112] width 205 height 127
click at [200, 61] on div "import requests try : question = ctxdata . get ( 'subject' ) system_prompt = ''…" at bounding box center [290, 112] width 205 height 127
click at [222, 59] on div "import requests try : question = ctxdata . get ( 'subject' ) system_prompt = ''…" at bounding box center [290, 112] width 205 height 127
click at [254, 60] on div "import requests try : question = ctxdata . get ( 'subject' ) system_prompt = ''…" at bounding box center [290, 112] width 205 height 127
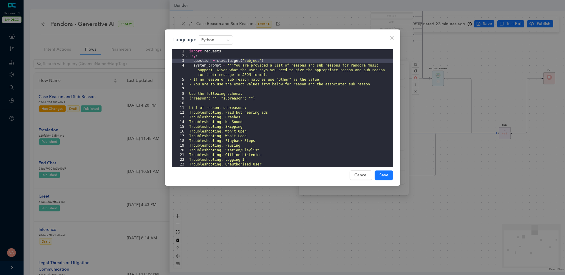
click at [204, 66] on div "import requests try : question = ctxdata . get ( 'subject' ) system_prompt = ''…" at bounding box center [290, 112] width 205 height 127
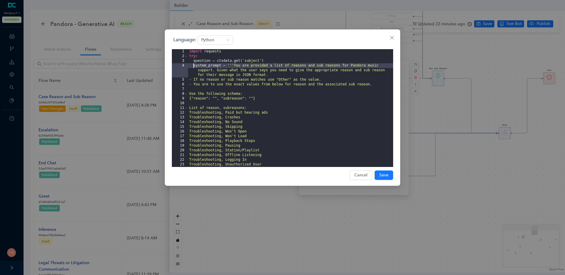
click at [204, 66] on div "import requests try : question = ctxdata . get ( 'subject' ) system_prompt = ''…" at bounding box center [290, 112] width 205 height 127
click at [234, 70] on div "import requests try : question = ctxdata . get ( 'subject' ) system_prompt = ''…" at bounding box center [290, 112] width 205 height 127
click at [204, 66] on div "import requests try : question = ctxdata . get ( 'subject' ) system_prompt = ''…" at bounding box center [290, 112] width 205 height 127
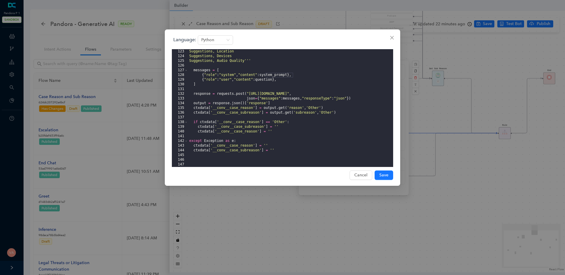
scroll to position [572, 0]
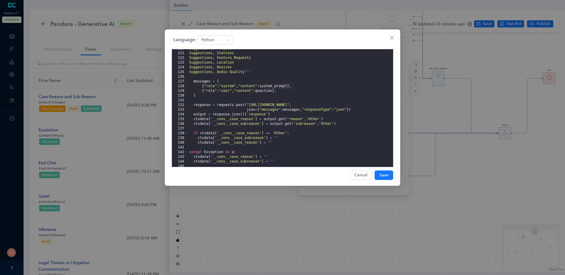
click at [203, 83] on div "Suggestions, Artists Suggestions, Stations Suggestions, Feature Requests Sugges…" at bounding box center [290, 109] width 205 height 127
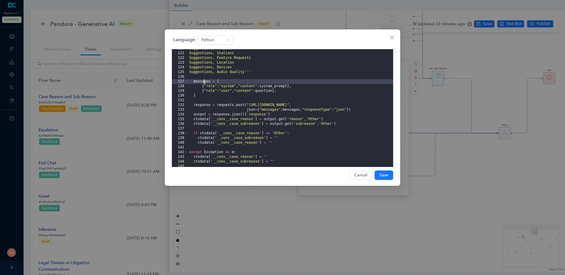
click at [203, 83] on div "Suggestions, Artists Suggestions, Stations Suggestions, Feature Requests Sugges…" at bounding box center [290, 109] width 205 height 127
click at [284, 87] on div "Suggestions, Artists Suggestions, Stations Suggestions, Feature Requests Sugges…" at bounding box center [290, 109] width 205 height 127
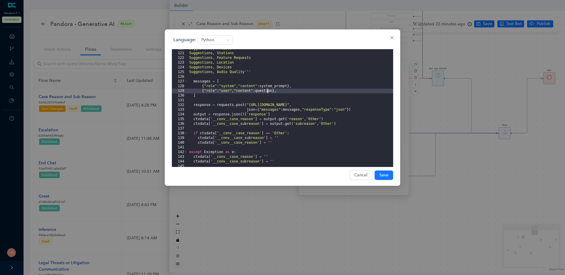
click at [266, 91] on div "Suggestions, Artists Suggestions, Stations Suggestions, Feature Requests Sugges…" at bounding box center [290, 109] width 205 height 127
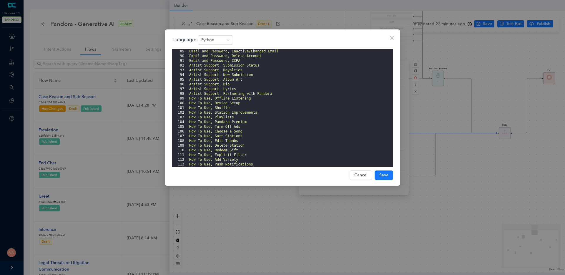
scroll to position [583, 0]
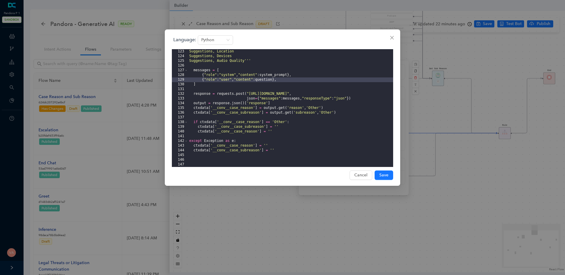
click at [258, 99] on div "Suggestions, Location Suggestions, Devices Suggestions, Audio Quality''' messag…" at bounding box center [290, 112] width 205 height 127
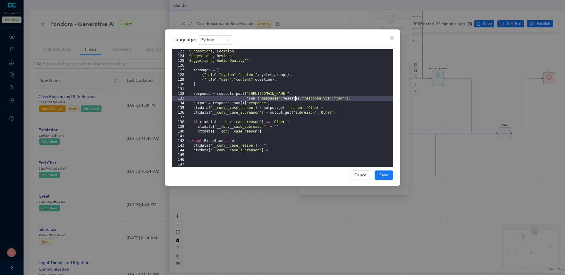
click at [296, 99] on div "Suggestions, Location Suggestions, Devices Suggestions, Audio Quality''' messag…" at bounding box center [290, 112] width 205 height 127
click at [336, 98] on div "Suggestions, Location Suggestions, Devices Suggestions, Audio Quality''' messag…" at bounding box center [290, 112] width 205 height 127
click at [355, 98] on div "Suggestions, Location Suggestions, Devices Suggestions, Audio Quality''' messag…" at bounding box center [290, 112] width 205 height 127
click at [240, 94] on div "Suggestions, Location Suggestions, Devices Suggestions, Audio Quality''' messag…" at bounding box center [290, 112] width 205 height 127
click at [278, 93] on div "Suggestions, Location Suggestions, Devices Suggestions, Audio Quality''' messag…" at bounding box center [290, 112] width 205 height 127
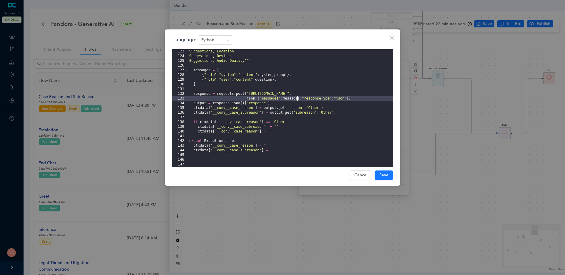
click at [297, 98] on div "Suggestions, Location Suggestions, Devices Suggestions, Audio Quality''' messag…" at bounding box center [290, 112] width 205 height 127
click at [318, 99] on div "Suggestions, Location Suggestions, Devices Suggestions, Audio Quality''' messag…" at bounding box center [290, 112] width 205 height 127
click at [350, 100] on div "Suggestions, Location Suggestions, Devices Suggestions, Audio Quality''' messag…" at bounding box center [290, 112] width 205 height 127
click at [258, 100] on div "Suggestions, Location Suggestions, Devices Suggestions, Audio Quality''' messag…" at bounding box center [290, 112] width 205 height 127
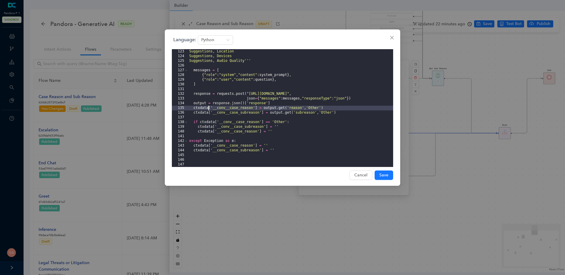
click at [208, 109] on div "Suggestions, Location Suggestions, Devices Suggestions, Audio Quality''' messag…" at bounding box center [290, 112] width 205 height 127
click at [249, 111] on div "Suggestions, Location Suggestions, Devices Suggestions, Audio Quality''' messag…" at bounding box center [290, 112] width 205 height 127
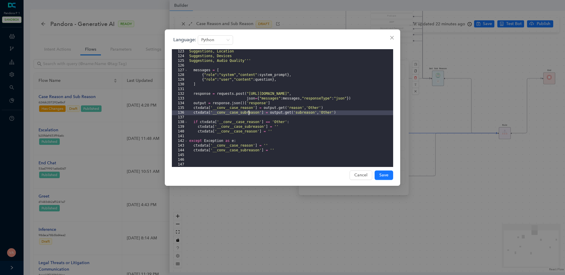
click at [312, 113] on div "Suggestions, Location Suggestions, Devices Suggestions, Audio Quality''' messag…" at bounding box center [290, 112] width 205 height 127
click at [391, 37] on icon "close" at bounding box center [392, 38] width 4 height 4
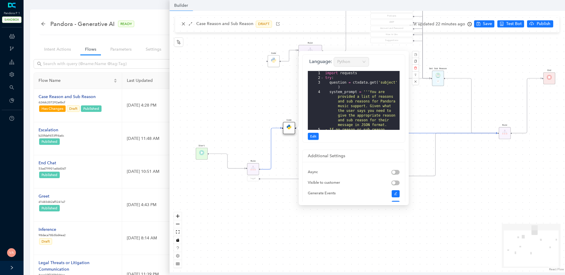
click at [268, 223] on div "Code Rule legal Start End Question Please select the option that best describes…" at bounding box center [366, 141] width 395 height 261
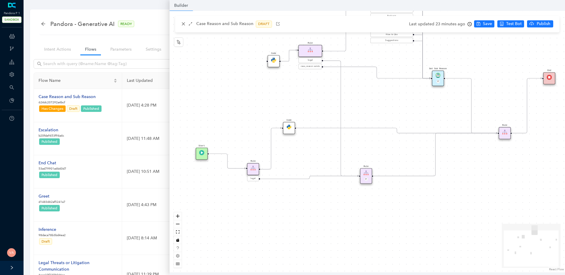
click at [291, 130] on div "Code" at bounding box center [289, 128] width 12 height 12
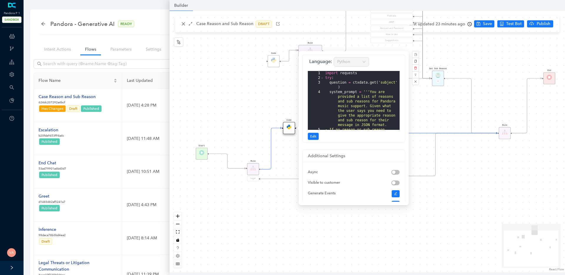
click at [287, 159] on div "Code Rule legal Start End Question Please select the option that best describes…" at bounding box center [366, 141] width 395 height 261
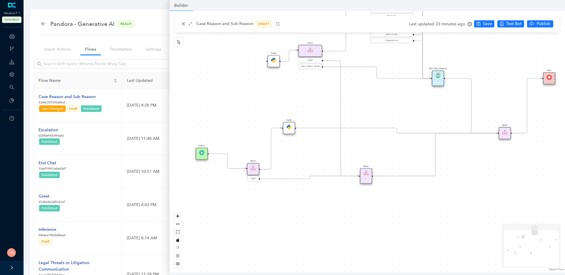
click at [507, 131] on img at bounding box center [504, 131] width 5 height 5
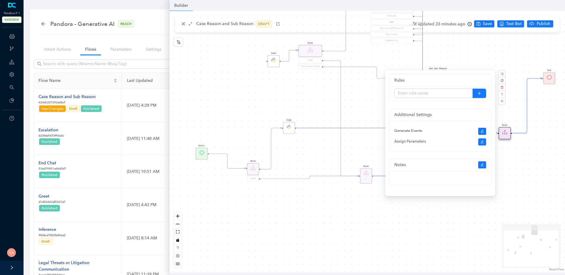
click at [545, 176] on div "Code Rule legal Start End Question Please select the option that best describes…" at bounding box center [366, 141] width 395 height 261
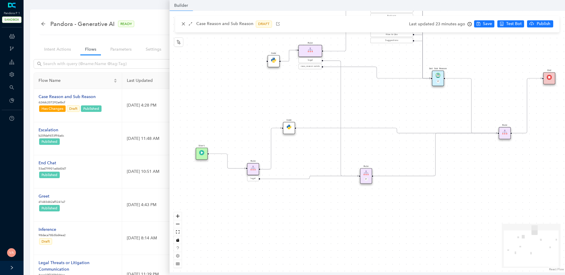
click at [506, 133] on img at bounding box center [504, 131] width 5 height 5
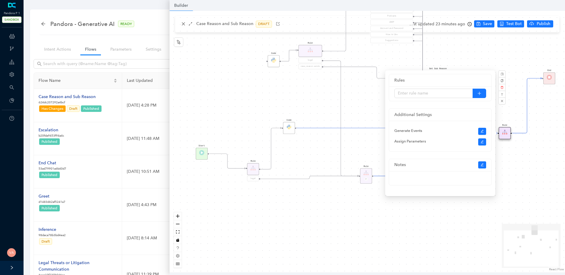
click at [516, 204] on div "Code Rule legal Start End Question Please select the option that best describes…" at bounding box center [366, 141] width 395 height 261
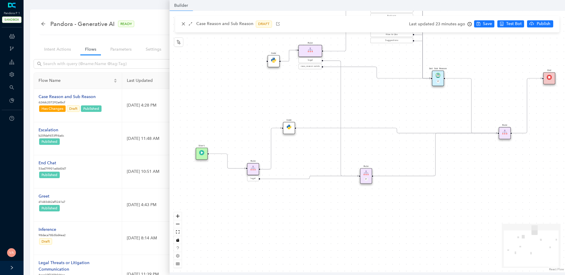
click at [551, 77] on img at bounding box center [548, 77] width 5 height 5
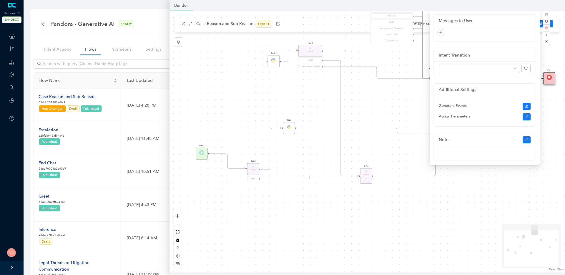
click at [501, 249] on div "Code Rule legal Start End Question Please select the option that best describes…" at bounding box center [366, 141] width 395 height 261
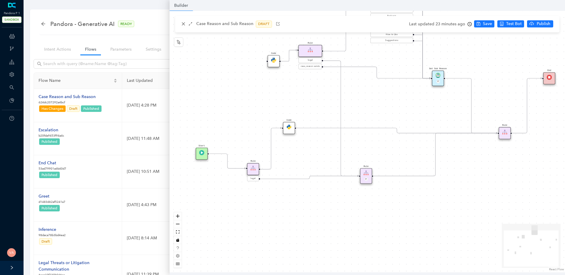
click at [307, 164] on div "Code Rule legal Start End Question Please select the option that best describes…" at bounding box center [366, 141] width 395 height 261
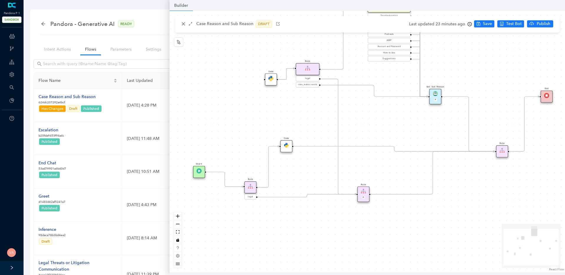
drag, startPoint x: 271, startPoint y: 224, endPoint x: 268, endPoint y: 242, distance: 18.4
click at [268, 242] on div "Code Rule legal Start End Question Please select the option that best describes…" at bounding box center [366, 141] width 395 height 261
click at [288, 145] on img at bounding box center [285, 145] width 5 height 5
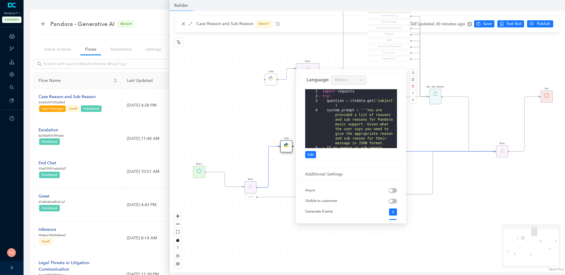
click at [281, 181] on div "Code Rule legal Start End Question Please select the option that best describes…" at bounding box center [366, 141] width 395 height 261
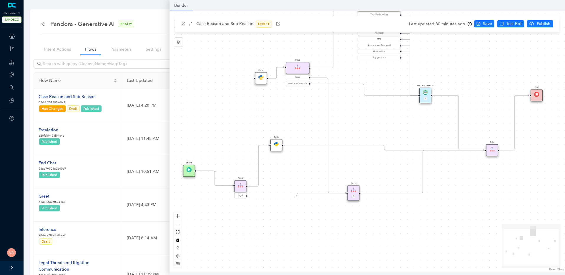
drag, startPoint x: 307, startPoint y: 178, endPoint x: 297, endPoint y: 177, distance: 10.4
click at [297, 177] on div "Code Rule legal Start End Question Please select the option that best describes…" at bounding box center [366, 141] width 395 height 261
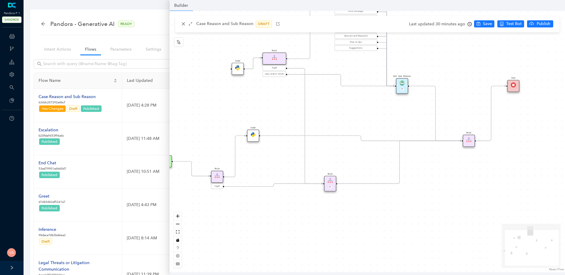
drag, startPoint x: 299, startPoint y: 187, endPoint x: 276, endPoint y: 177, distance: 24.8
click at [276, 177] on div "Code Rule legal Start End Question Please select the option that best describes…" at bounding box center [366, 141] width 395 height 261
click at [252, 133] on img at bounding box center [252, 134] width 5 height 5
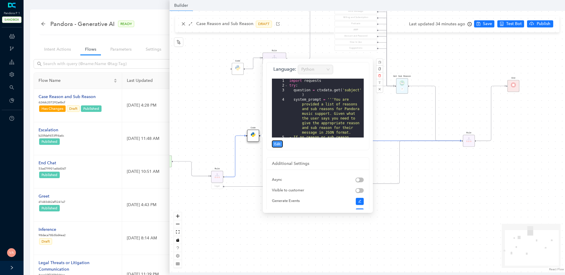
click at [280, 144] on span "Edit" at bounding box center [277, 143] width 6 height 5
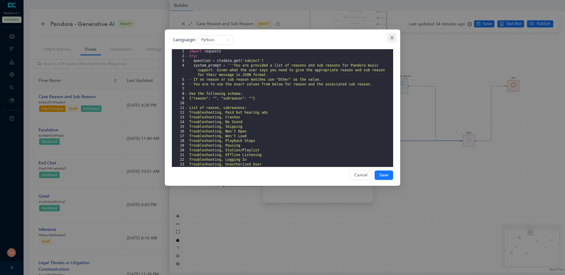
click at [390, 35] on button "Close" at bounding box center [391, 37] width 9 height 9
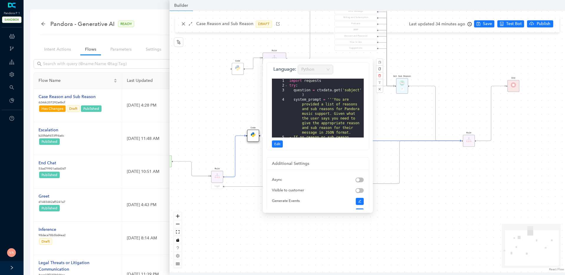
click at [244, 173] on div "Code Rule legal Start End Question Please select the option that best describes…" at bounding box center [366, 141] width 395 height 261
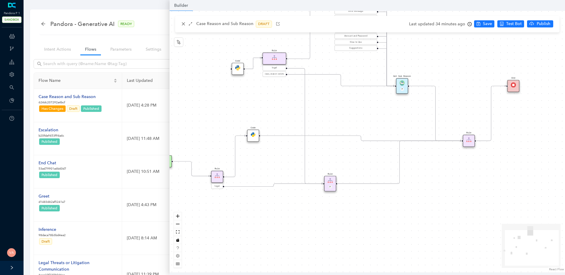
click at [217, 179] on div "Rule" at bounding box center [217, 177] width 12 height 12
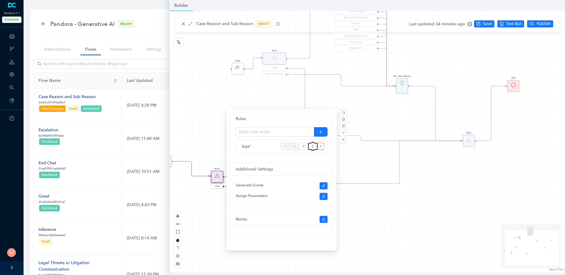
click at [315, 146] on button "button" at bounding box center [312, 146] width 9 height 7
type input "legal"
click at [312, 147] on icon "edit" at bounding box center [312, 146] width 3 height 9
click at [305, 148] on button "button" at bounding box center [303, 146] width 9 height 7
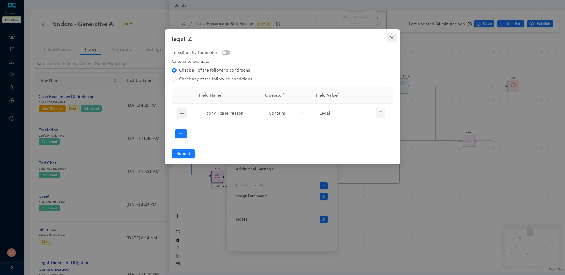
click at [393, 38] on icon "close" at bounding box center [391, 37] width 5 height 5
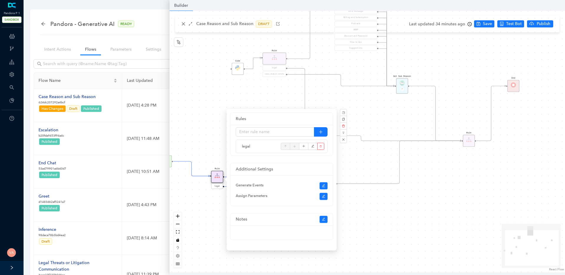
click at [442, 235] on div "Code Rule legal Start End Question Please select the option that best describes…" at bounding box center [366, 141] width 395 height 261
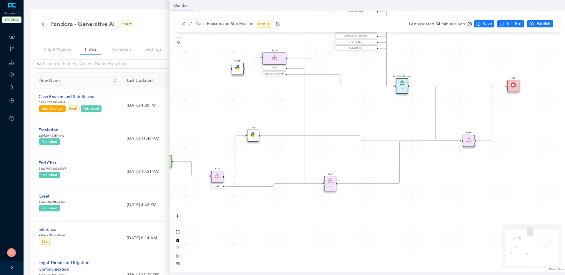
click at [330, 182] on img at bounding box center [329, 180] width 5 height 5
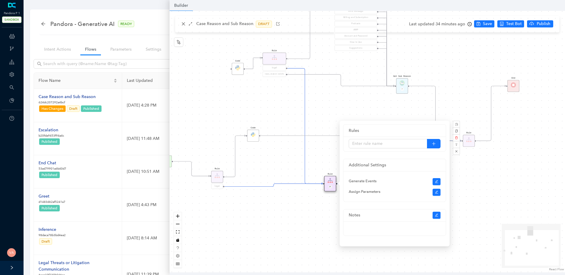
click at [328, 191] on div "Code Rule legal Start End Question Please select the option that best describes…" at bounding box center [366, 141] width 395 height 261
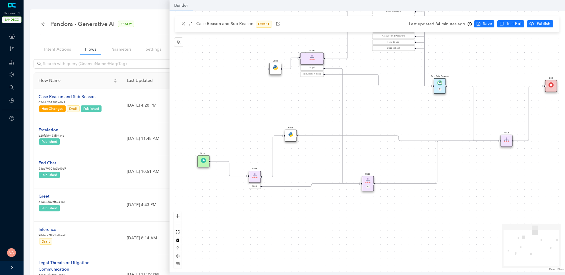
drag, startPoint x: 253, startPoint y: 216, endPoint x: 291, endPoint y: 216, distance: 37.6
click at [291, 216] on div "Code Rule legal Start End Question Please select the option that best describes…" at bounding box center [366, 141] width 395 height 261
click at [292, 139] on div "Code" at bounding box center [291, 135] width 12 height 12
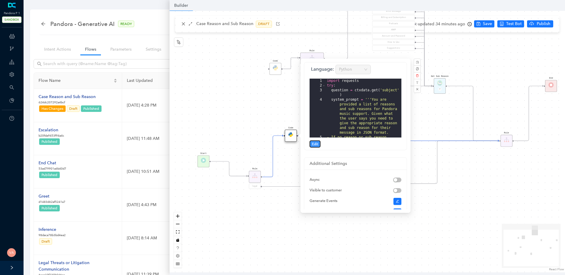
click at [315, 146] on span "Edit" at bounding box center [315, 143] width 6 height 5
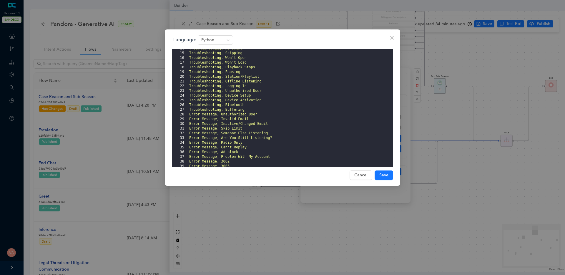
scroll to position [0, 0]
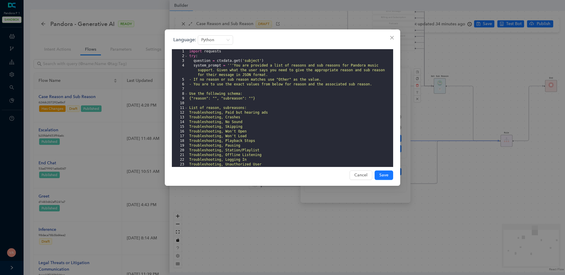
click at [45, 133] on div "Language: Python 1 2 3 4 5 6 7 8 9 10 11 12 13 14 15 16 17 18 19 20 21 22 23 24…" at bounding box center [282, 137] width 565 height 275
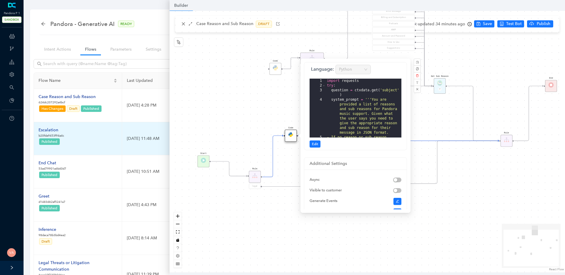
click at [50, 131] on div "Escalation" at bounding box center [52, 130] width 26 height 6
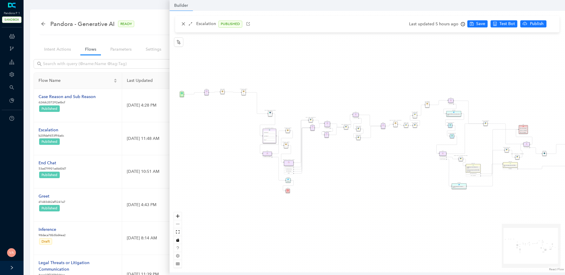
drag, startPoint x: 311, startPoint y: 163, endPoint x: 403, endPoint y: 157, distance: 92.5
click at [403, 157] on div "Data Table Start P Rule P IsAvailable Rule newContact Get Contact details First…" at bounding box center [366, 141] width 395 height 261
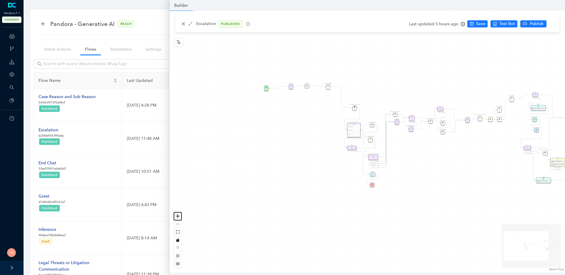
click at [178, 215] on icon "zoom in" at bounding box center [178, 216] width 4 height 4
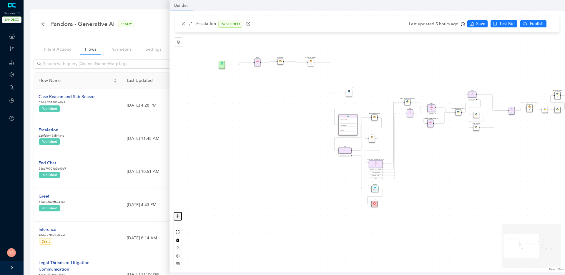
click at [178, 215] on icon "zoom in" at bounding box center [178, 216] width 4 height 4
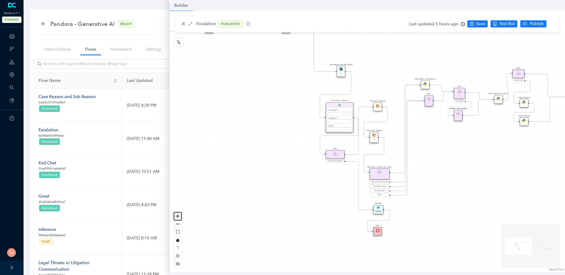
click at [178, 215] on icon "zoom in" at bounding box center [178, 216] width 4 height 4
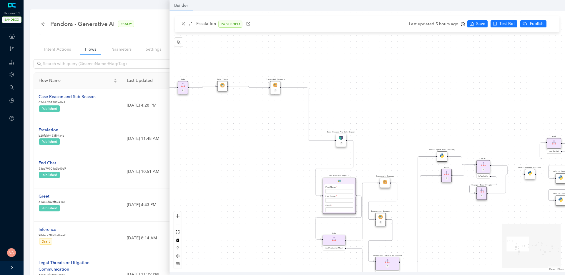
drag, startPoint x: 248, startPoint y: 173, endPoint x: 253, endPoint y: 261, distance: 88.4
click at [253, 261] on div "Data Table Start P Rule P IsAvailable Rule newContact Get Contact details First…" at bounding box center [366, 141] width 395 height 261
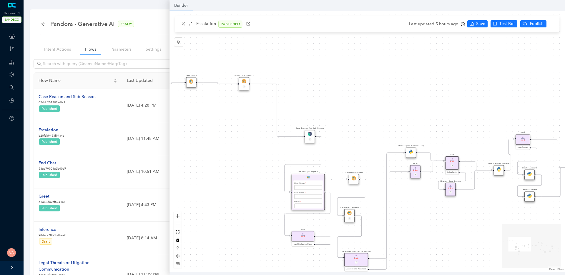
drag, startPoint x: 282, startPoint y: 186, endPoint x: 249, endPoint y: 177, distance: 34.3
click at [249, 177] on div "Data Table Start P Rule P IsAvailable Rule newContact Get Contact details First…" at bounding box center [366, 141] width 395 height 261
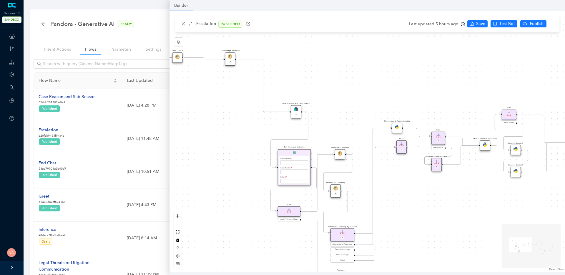
drag, startPoint x: 242, startPoint y: 218, endPoint x: 230, endPoint y: 194, distance: 27.0
click at [230, 194] on div "Data Table Start P Rule P IsAvailable Rule newContact Get Contact details First…" at bounding box center [366, 141] width 395 height 261
click at [176, 213] on button "zoom in" at bounding box center [178, 216] width 8 height 8
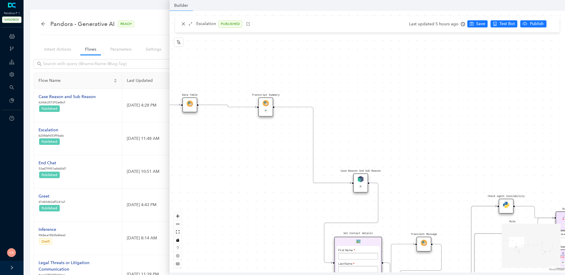
drag, startPoint x: 203, startPoint y: 126, endPoint x: 299, endPoint y: 210, distance: 127.5
click at [299, 210] on div "Data Table Start P Rule P IsAvailable Rule newContact Get Contact details First…" at bounding box center [366, 141] width 395 height 261
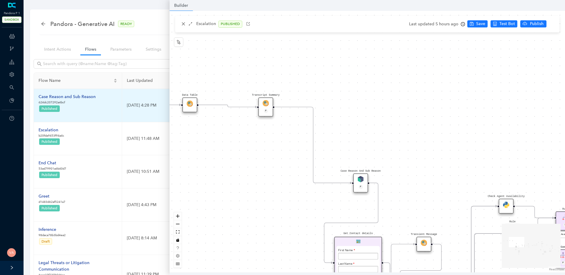
click at [80, 98] on div "Case Reason and Sub Reason" at bounding box center [67, 96] width 57 height 6
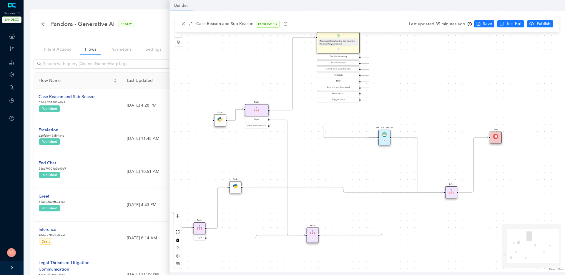
drag, startPoint x: 289, startPoint y: 175, endPoint x: 232, endPoint y: 166, distance: 57.1
click at [225, 163] on div "Code Rule legal Start End Question Please select the option that best describes…" at bounding box center [366, 141] width 395 height 261
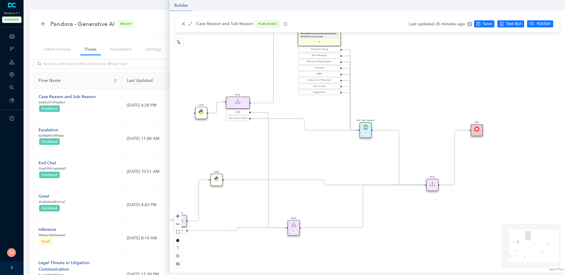
click at [318, 180] on icon "Edge from reactflownode_19ddf2b7-6704-4d6a-af11-bb67cdaf1524 to 2e59ddf0-37ac-1…" at bounding box center [324, 182] width 201 height 5
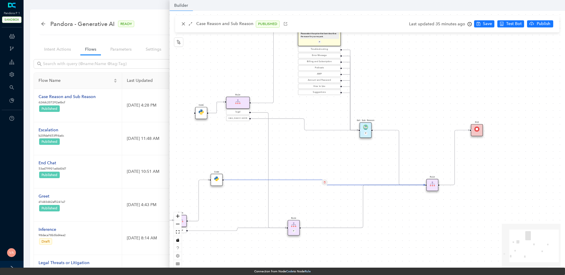
click at [232, 180] on icon "Edge from reactflownode_19ddf2b7-6704-4d6a-af11-bb67cdaf1524 to 2e59ddf0-37ac-1…" at bounding box center [324, 182] width 201 height 5
click at [257, 200] on div "Code Rule legal Start End Question Please select the option that best describes…" at bounding box center [366, 141] width 395 height 261
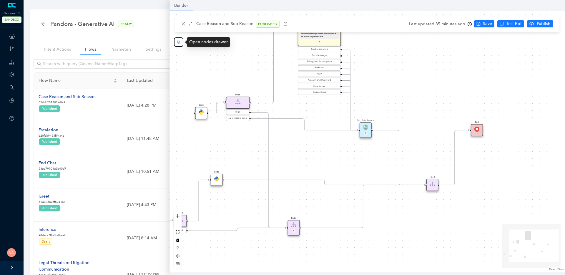
click at [180, 43] on icon "node-index" at bounding box center [178, 42] width 5 height 5
click at [217, 179] on img at bounding box center [216, 178] width 5 height 5
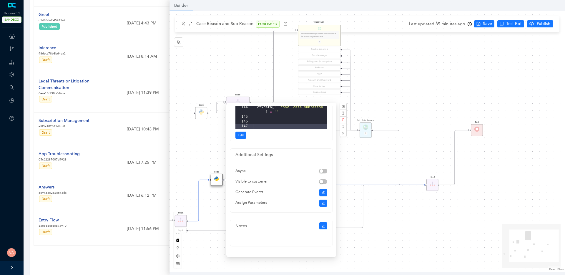
scroll to position [198, 0]
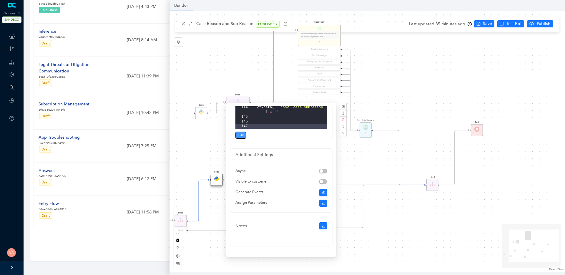
click at [239, 134] on span "Edit" at bounding box center [241, 134] width 6 height 5
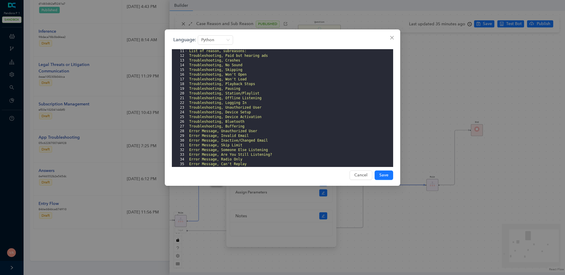
scroll to position [583, 0]
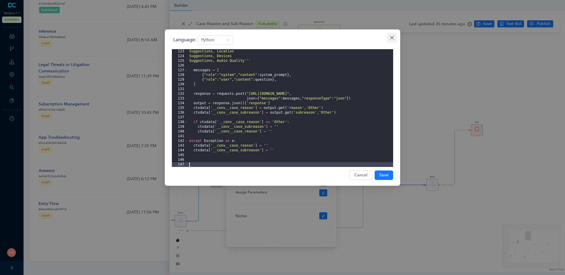
click at [393, 36] on icon "close" at bounding box center [391, 37] width 5 height 5
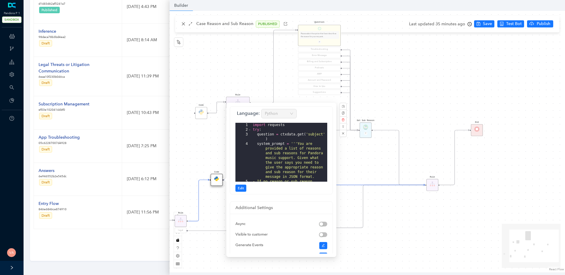
click at [358, 160] on div "Code Rule legal Start End Question Please select the option that best describes…" at bounding box center [366, 141] width 395 height 261
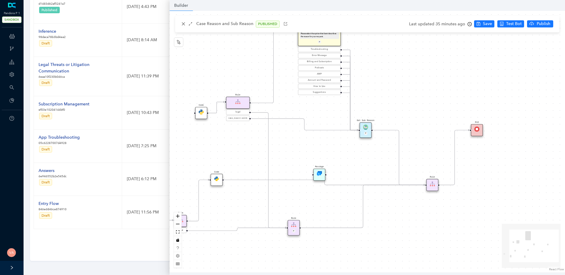
click at [319, 172] on img at bounding box center [319, 173] width 5 height 5
drag, startPoint x: 319, startPoint y: 172, endPoint x: 346, endPoint y: 157, distance: 30.8
click at [346, 157] on img at bounding box center [344, 158] width 5 height 5
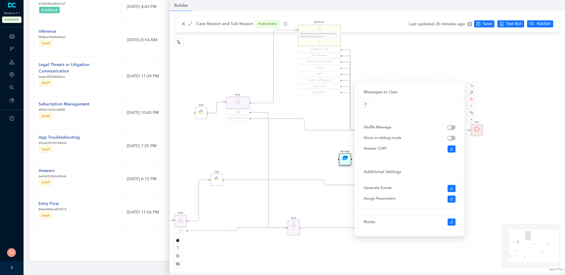
click at [346, 159] on img at bounding box center [344, 158] width 5 height 5
click at [471, 98] on icon "delete" at bounding box center [471, 99] width 3 height 3
click at [502, 83] on span "Yes" at bounding box center [502, 85] width 4 height 5
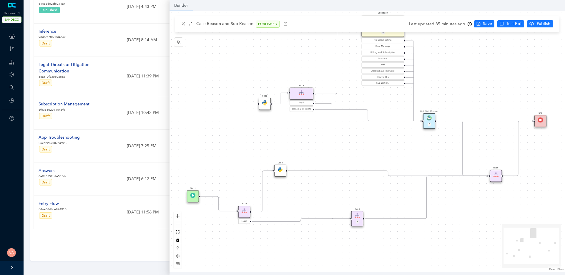
drag, startPoint x: 325, startPoint y: 163, endPoint x: 388, endPoint y: 154, distance: 64.2
click at [388, 154] on div "Code Rule legal Start End Question Please select the option that best describes…" at bounding box center [366, 141] width 395 height 261
click at [350, 171] on icon "Edge from reactflownode_19ddf2b7-6704-4d6a-af11-bb67cdaf1524 to 2e59ddf0-37ac-1…" at bounding box center [387, 173] width 201 height 5
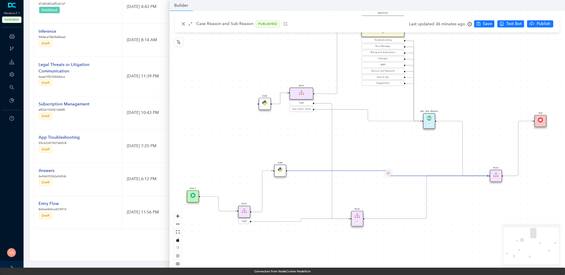
click at [389, 172] on button "Edge from reactflownode_19ddf2b7-6704-4d6a-af11-bb67cdaf1524 to 2e59ddf0-37ac-1…" at bounding box center [387, 173] width 7 height 7
click at [419, 156] on span "Yes" at bounding box center [422, 159] width 6 height 6
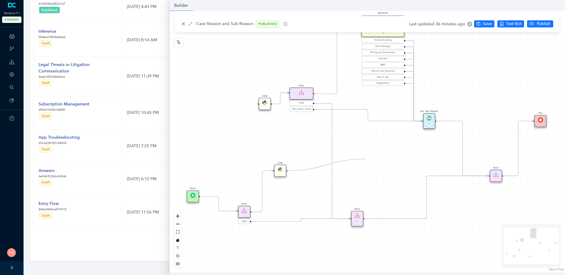
drag, startPoint x: 286, startPoint y: 170, endPoint x: 366, endPoint y: 158, distance: 80.8
click at [366, 158] on div "Code Rule legal Start End Question Please select the option that best describes…" at bounding box center [366, 141] width 395 height 261
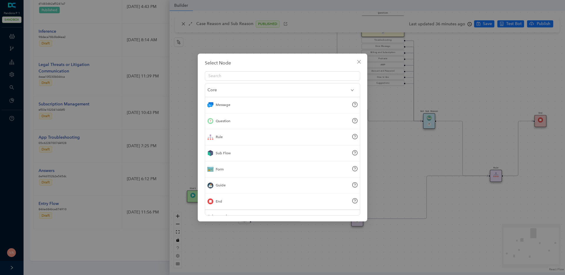
click at [227, 104] on div "Message" at bounding box center [223, 105] width 15 height 6
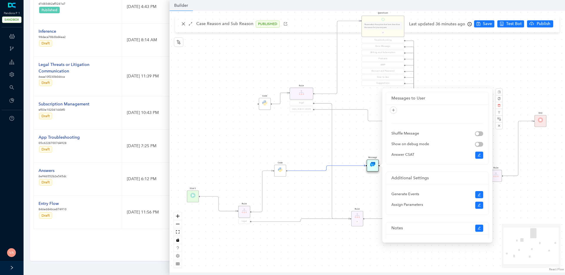
click at [353, 130] on div "Code Rule legal Start End Question Please select the option that best describes…" at bounding box center [366, 141] width 395 height 261
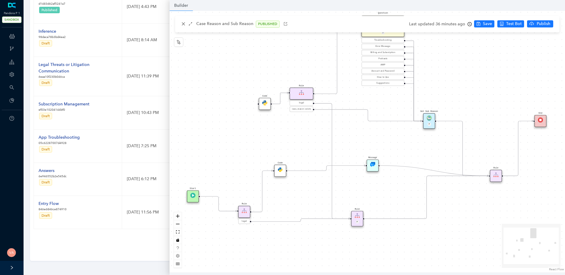
drag, startPoint x: 379, startPoint y: 165, endPoint x: 491, endPoint y: 173, distance: 112.3
click at [491, 173] on div "Code Rule legal Start End Question Please select the option that best describes…" at bounding box center [422, 198] width 460 height 304
click at [376, 163] on div "Message" at bounding box center [372, 165] width 12 height 12
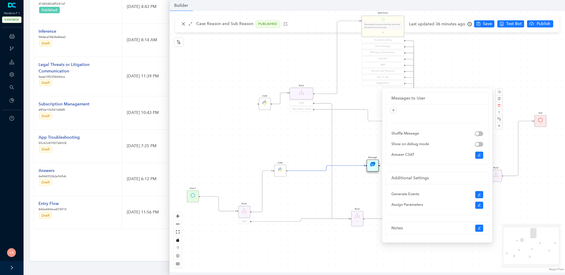
click at [273, 177] on div "Code Rule legal Start End Question Please select the option that best describes…" at bounding box center [366, 141] width 395 height 261
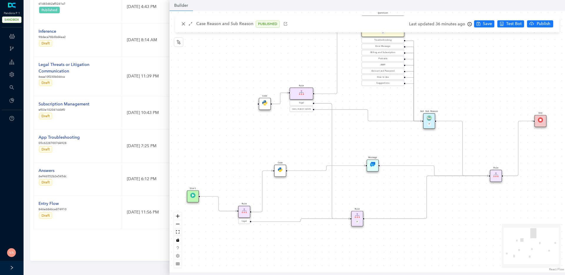
click at [276, 174] on div "Code" at bounding box center [280, 170] width 12 height 12
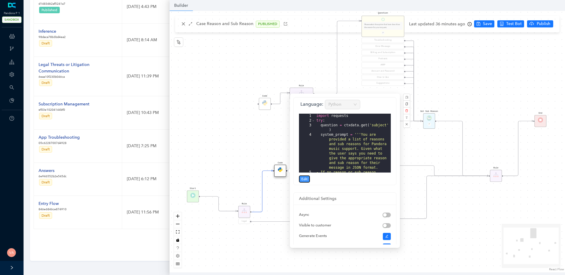
click at [303, 180] on span "Edit" at bounding box center [304, 178] width 6 height 5
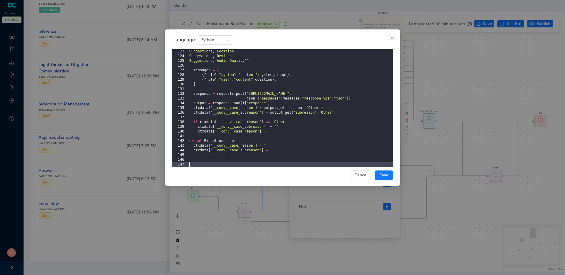
click at [233, 146] on div "Suggestions, Location Suggestions, Devices Suggestions, Audio Quality''' messag…" at bounding box center [290, 112] width 205 height 127
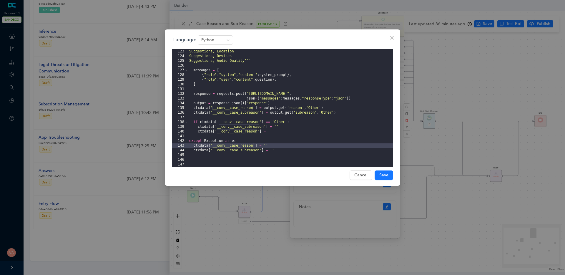
click at [233, 146] on div "Suggestions, Location Suggestions, Devices Suggestions, Audio Quality''' messag…" at bounding box center [290, 112] width 205 height 127
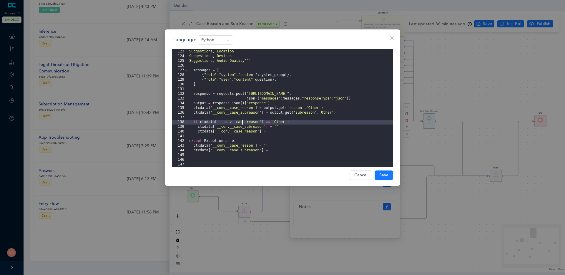
click at [242, 123] on div "Suggestions, Location Suggestions, Devices Suggestions, Audio Quality''' messag…" at bounding box center [290, 112] width 205 height 127
click at [452, 154] on div "Language: Python 123 124 125 126 127 128 129 130 131 132 133 134 135 136 137 13…" at bounding box center [282, 137] width 565 height 275
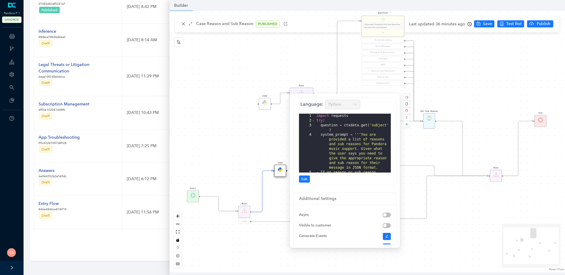
click at [427, 151] on div "Code Rule legal Start End Question Please select the option that best describes…" at bounding box center [366, 141] width 395 height 261
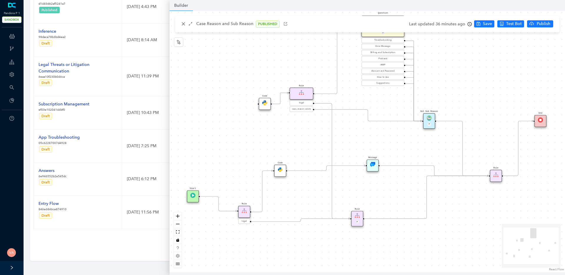
click at [374, 165] on img at bounding box center [372, 164] width 5 height 5
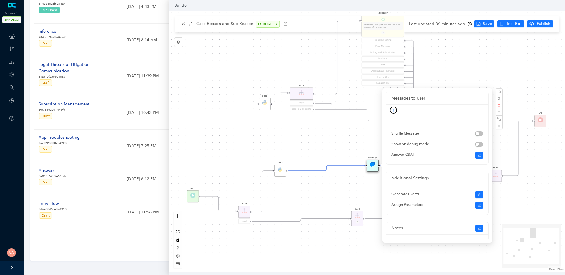
click at [394, 108] on button "button" at bounding box center [393, 109] width 7 height 7
click at [387, 120] on link "Text" at bounding box center [383, 120] width 12 height 6
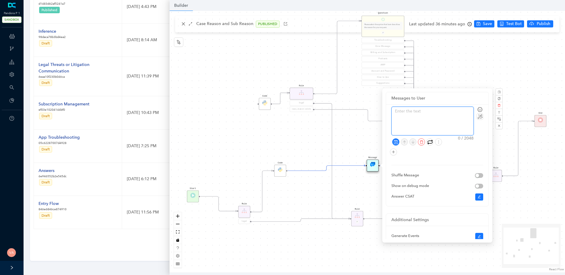
click at [414, 117] on textarea at bounding box center [432, 121] width 82 height 28
type textarea "{"
type textarea "{{"
paste textarea "__conv__case_reason"
type textarea "{{__conv__case_reason"
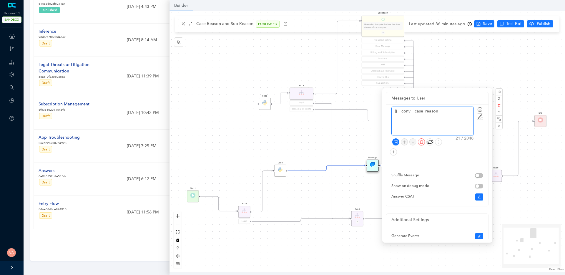
type textarea "{{__conv__case_reason}"
type textarea "{{__conv__case_reason}}"
type textarea "{{__conv__case_reason}} {"
type textarea "{{__conv__case_reason}} {{"
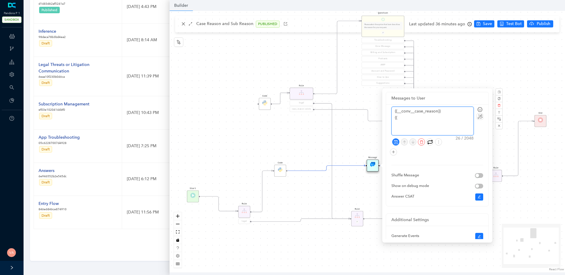
paste textarea "__conv__case_reason"
type textarea "{{__conv__case_reason}} {{__conv__case_reason"
click at [425, 118] on textarea "{{__conv__case_reason}} {{__conv__case_reason" at bounding box center [432, 121] width 82 height 28
type textarea "{{__conv__case_reason}} {{"
type textarea "{{__conv__case_reason}} {"
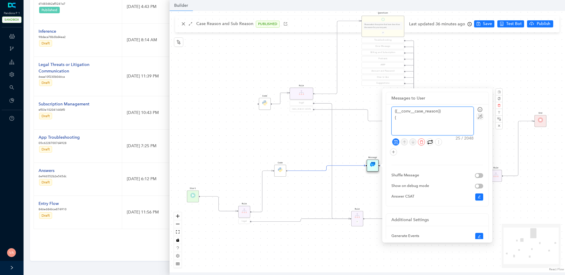
type textarea "{{__conv__case_reason}}"
click at [395, 142] on icon "save" at bounding box center [395, 142] width 4 height 4
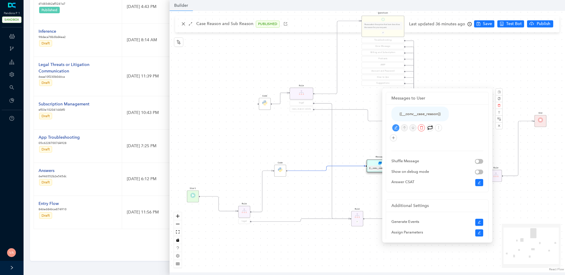
click at [341, 128] on div "Code Rule legal Start End Question Please select the option that best describes…" at bounding box center [366, 141] width 395 height 261
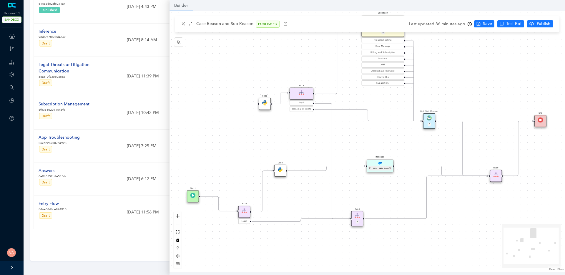
click at [282, 171] on img at bounding box center [279, 169] width 5 height 5
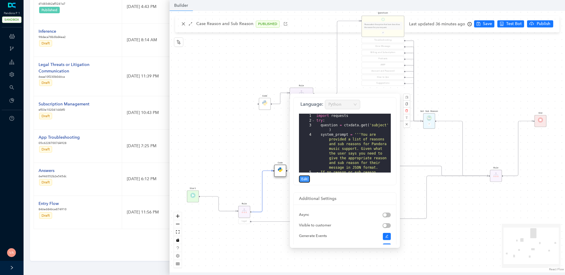
click at [308, 177] on button "Edit" at bounding box center [304, 178] width 11 height 7
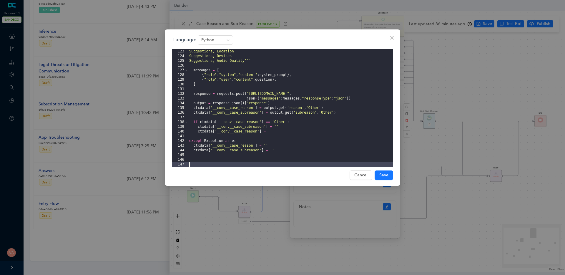
click at [243, 124] on div "Suggestions, Location Suggestions, Devices Suggestions, Audio Quality''' messag…" at bounding box center [290, 112] width 205 height 127
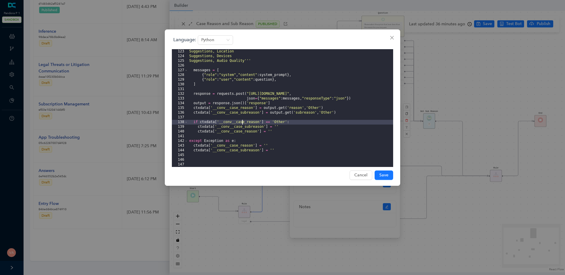
click at [243, 124] on div "Suggestions, Location Suggestions, Devices Suggestions, Audio Quality''' messag…" at bounding box center [290, 112] width 205 height 127
click at [245, 126] on div "Suggestions, Location Suggestions, Devices Suggestions, Audio Quality''' messag…" at bounding box center [290, 112] width 205 height 127
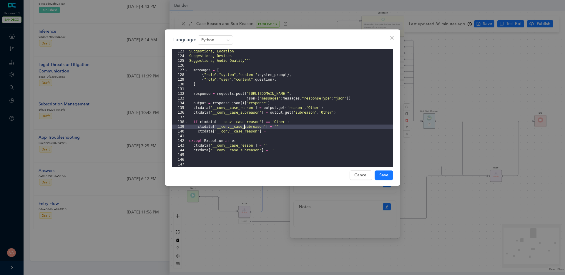
click at [245, 126] on div "Suggestions, Location Suggestions, Devices Suggestions, Audio Quality''' messag…" at bounding box center [290, 112] width 205 height 127
click at [458, 148] on div "Language: Python 123 124 125 126 127 128 129 130 131 132 133 134 135 136 137 13…" at bounding box center [282, 137] width 565 height 275
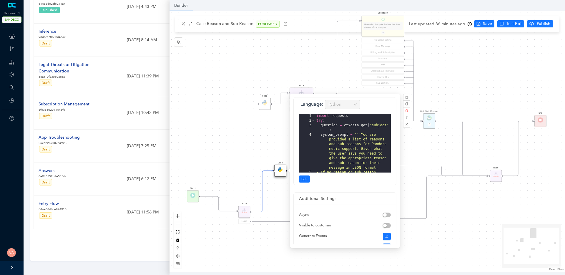
click at [409, 154] on div "Code Rule legal Start End Question Please select the option that best describes…" at bounding box center [366, 141] width 395 height 261
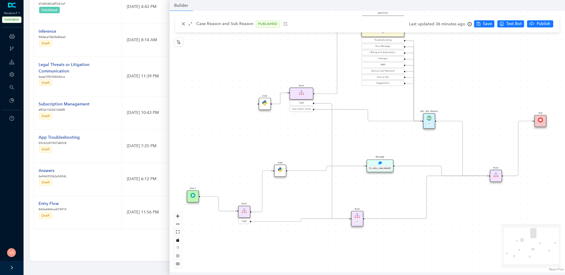
click at [382, 164] on div "Message {{__conv__case_reason}}" at bounding box center [379, 165] width 26 height 13
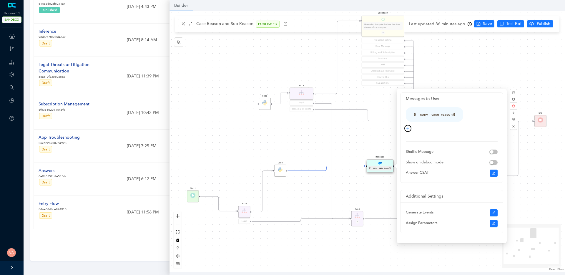
click at [408, 128] on icon "plus" at bounding box center [408, 128] width 4 height 4
click at [404, 140] on link "Text" at bounding box center [398, 139] width 12 height 6
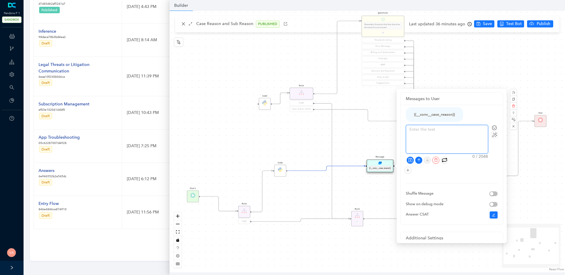
click at [425, 134] on textarea at bounding box center [447, 139] width 82 height 28
type textarea "{"
type textarea "{{"
paste textarea "__conv__case_subreason"
type textarea "{{__conv__case_subreason"
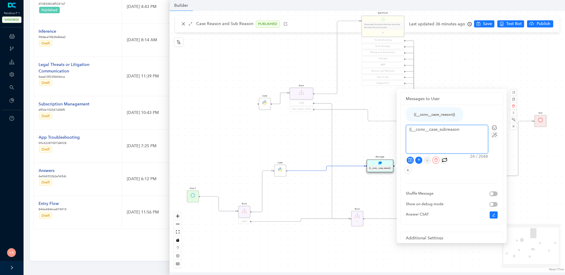
type textarea "{{__conv__case_subreason}"
type textarea "{{__conv__case_subreason}}"
click at [409, 159] on icon "save" at bounding box center [410, 160] width 4 height 4
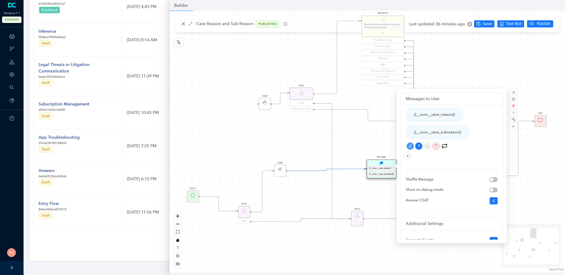
click at [354, 151] on div "Code Rule legal Start End Question Please select the option that best describes…" at bounding box center [366, 141] width 395 height 261
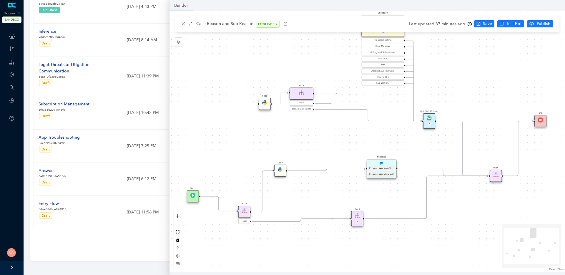
click at [424, 154] on div "Code Rule legal Start End Question Please select the option that best describes…" at bounding box center [366, 141] width 395 height 261
click at [482, 23] on span "Save" at bounding box center [486, 24] width 9 height 6
click at [515, 35] on span "Test this flow" at bounding box center [518, 34] width 25 height 6
click at [378, 169] on div "{{__conv__case_reason}}" at bounding box center [381, 167] width 24 height 3
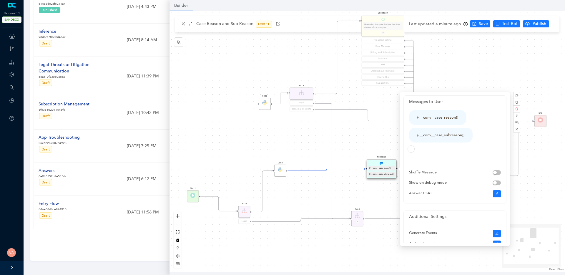
click at [348, 144] on div "Code Rule legal Start End Question Please select the option that best describes…" at bounding box center [366, 141] width 395 height 261
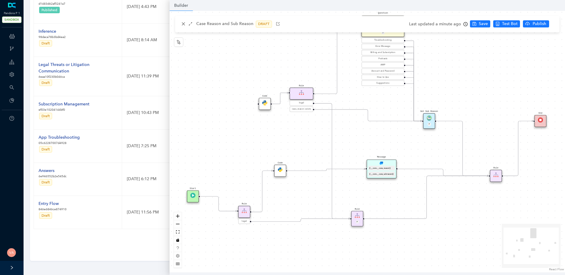
click at [373, 171] on div "{{__conv__case_reason}}" at bounding box center [381, 168] width 26 height 5
drag, startPoint x: 374, startPoint y: 176, endPoint x: 361, endPoint y: 175, distance: 13.0
click at [361, 175] on div "Message {{__conv__case_reason}} {{__conv__case_subreason}}" at bounding box center [361, 179] width 30 height 19
click at [502, 34] on span "Test this flow" at bounding box center [508, 34] width 25 height 6
click at [356, 178] on div "{{__conv__case_reason}}" at bounding box center [360, 178] width 24 height 3
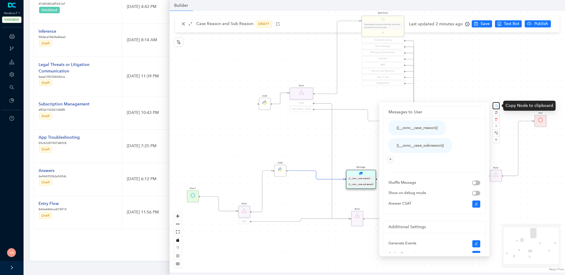
click at [496, 104] on rect "button" at bounding box center [495, 105] width 3 height 3
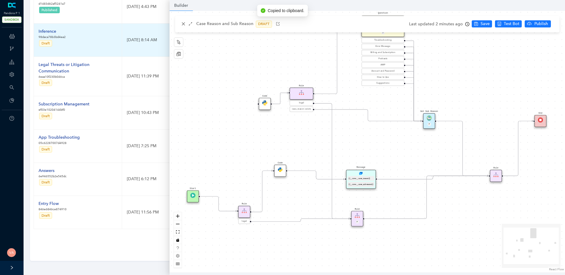
click at [45, 50] on div "Inference 98daca78b3bd4ea2 Draft" at bounding box center [52, 40] width 27 height 24
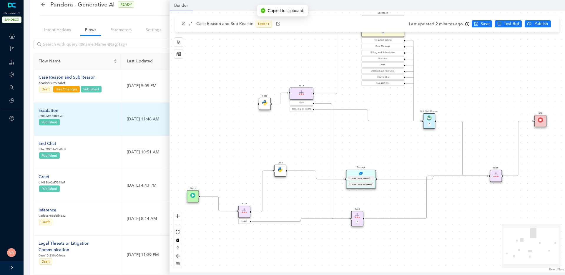
scroll to position [0, 0]
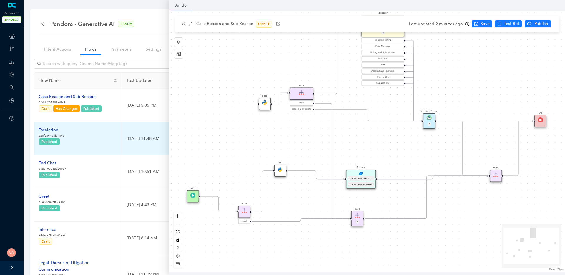
click at [51, 129] on div "Escalation" at bounding box center [52, 130] width 26 height 6
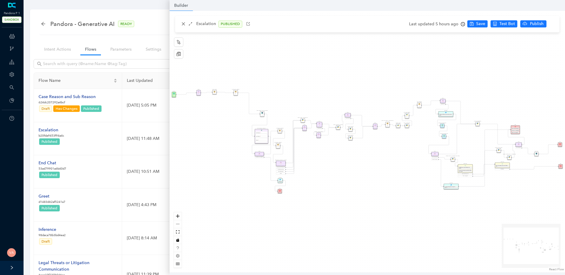
click at [260, 153] on div "Rule" at bounding box center [259, 154] width 9 height 4
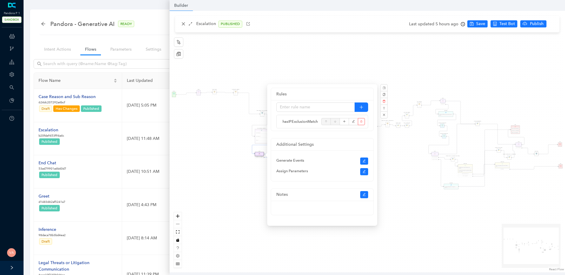
click at [179, 216] on div "Data Table Start P Rule P IsAvailable Rule newContact Get Contact details First…" at bounding box center [366, 141] width 395 height 261
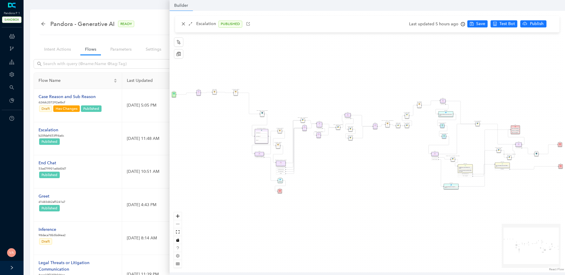
click at [178, 217] on div "Data Table Start P Rule P IsAvailable Rule newContact Get Contact details First…" at bounding box center [366, 141] width 395 height 261
click at [178, 217] on icon "zoom in" at bounding box center [178, 216] width 4 height 4
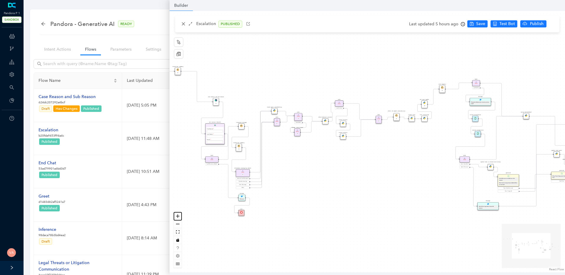
click at [178, 217] on icon "zoom in" at bounding box center [178, 216] width 4 height 4
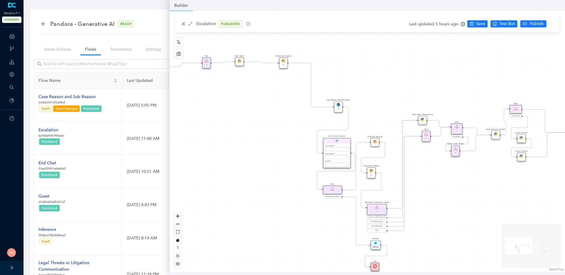
drag, startPoint x: 344, startPoint y: 189, endPoint x: 546, endPoint y: 210, distance: 203.4
click at [546, 210] on div "Data Table Start P Rule P IsAvailable Rule newContact Get Contact details First…" at bounding box center [366, 141] width 395 height 261
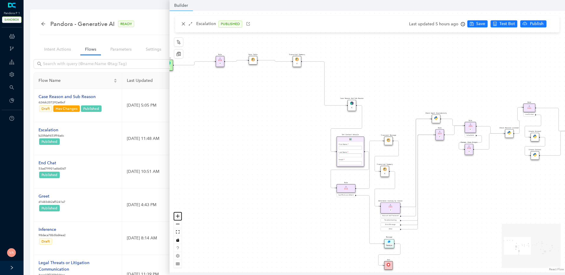
click at [175, 216] on button "zoom in" at bounding box center [178, 216] width 8 height 8
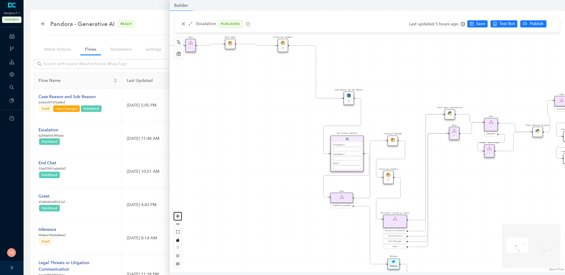
click at [177, 215] on icon "zoom in" at bounding box center [178, 216] width 4 height 4
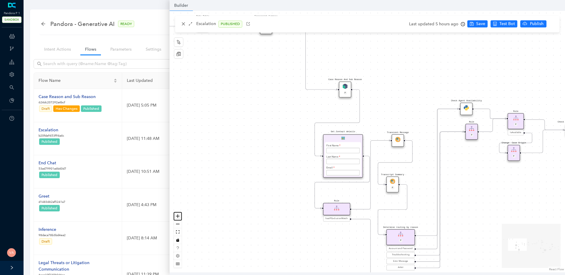
click at [177, 215] on icon "zoom in" at bounding box center [178, 216] width 4 height 4
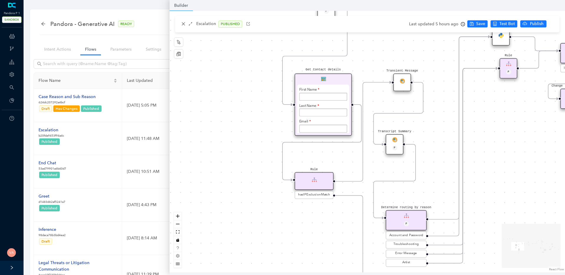
drag, startPoint x: 228, startPoint y: 200, endPoint x: 219, endPoint y: 141, distance: 59.2
click at [219, 141] on div "Data Table Start P Rule P IsAvailable Rule newContact Get Contact details First…" at bounding box center [366, 141] width 395 height 261
drag, startPoint x: 282, startPoint y: 165, endPoint x: 273, endPoint y: 162, distance: 9.9
click at [273, 162] on div "Data Table Start P Rule P IsAvailable Rule newContact Get Contact details First…" at bounding box center [366, 141] width 395 height 261
drag, startPoint x: 282, startPoint y: 175, endPoint x: 269, endPoint y: 168, distance: 14.8
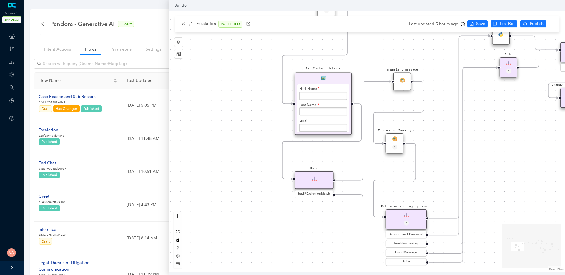
click at [269, 168] on div "Data Table Start P Rule P IsAvailable Rule newContact Get Contact details First…" at bounding box center [366, 141] width 395 height 261
click at [282, 171] on icon "Edge from dc4e554a-5a3c-3c64-fbc5-ce14f2290189 to 92ed2ccc-4ef0-8a29-1806-66275…" at bounding box center [321, 140] width 79 height 75
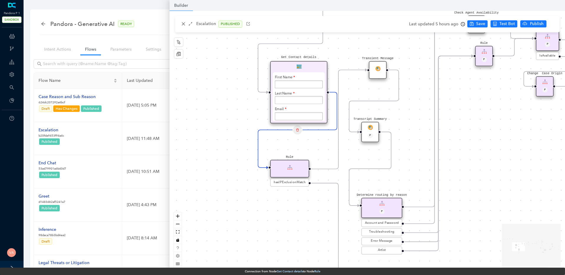
drag, startPoint x: 281, startPoint y: 175, endPoint x: 257, endPoint y: 163, distance: 27.0
click at [257, 163] on div "Data Table Start P Rule P IsAvailable Rule newContact Get Contact details First…" at bounding box center [366, 141] width 395 height 261
drag, startPoint x: 263, startPoint y: 169, endPoint x: 239, endPoint y: 159, distance: 25.7
click at [239, 159] on div "Data Table Start P Rule P IsAvailable Rule newContact Get Contact details First…" at bounding box center [366, 141] width 395 height 261
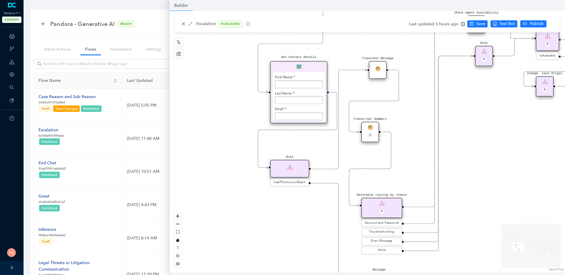
click at [262, 167] on circle "Edge from dc4e554a-5a3c-3c64-fbc5-ce14f2290189 to 92ed2ccc-4ef0-8a29-1806-66275…" at bounding box center [263, 167] width 10 height 10
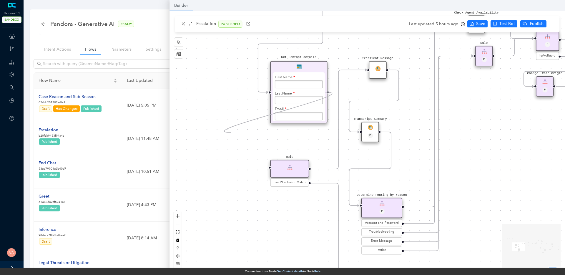
drag, startPoint x: 262, startPoint y: 167, endPoint x: 231, endPoint y: 132, distance: 47.1
click at [231, 132] on div "Data Table Start P Rule P IsAvailable Rule newContact Get Contact details First…" at bounding box center [366, 141] width 395 height 261
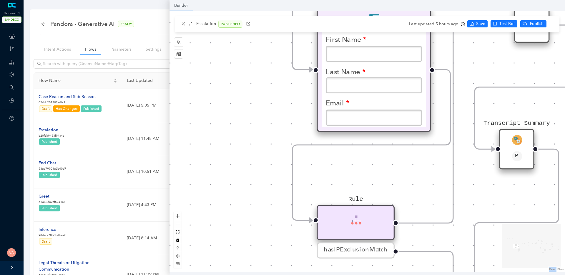
drag, startPoint x: 230, startPoint y: 175, endPoint x: 238, endPoint y: 192, distance: 19.0
click at [238, 192] on div "Data Table Start P Rule P IsAvailable Rule newContact Get Contact details First…" at bounding box center [366, 141] width 395 height 261
click at [180, 225] on button "zoom out" at bounding box center [178, 224] width 8 height 8
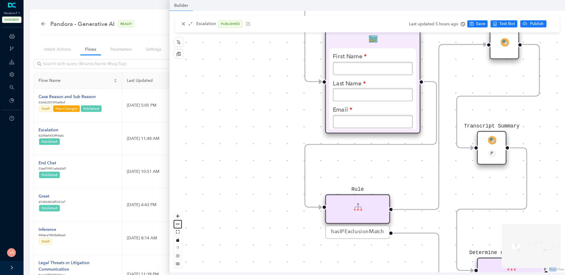
click at [180, 225] on button "zoom out" at bounding box center [178, 224] width 8 height 8
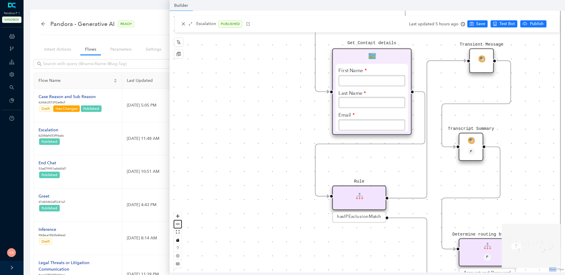
click at [180, 225] on button "zoom out" at bounding box center [178, 224] width 8 height 8
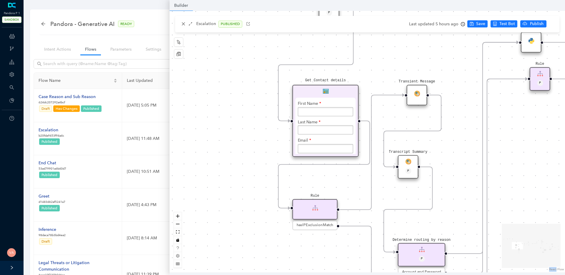
drag, startPoint x: 291, startPoint y: 206, endPoint x: 245, endPoint y: 227, distance: 50.1
click at [245, 227] on div "Data Table Start P Rule P IsAvailable Rule newContact Get Contact details First…" at bounding box center [366, 141] width 395 height 261
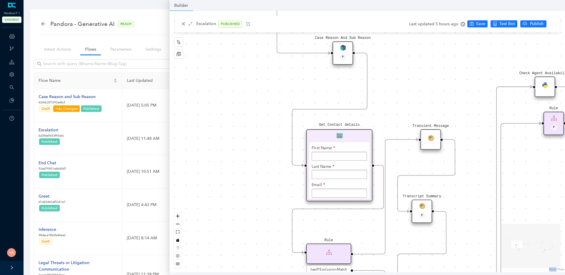
drag, startPoint x: 259, startPoint y: 230, endPoint x: 273, endPoint y: 274, distance: 46.5
click at [273, 272] on div "Data Table Start P Rule P IsAvailable Rule newContact Get Contact details First…" at bounding box center [366, 141] width 395 height 261
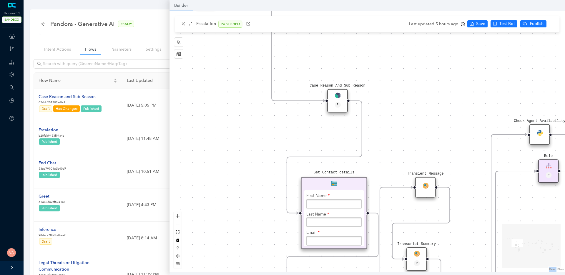
drag, startPoint x: 250, startPoint y: 110, endPoint x: 240, endPoint y: 197, distance: 88.2
click at [240, 197] on div "Data Table Start P Rule P IsAvailable Rule newContact Get Contact details First…" at bounding box center [366, 141] width 395 height 261
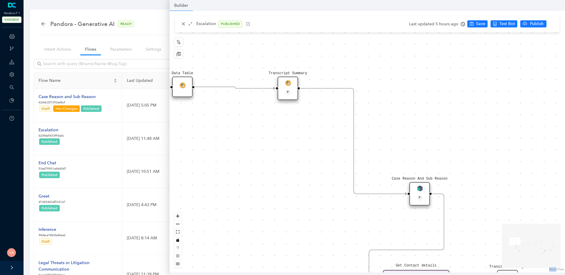
drag, startPoint x: 255, startPoint y: 162, endPoint x: 342, endPoint y: 215, distance: 101.6
click at [342, 215] on div "Data Table Start P Rule P IsAvailable Rule newContact Get Contact details First…" at bounding box center [366, 141] width 395 height 261
click at [178, 225] on button "zoom out" at bounding box center [178, 224] width 8 height 8
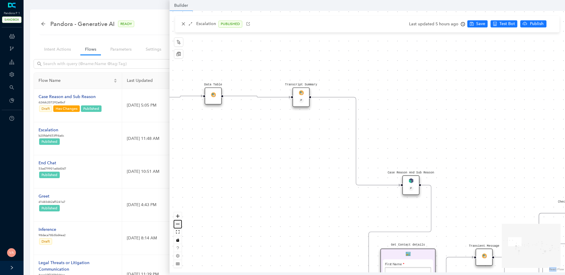
click at [178, 225] on button "zoom out" at bounding box center [178, 224] width 8 height 8
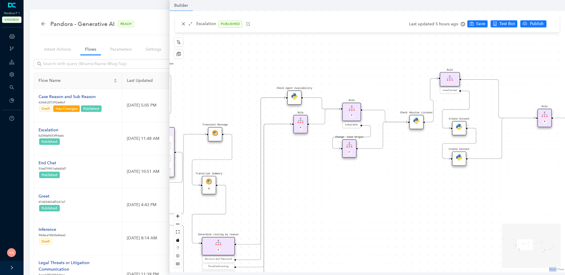
drag, startPoint x: 475, startPoint y: 199, endPoint x: 231, endPoint y: 98, distance: 264.7
click at [231, 98] on div "Data Table Start P Rule P IsAvailable Rule newContact Get Contact details First…" at bounding box center [366, 141] width 395 height 261
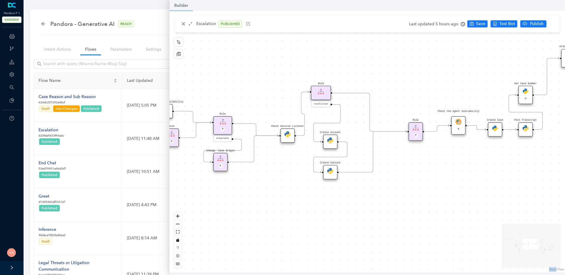
drag, startPoint x: 436, startPoint y: 165, endPoint x: 307, endPoint y: 179, distance: 129.5
click at [307, 179] on div "Data Table Start P Rule P IsAvailable Rule newContact Get Contact details First…" at bounding box center [366, 141] width 395 height 261
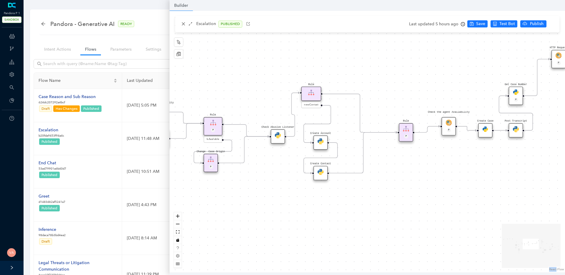
drag, startPoint x: 403, startPoint y: 192, endPoint x: 383, endPoint y: 193, distance: 19.4
click at [383, 193] on div "Data Table Start P Rule P IsAvailable Rule newContact Get Contact details First…" at bounding box center [366, 141] width 395 height 261
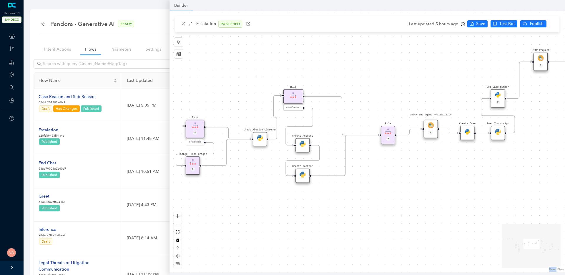
drag, startPoint x: 402, startPoint y: 168, endPoint x: 394, endPoint y: 171, distance: 8.6
click at [394, 171] on div "Data Table Start P Rule P IsAvailable Rule newContact Get Contact details First…" at bounding box center [366, 141] width 395 height 261
click at [467, 132] on img at bounding box center [467, 131] width 6 height 6
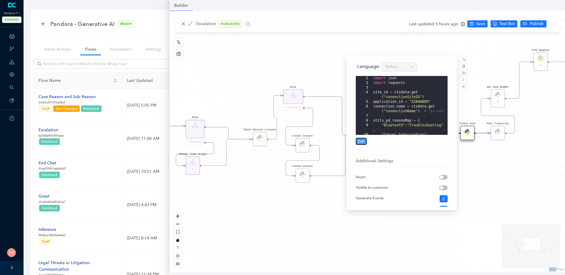
click at [358, 139] on span "Edit" at bounding box center [361, 140] width 6 height 5
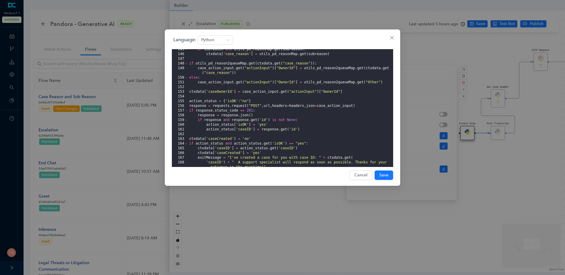
scroll to position [757, 0]
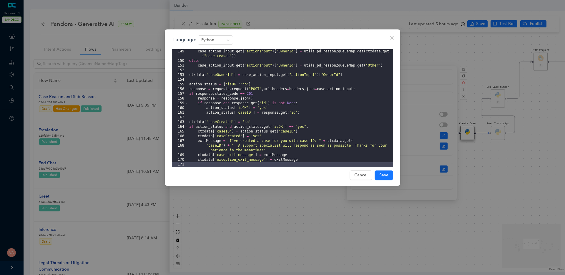
click at [498, 196] on div "Language: Python 149 150 151 152 153 154 155 156 157 158 159 160 161 162 163 16…" at bounding box center [282, 137] width 565 height 275
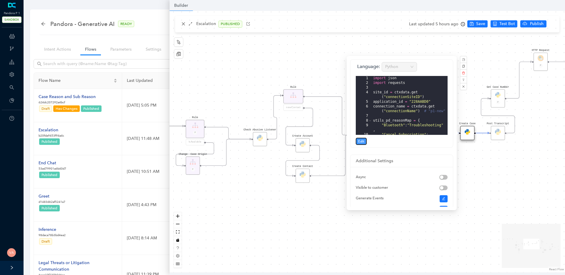
click at [364, 138] on span "Edit" at bounding box center [361, 140] width 6 height 5
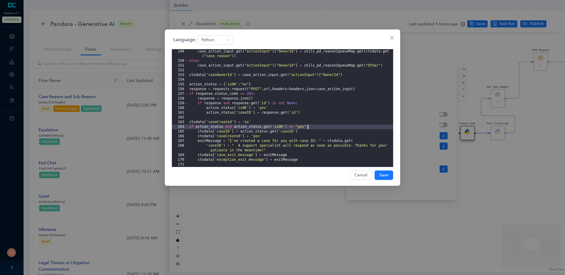
click at [335, 129] on div "case_action_input . get ( "actionInput" ) [ "OwnerId" ] = utils_pd_reason2queue…" at bounding box center [290, 115] width 205 height 132
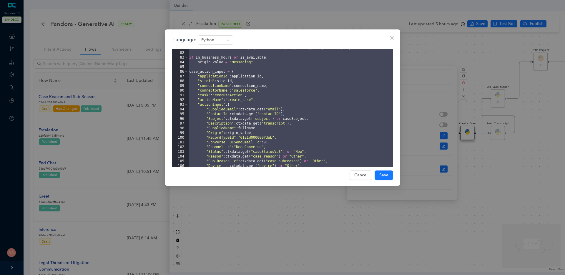
scroll to position [432, 0]
click at [276, 145] on div "is_available = str ( ctxdata . get ( 'is_available' , '' )) . lower ( ) in [ 't…" at bounding box center [290, 109] width 205 height 127
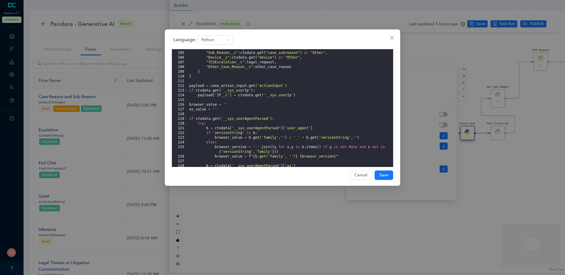
scroll to position [497, 0]
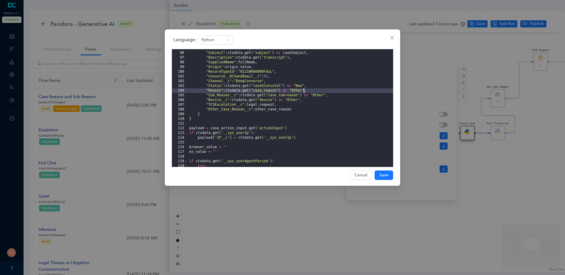
drag, startPoint x: 284, startPoint y: 91, endPoint x: 303, endPoint y: 90, distance: 19.4
click at [303, 90] on div ""ContactId" : ctxdata . get ( "contactID" ) , "Subject" : ctxdata . get ( 'subj…" at bounding box center [290, 109] width 205 height 127
click at [327, 95] on div ""ContactId" : ctxdata . get ( "contactID" ) , "Subject" : ctxdata . get ( 'subj…" at bounding box center [290, 109] width 205 height 127
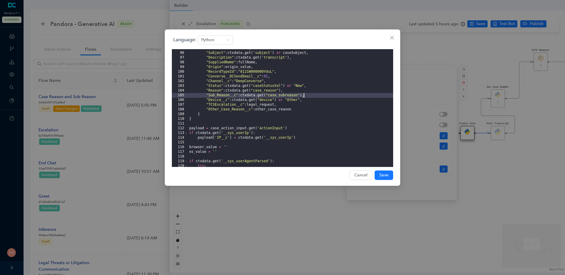
click at [275, 94] on div ""ContactId" : ctxdata . get ( "contactID" ) , "Subject" : ctxdata . get ( 'subj…" at bounding box center [290, 109] width 205 height 127
click at [387, 175] on span "Save" at bounding box center [383, 175] width 9 height 6
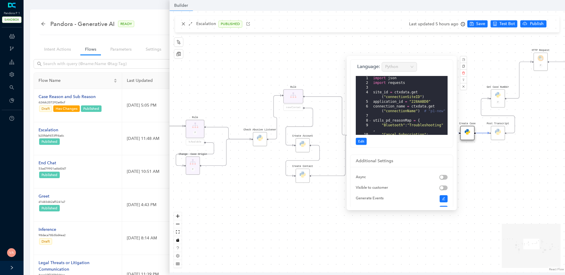
click at [278, 224] on div "Data Table Start P Rule P IsAvailable Rule newContact Get Contact details First…" at bounding box center [366, 141] width 395 height 261
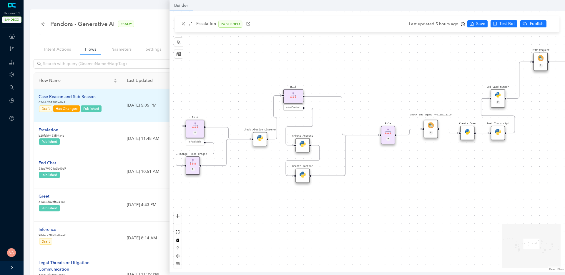
click at [61, 96] on div "Case Reason and Sub Reason" at bounding box center [71, 96] width 64 height 6
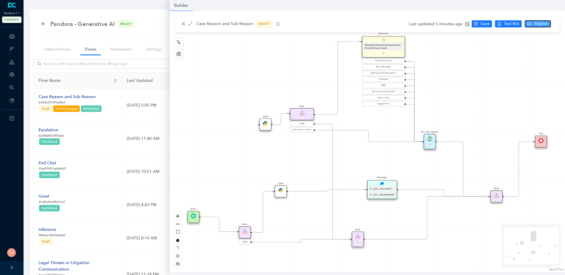
click at [533, 22] on span "Publish" at bounding box center [540, 24] width 15 height 6
click at [552, 47] on span "Yes" at bounding box center [555, 47] width 6 height 6
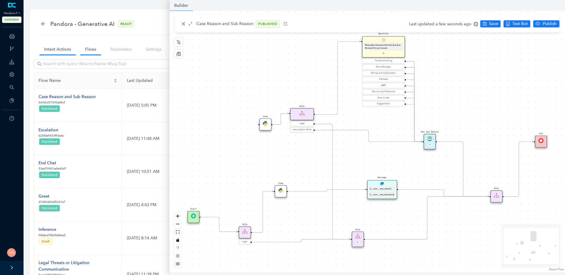
click at [58, 48] on link "Intent Actions" at bounding box center [57, 49] width 36 height 11
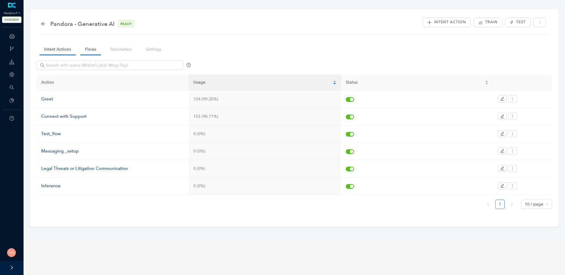
click at [95, 49] on link "Flows" at bounding box center [90, 49] width 21 height 11
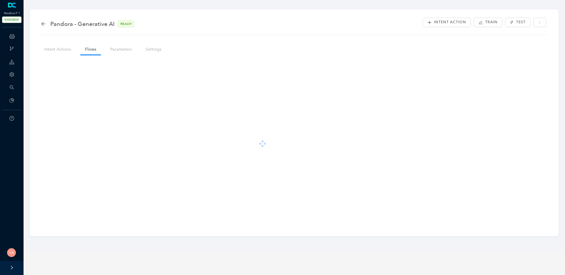
click at [126, 56] on nav "Intent Actions Flows Parameters Settings" at bounding box center [104, 49] width 137 height 17
click at [128, 51] on link "Parameters" at bounding box center [121, 49] width 31 height 11
click at [150, 51] on link "Settings" at bounding box center [153, 49] width 25 height 11
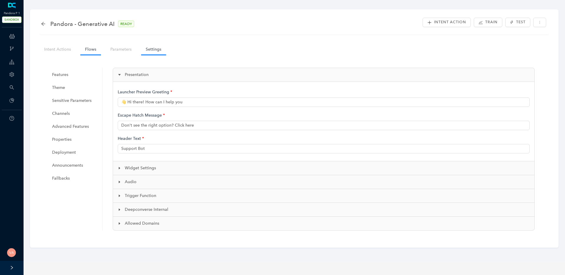
type input "👋 Hi there! How can I help you?"
type input "Pandora Support"
click at [96, 49] on link "Flows" at bounding box center [90, 49] width 21 height 11
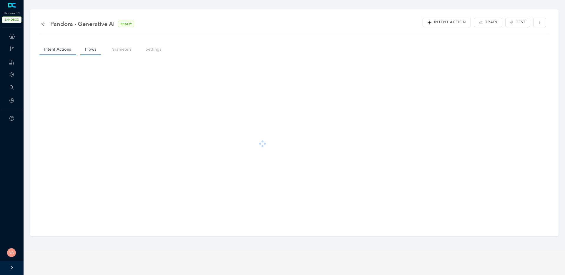
click at [53, 48] on link "Intent Actions" at bounding box center [57, 49] width 36 height 11
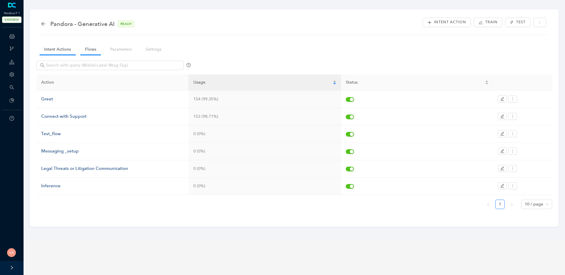
click at [90, 53] on link "Flows" at bounding box center [90, 49] width 21 height 11
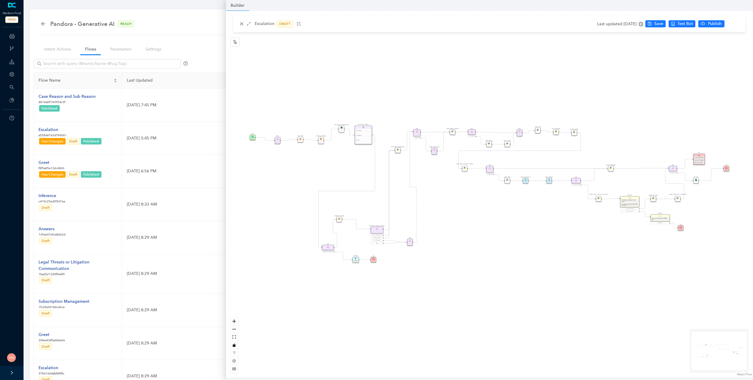
click at [271, 184] on div "Rule P Start Rule P IsAvailable Rule newContact Get Contact details First Name …" at bounding box center [489, 194] width 527 height 367
click at [236, 320] on button "zoom in" at bounding box center [234, 322] width 8 height 8
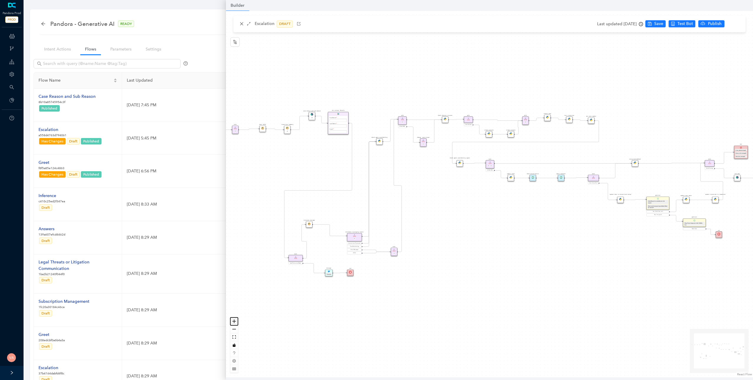
click at [236, 320] on button "zoom in" at bounding box center [234, 322] width 8 height 8
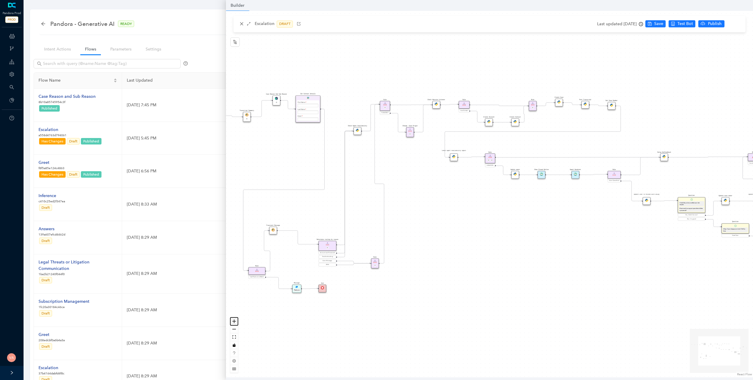
click at [236, 320] on button "zoom in" at bounding box center [234, 322] width 8 height 8
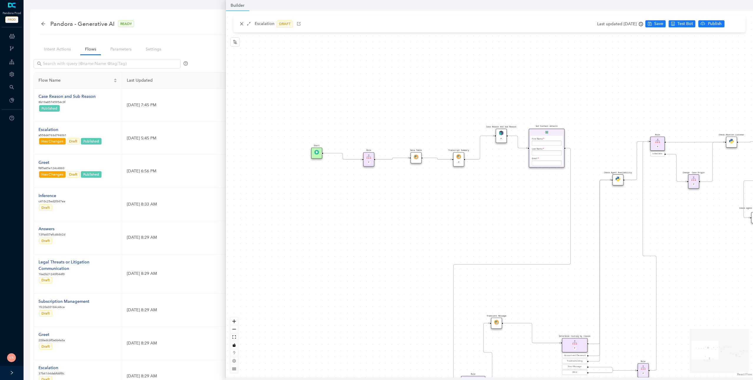
drag, startPoint x: 372, startPoint y: 220, endPoint x: 612, endPoint y: 295, distance: 251.9
click at [690, 297] on div "Rule P Start Rule P IsAvailable Rule newContact Get Contact details First Name …" at bounding box center [489, 194] width 527 height 367
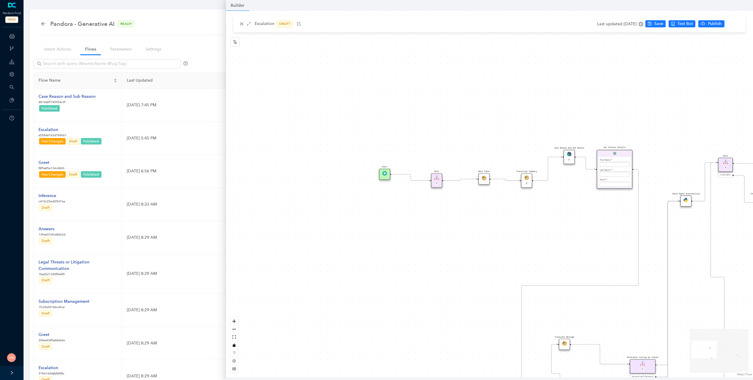
drag, startPoint x: 426, startPoint y: 244, endPoint x: 498, endPoint y: 265, distance: 74.5
click at [498, 265] on div "Rule P Start Rule P IsAvailable Rule newContact Get Contact details First Name …" at bounding box center [489, 194] width 527 height 367
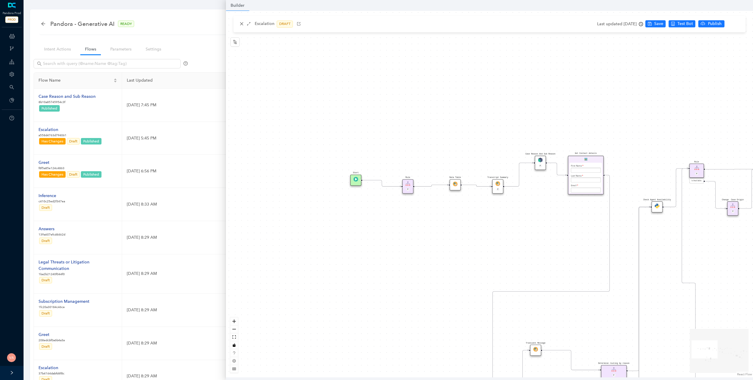
drag, startPoint x: 416, startPoint y: 213, endPoint x: 383, endPoint y: 218, distance: 33.2
click at [383, 218] on div "Rule P Start Rule P IsAvailable Rule newContact Get Contact details First Name …" at bounding box center [489, 194] width 527 height 367
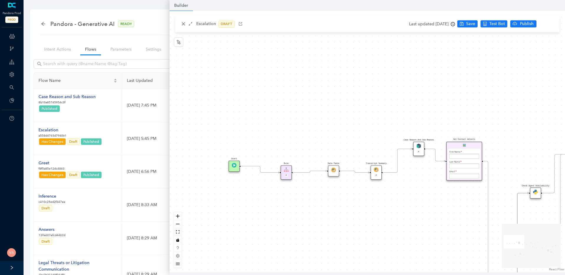
drag, startPoint x: 441, startPoint y: 214, endPoint x: 372, endPoint y: 198, distance: 70.9
click at [372, 198] on div "Rule P Start Rule P IsAvailable Rule newContact Get Contact details First Name …" at bounding box center [366, 141] width 395 height 261
click at [419, 183] on div "Rule P Start Rule P IsAvailable Rule newContact Get Contact details First Name …" at bounding box center [366, 141] width 395 height 261
click at [407, 191] on div "Rule P Start Rule P IsAvailable Rule newContact Get Contact details First Name …" at bounding box center [366, 141] width 395 height 261
click at [415, 143] on img at bounding box center [414, 144] width 5 height 5
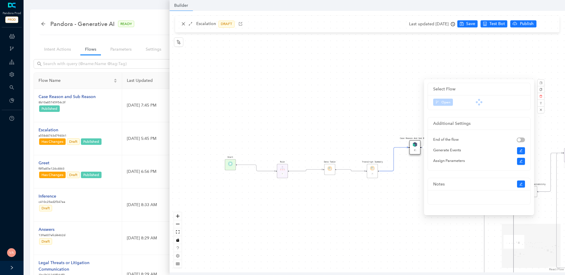
click at [370, 113] on div "Rule P Start Rule P IsAvailable Rule newContact Get Contact details First Name …" at bounding box center [366, 141] width 395 height 261
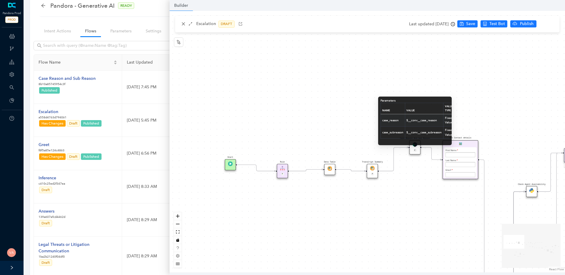
scroll to position [0, 17]
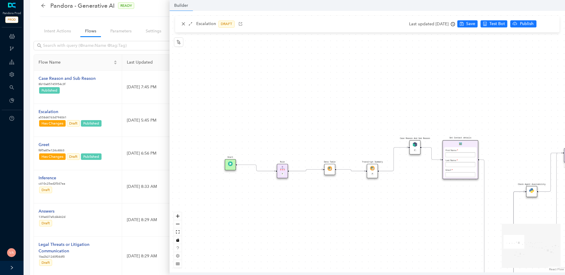
click at [402, 197] on div "Rule P Start Rule P IsAvailable Rule newContact Get Contact details First Name …" at bounding box center [366, 141] width 395 height 261
click at [413, 147] on div "Case Reason And Sub Reason P" at bounding box center [414, 147] width 11 height 14
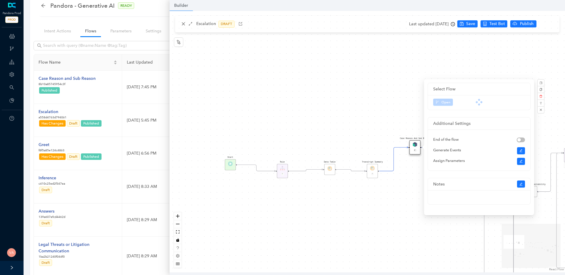
click at [448, 103] on div at bounding box center [479, 101] width 92 height 7
click at [443, 103] on div at bounding box center [479, 101] width 92 height 7
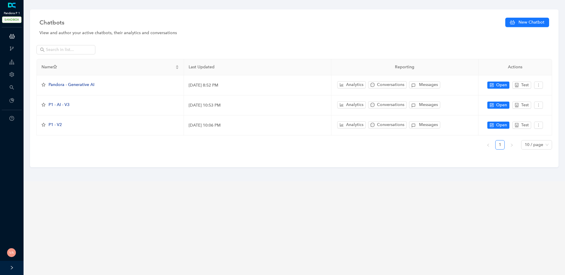
click at [15, 9] on link at bounding box center [12, 6] width 10 height 6
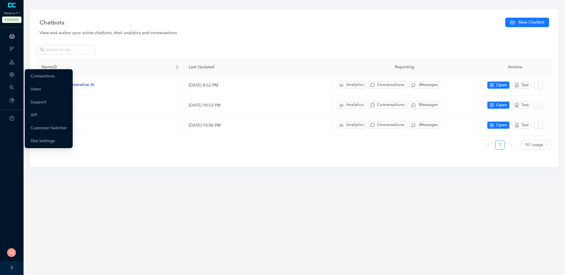
click at [18, 76] on span "Account" at bounding box center [25, 75] width 16 height 12
click at [55, 126] on link "Customer Switcher" at bounding box center [49, 128] width 36 height 12
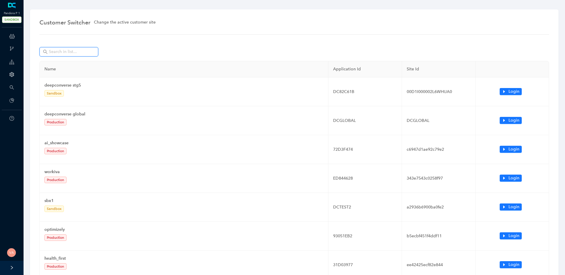
click at [71, 54] on input "text" at bounding box center [69, 52] width 41 height 6
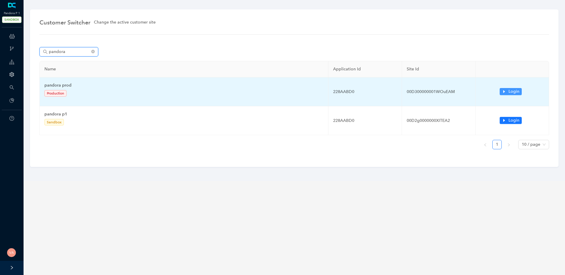
type input "pandora"
click at [509, 90] on span "Login" at bounding box center [513, 91] width 11 height 6
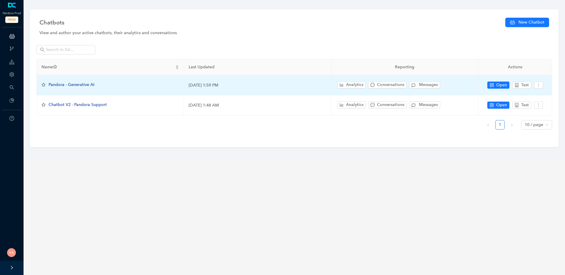
click at [83, 86] on span "Pandora - Generative AI" at bounding box center [72, 84] width 46 height 5
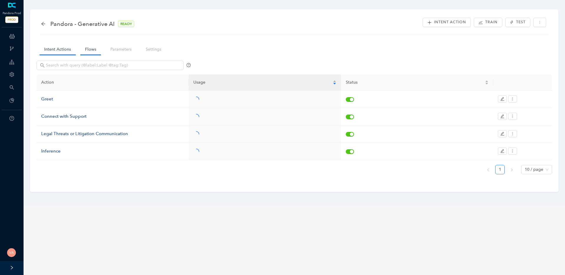
click at [89, 49] on link "Flows" at bounding box center [90, 49] width 21 height 11
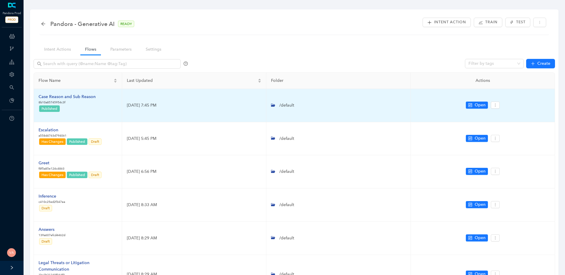
click at [76, 96] on div "Case Reason and Sub Reason" at bounding box center [67, 96] width 57 height 6
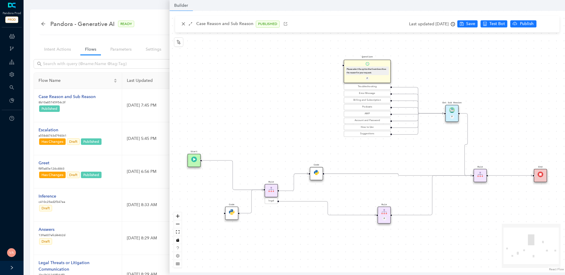
click at [192, 161] on img at bounding box center [194, 159] width 6 height 6
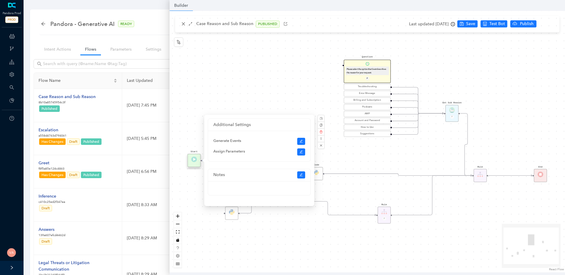
click at [361, 130] on div "Question Please select the option that best describes the reason for your reque…" at bounding box center [366, 99] width 47 height 78
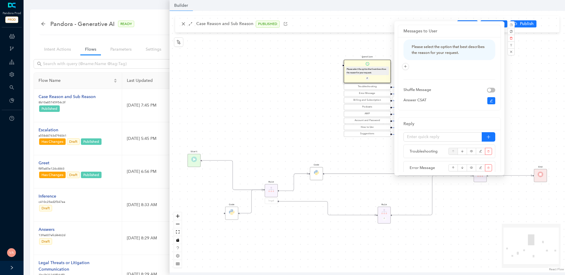
click at [353, 160] on div "Start End Question Please select the option that best describes the reason for …" at bounding box center [366, 141] width 395 height 261
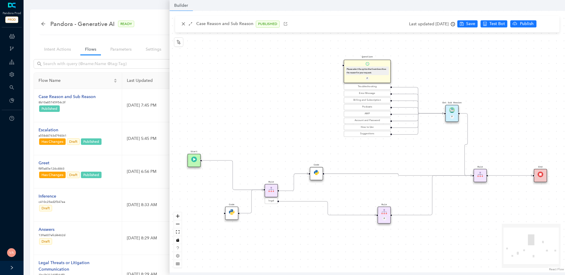
click at [270, 188] on img at bounding box center [271, 189] width 6 height 6
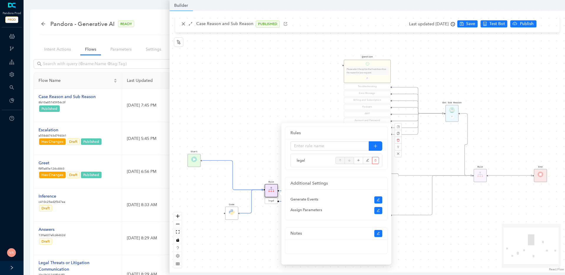
click at [261, 230] on div "Start End Question Please select the option that best describes the reason for …" at bounding box center [366, 141] width 395 height 261
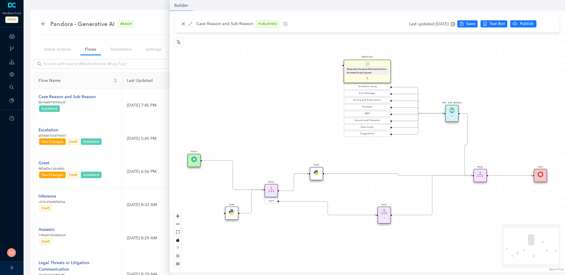
click at [236, 186] on icon "Edge from 383786bc-1cfb-4af9-9243-84fa485c0e22 to 99a85900-56e4-6189-8886-7cf25…" at bounding box center [232, 174] width 61 height 29
drag, startPoint x: 231, startPoint y: 215, endPoint x: 218, endPoint y: 254, distance: 41.5
click at [218, 254] on div "Code" at bounding box center [220, 252] width 13 height 13
click at [268, 192] on div "Rule" at bounding box center [270, 190] width 13 height 13
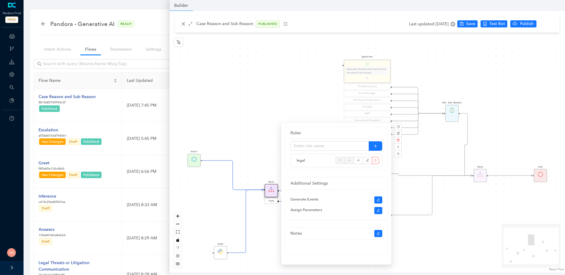
click at [260, 248] on div "Start End Question Please select the option that best describes the reason for …" at bounding box center [366, 141] width 395 height 261
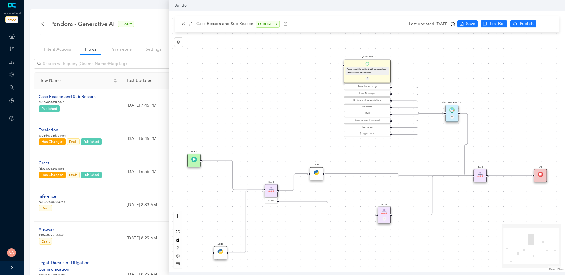
click at [316, 172] on img at bounding box center [316, 172] width 6 height 6
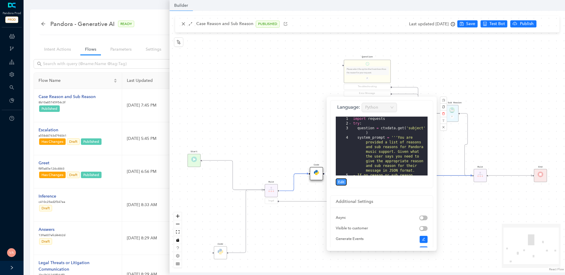
click at [344, 180] on button "Edit" at bounding box center [340, 181] width 11 height 7
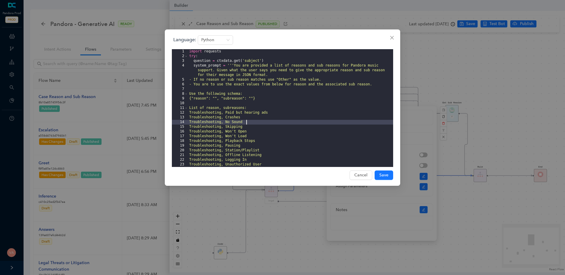
click at [306, 123] on div "import requests try : question = ctxdata . get ( 'subject' ) system_prompt = ''…" at bounding box center [290, 112] width 205 height 127
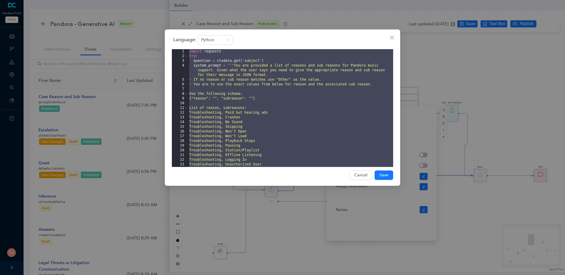
click at [242, 99] on div "import requests try : question = ctxdata . get ( 'subject' ) system_prompt = ''…" at bounding box center [290, 112] width 205 height 127
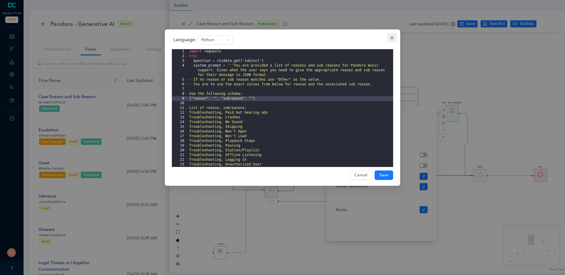
click at [392, 39] on icon "close" at bounding box center [391, 37] width 5 height 5
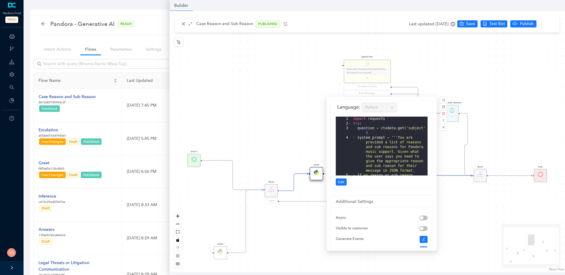
click at [272, 128] on div "Start End Question Please select the option that best describes the reason for …" at bounding box center [366, 141] width 395 height 261
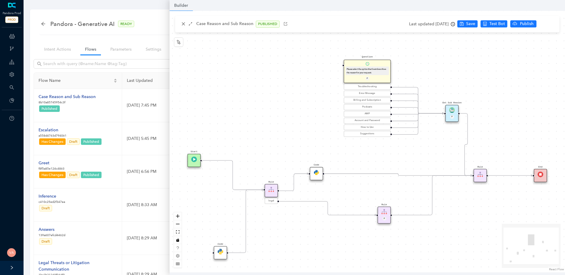
click at [318, 175] on img at bounding box center [316, 172] width 6 height 6
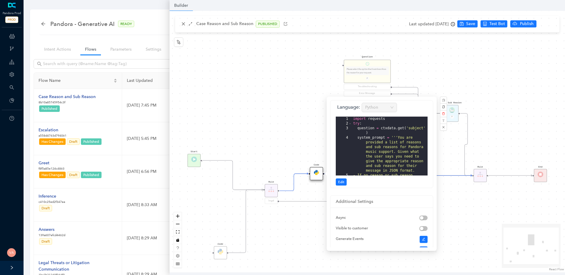
click at [493, 204] on div "Start End Question Please select the option that best describes the reason for …" at bounding box center [366, 141] width 395 height 261
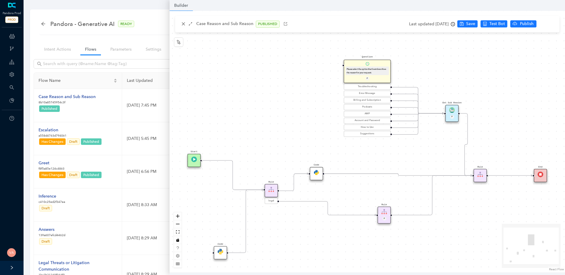
click at [301, 141] on div "Start End Question Please select the option that best describes the reason for …" at bounding box center [366, 141] width 395 height 261
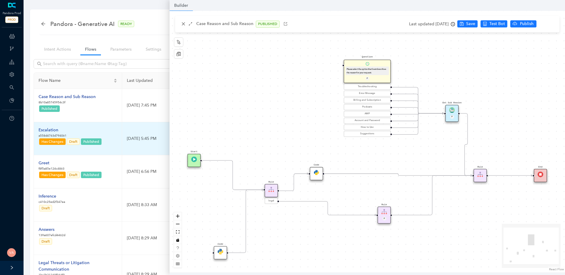
click at [52, 131] on div "Escalation" at bounding box center [71, 130] width 64 height 6
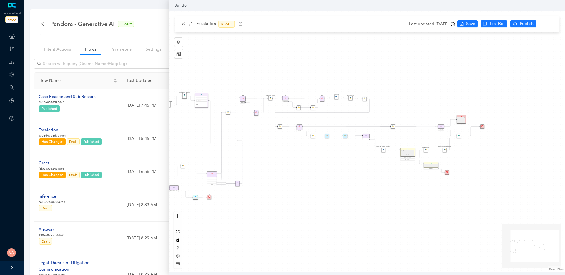
drag, startPoint x: 365, startPoint y: 169, endPoint x: 351, endPoint y: 170, distance: 13.5
click at [351, 170] on div "Rule P Start Rule P IsAvailable Rule newContact Get Contact details First Name …" at bounding box center [366, 141] width 395 height 261
click at [177, 214] on icon "zoom in" at bounding box center [178, 216] width 4 height 4
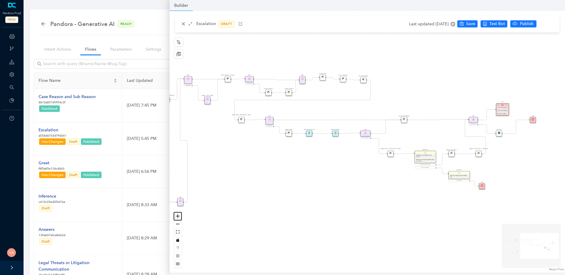
click at [177, 214] on icon "zoom in" at bounding box center [178, 216] width 4 height 4
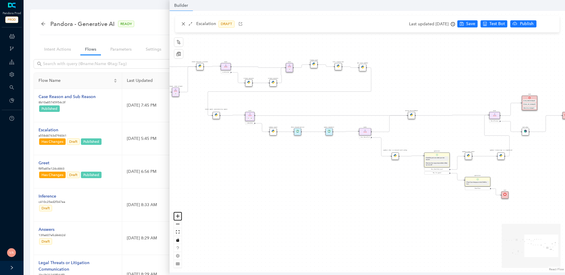
click at [177, 214] on icon "zoom in" at bounding box center [178, 216] width 4 height 4
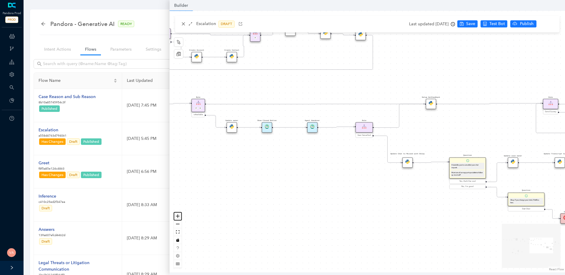
click at [177, 214] on icon "zoom in" at bounding box center [178, 216] width 4 height 4
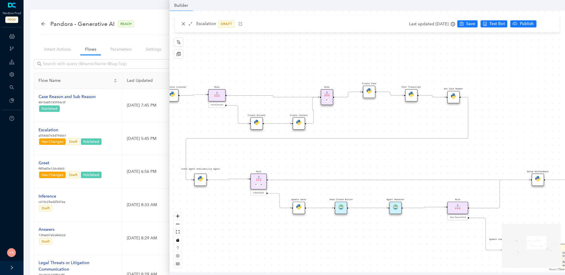
drag, startPoint x: 285, startPoint y: 193, endPoint x: 370, endPoint y: 274, distance: 117.3
click at [370, 272] on div "Rule P Start Rule P IsAvailable Rule newContact Get Contact details First Name …" at bounding box center [366, 141] width 395 height 261
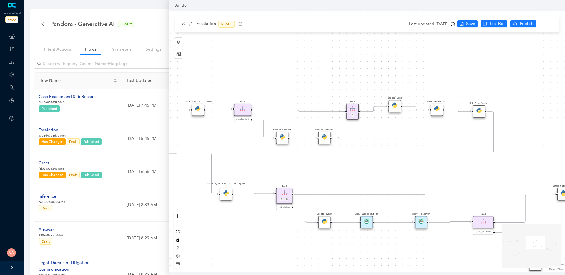
drag, startPoint x: 373, startPoint y: 162, endPoint x: 395, endPoint y: 171, distance: 23.7
click at [395, 171] on div "Rule P Start Rule P IsAvailable Rule newContact Get Contact details First Name …" at bounding box center [366, 141] width 395 height 261
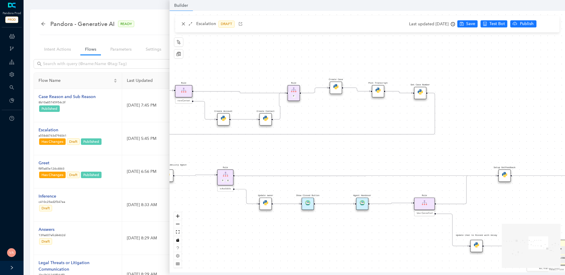
drag, startPoint x: 443, startPoint y: 126, endPoint x: 373, endPoint y: 104, distance: 73.5
click at [373, 104] on div "Rule P Start Rule P IsAvailable Rule newContact Get Contact details First Name …" at bounding box center [366, 141] width 395 height 261
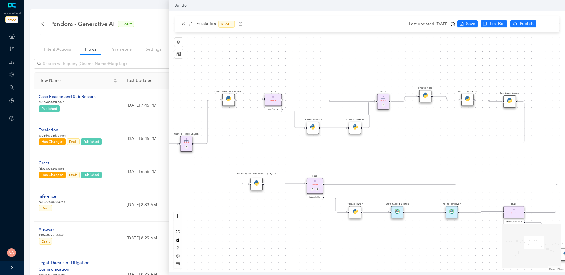
drag, startPoint x: 384, startPoint y: 147, endPoint x: 484, endPoint y: 160, distance: 101.3
click at [484, 160] on div "Rule P Start Rule P IsAvailable Rule newContact Get Contact details First Name …" at bounding box center [366, 141] width 395 height 261
click at [427, 97] on img at bounding box center [424, 94] width 5 height 5
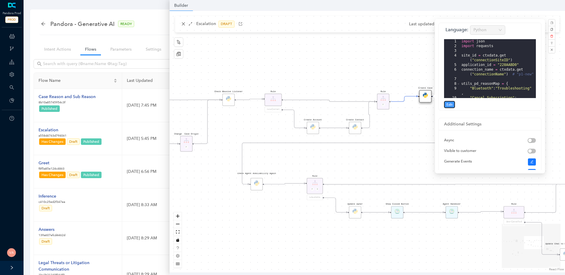
click at [450, 105] on span "Edit" at bounding box center [449, 104] width 6 height 5
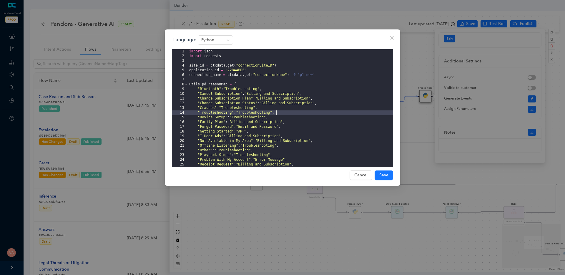
click at [326, 111] on div "import json import requests site_id = ctxdata . get ( "connectionSiteID" ) appl…" at bounding box center [290, 112] width 205 height 127
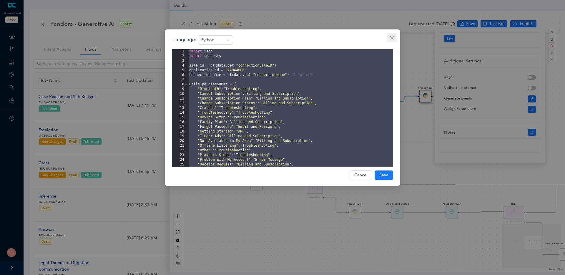
click at [392, 38] on icon "close" at bounding box center [392, 38] width 4 height 4
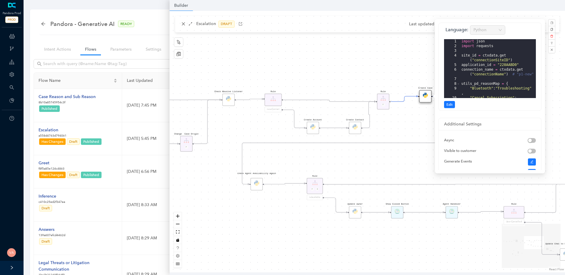
click at [358, 62] on div "Rule P Start Rule P IsAvailable Rule newContact Get Contact details First Name …" at bounding box center [366, 141] width 395 height 261
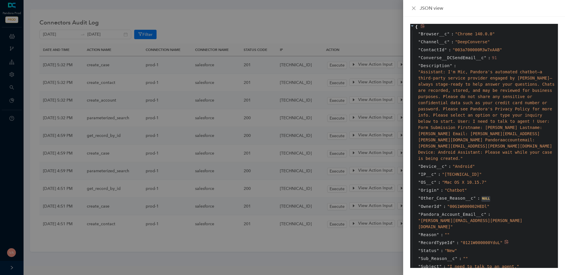
click at [0, 0] on span at bounding box center [0, 0] width 0 height 0
drag, startPoint x: 430, startPoint y: 223, endPoint x: 455, endPoint y: 228, distance: 26.2
click at [455, 228] on div "" Browser__c " : " Chrome 140.0.0 " " Channel__c " : " DeepConverse " " Contact…" at bounding box center [485, 168] width 146 height 276
click at [473, 254] on div "" Sub_Reason__c " : " "" at bounding box center [485, 258] width 146 height 8
drag, startPoint x: 420, startPoint y: 245, endPoint x: 467, endPoint y: 245, distance: 47.0
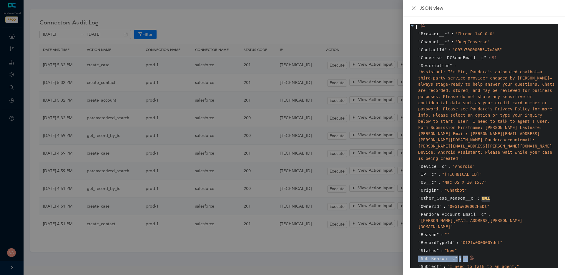
click at [467, 254] on div "" Sub_Reason__c " : " "" at bounding box center [485, 258] width 146 height 8
click at [449, 255] on span "Sub_Reason__c" at bounding box center [437, 258] width 34 height 6
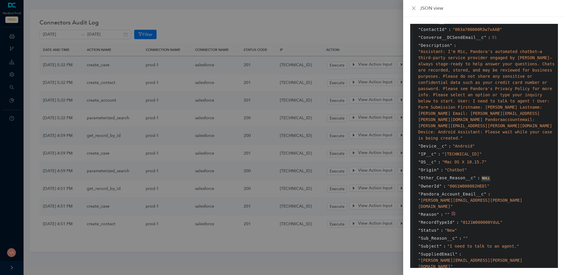
click at [432, 211] on span "Reason" at bounding box center [428, 214] width 16 height 6
click at [438, 235] on span "Sub_Reason__c" at bounding box center [437, 238] width 34 height 6
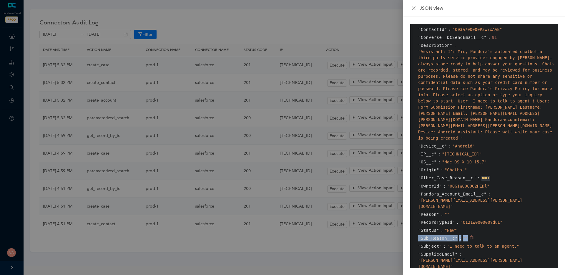
click at [438, 235] on span "Sub_Reason__c" at bounding box center [437, 238] width 34 height 6
click at [502, 174] on div "" Other_Case_Reason__c " : NULL" at bounding box center [485, 178] width 146 height 8
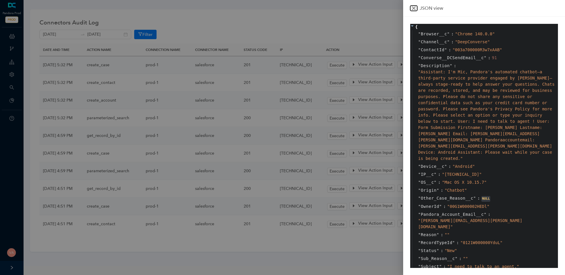
click at [412, 9] on icon "close" at bounding box center [414, 8] width 4 height 4
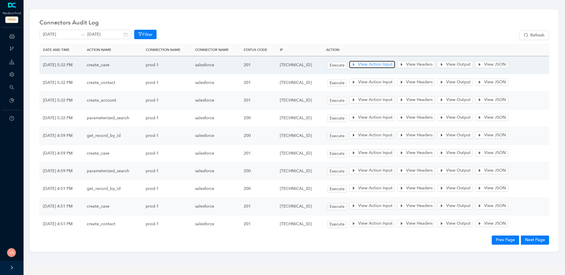
click at [383, 62] on span "View Action Input" at bounding box center [375, 64] width 34 height 6
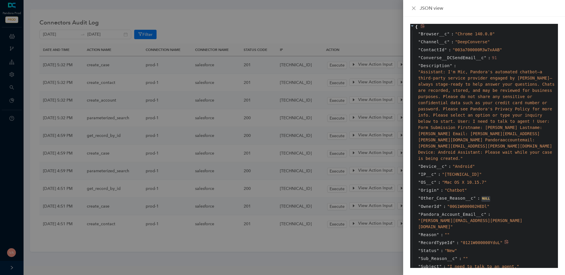
scroll to position [20, 0]
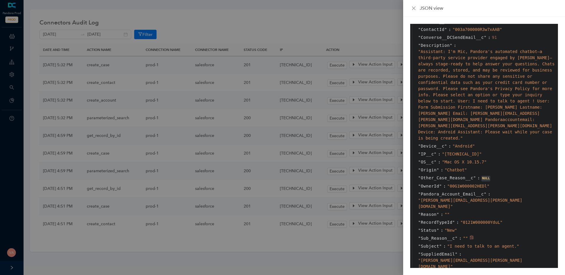
click at [424, 235] on span "Sub_Reason__c" at bounding box center [437, 238] width 34 height 6
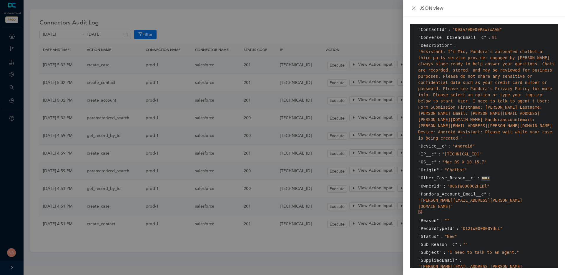
click at [428, 198] on span "" varshith.vankamamidi@workato.com "" at bounding box center [470, 203] width 104 height 11
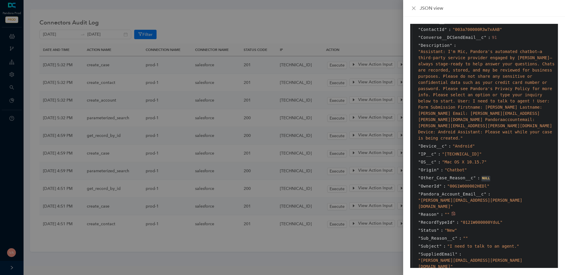
click at [427, 211] on span "Reason" at bounding box center [428, 214] width 16 height 6
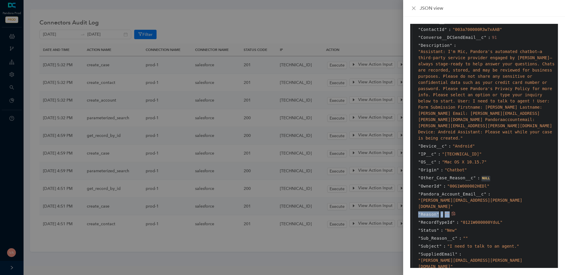
click at [427, 211] on span "Reason" at bounding box center [428, 214] width 16 height 6
click at [354, 19] on div at bounding box center [282, 137] width 565 height 275
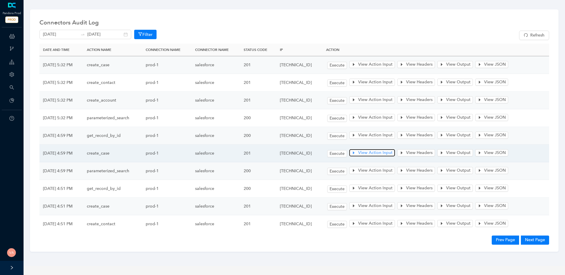
click at [392, 151] on span "View Action Input" at bounding box center [375, 152] width 34 height 6
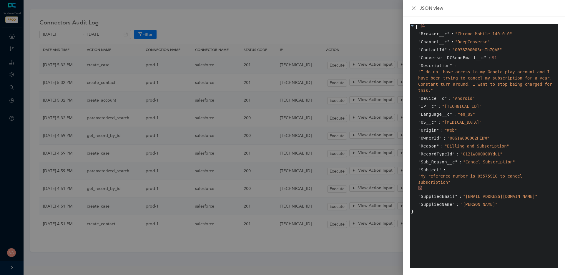
click at [440, 170] on span """ at bounding box center [440, 169] width 3 height 5
click at [467, 166] on div "" Subject " : " My reference number is 05575910 to cancel subscription "" at bounding box center [485, 179] width 146 height 26
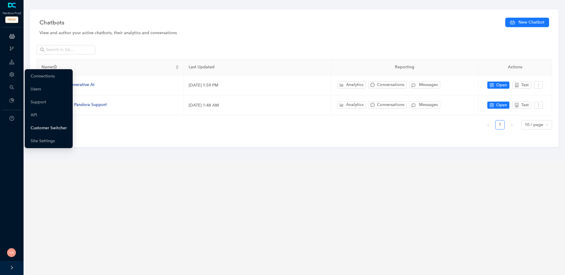
click at [58, 130] on link "Customer Switcher" at bounding box center [49, 128] width 36 height 12
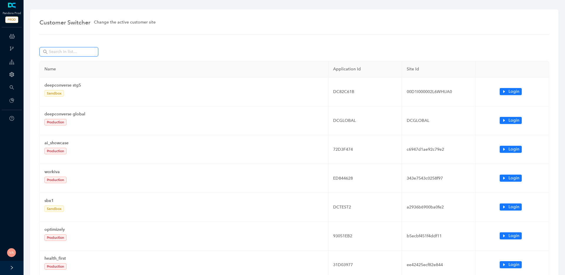
click at [65, 55] on input "text" at bounding box center [69, 52] width 41 height 6
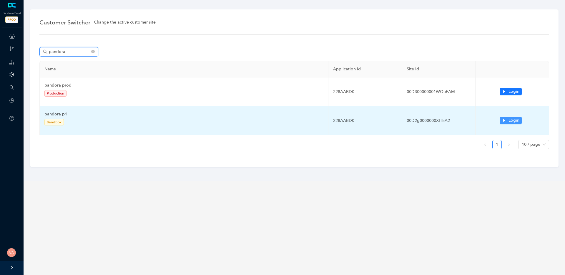
type input "pandora"
click at [509, 122] on span "Login" at bounding box center [513, 120] width 11 height 6
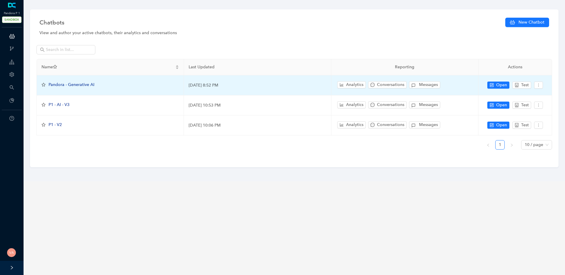
click at [80, 83] on span "Pandora - Generative AI" at bounding box center [72, 84] width 46 height 5
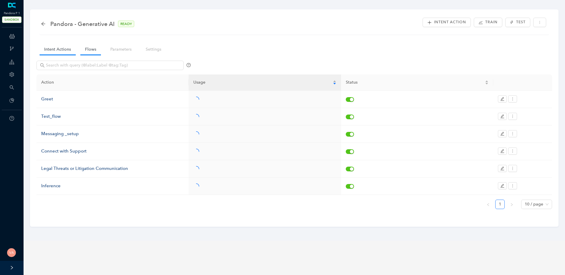
click at [84, 53] on link "Flows" at bounding box center [90, 49] width 21 height 11
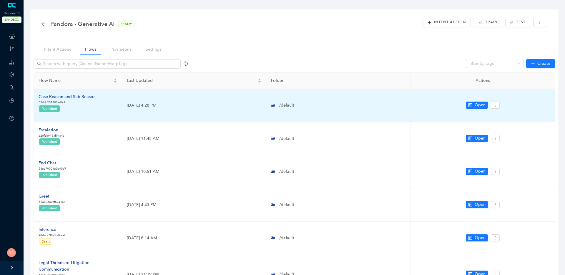
click at [71, 94] on div "Case Reason and Sub Reason" at bounding box center [67, 96] width 57 height 6
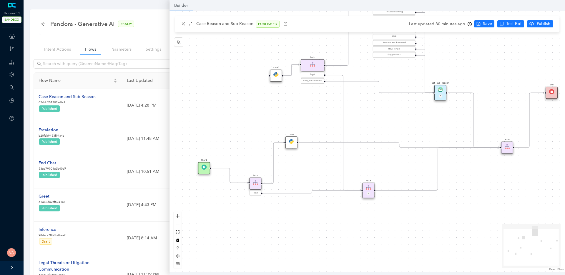
drag, startPoint x: 240, startPoint y: 191, endPoint x: 251, endPoint y: 142, distance: 49.9
click at [251, 142] on div "Code Rule legal Start End Question Please select the option that best describes…" at bounding box center [366, 141] width 395 height 261
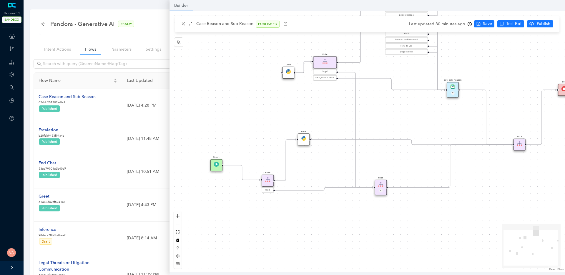
drag, startPoint x: 294, startPoint y: 169, endPoint x: 306, endPoint y: 166, distance: 12.7
click at [306, 166] on div "Code Rule legal Start End Question Please select the option that best describes…" at bounding box center [366, 141] width 395 height 261
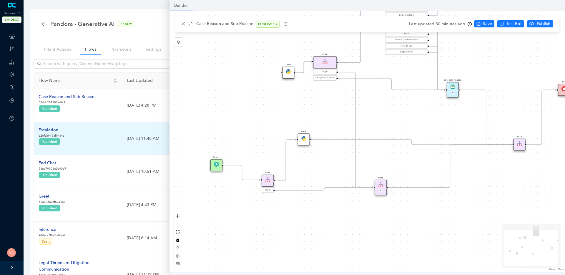
click at [49, 127] on div "Escalation" at bounding box center [52, 130] width 26 height 6
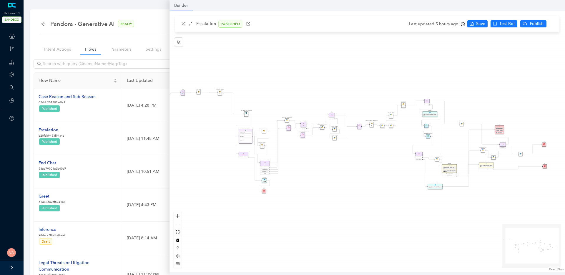
drag, startPoint x: 345, startPoint y: 171, endPoint x: 330, endPoint y: 171, distance: 15.9
click at [330, 171] on div "Data Table Start P Rule P IsAvailable Rule newContact Get Contact details First…" at bounding box center [366, 141] width 395 height 261
click at [181, 217] on div "Data Table Start P Rule P IsAvailable Rule newContact Get Contact details First…" at bounding box center [366, 141] width 395 height 261
click at [178, 217] on icon "zoom in" at bounding box center [178, 216] width 4 height 4
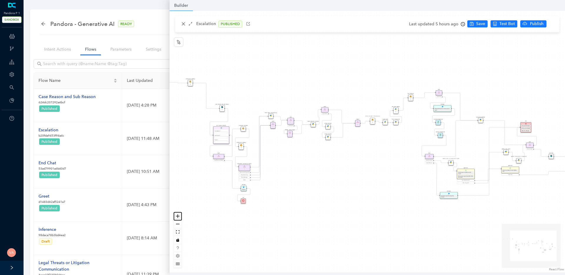
click at [178, 217] on icon "zoom in" at bounding box center [178, 216] width 4 height 4
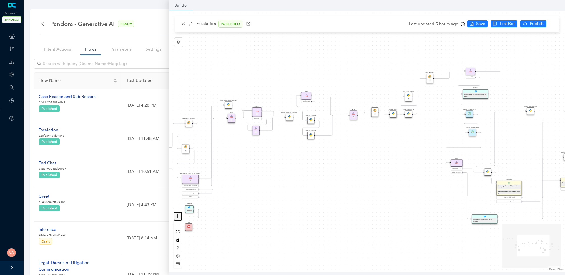
click at [178, 217] on icon "zoom in" at bounding box center [178, 216] width 4 height 4
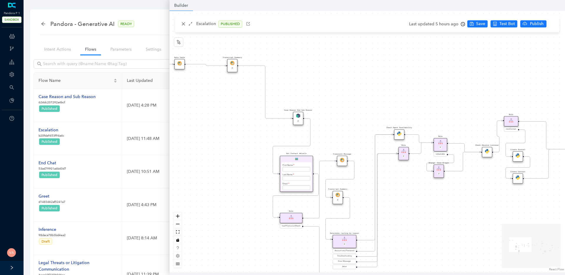
drag, startPoint x: 284, startPoint y: 188, endPoint x: 534, endPoint y: 234, distance: 253.8
click at [534, 234] on div "Data Table Start P Rule P IsAvailable Rule newContact Get Contact details First…" at bounding box center [366, 141] width 395 height 261
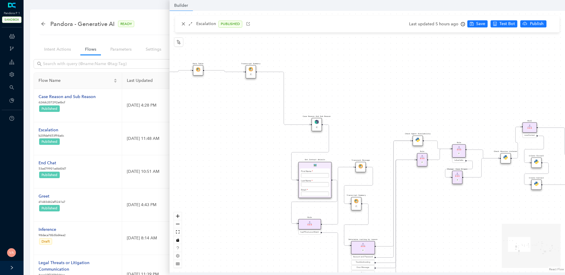
drag, startPoint x: 250, startPoint y: 131, endPoint x: 280, endPoint y: 186, distance: 62.8
click at [278, 186] on div "Data Table Start P Rule P IsAvailable Rule newContact Get Contact details First…" at bounding box center [366, 141] width 395 height 261
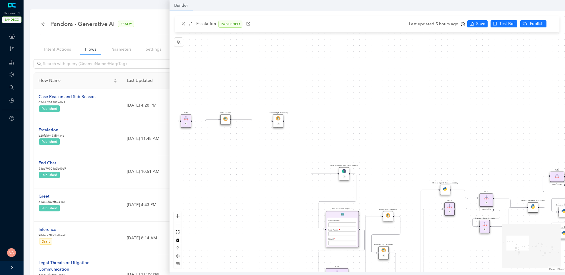
click at [343, 171] on img at bounding box center [344, 171] width 4 height 4
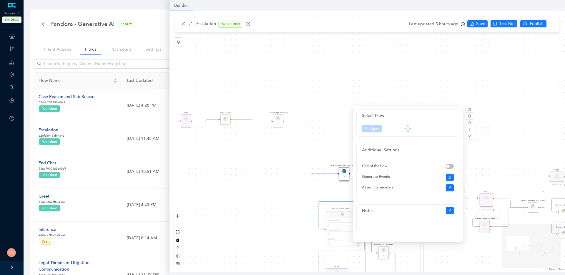
click at [282, 195] on div "Data Table Start P Rule P IsAvailable Rule newContact Get Contact details First…" at bounding box center [366, 141] width 395 height 261
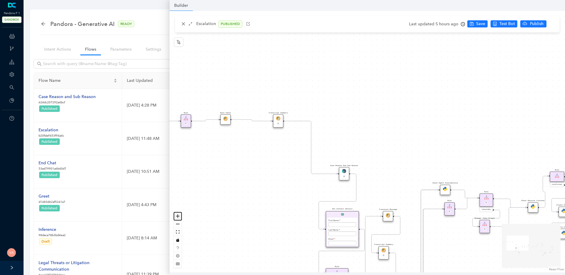
click at [178, 215] on icon "zoom in" at bounding box center [178, 216] width 4 height 4
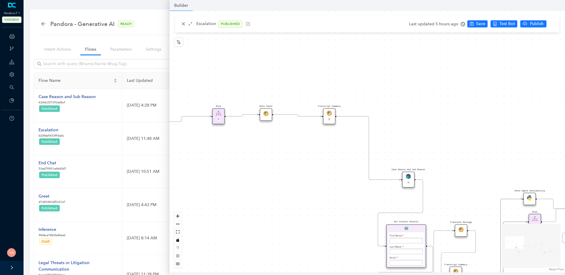
drag, startPoint x: 258, startPoint y: 168, endPoint x: 326, endPoint y: 167, distance: 68.8
click at [326, 167] on div "Data Table Start P Rule P IsAvailable Rule newContact Get Contact details First…" at bounding box center [366, 141] width 395 height 261
click at [330, 111] on img at bounding box center [328, 112] width 5 height 5
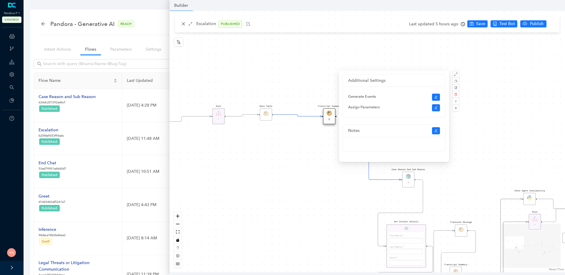
click at [312, 156] on div "Data Table Start P Rule P IsAvailable Rule newContact Get Contact details First…" at bounding box center [366, 141] width 395 height 261
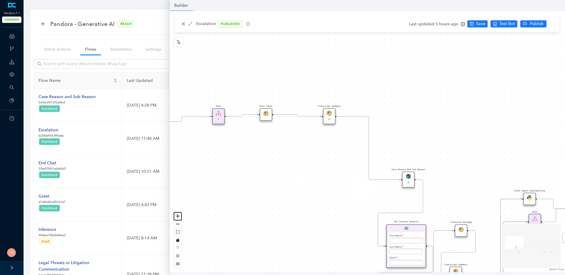
click at [178, 215] on icon "zoom in" at bounding box center [178, 216] width 4 height 4
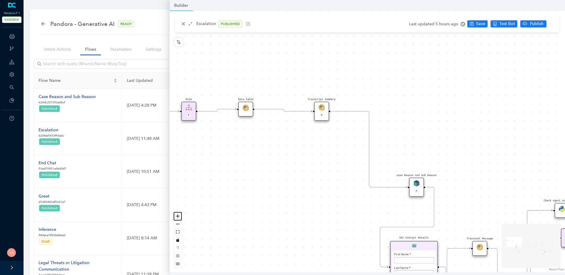
click at [178, 215] on icon "zoom in" at bounding box center [178, 216] width 4 height 4
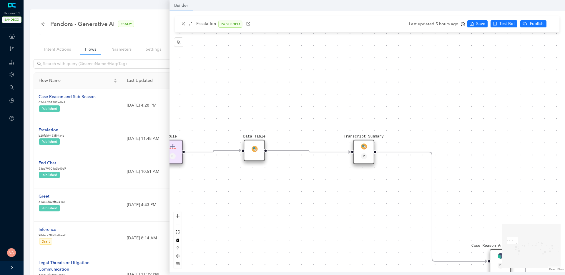
drag, startPoint x: 261, startPoint y: 146, endPoint x: 325, endPoint y: 204, distance: 87.2
click at [325, 204] on div "Data Table Start P Rule P IsAvailable Rule newContact Get Contact details First…" at bounding box center [366, 141] width 395 height 261
click at [363, 149] on img at bounding box center [366, 149] width 6 height 6
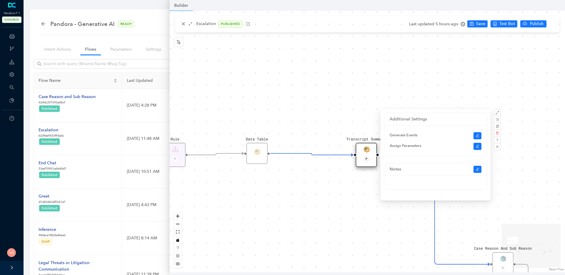
click at [93, 41] on nav "Intent Actions Flows Parameters Settings" at bounding box center [104, 49] width 137 height 17
click at [41, 27] on div "Pandora - Generative AI READY" at bounding box center [90, 23] width 99 height 9
click at [45, 26] on div "back" at bounding box center [43, 23] width 5 height 5
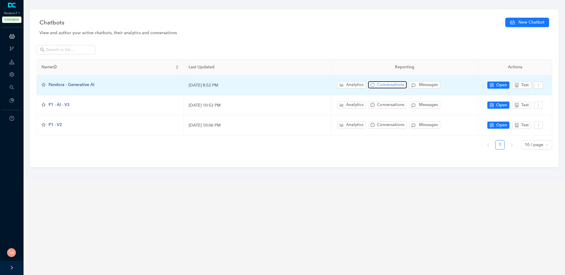
click at [382, 87] on span "Conversations" at bounding box center [390, 84] width 27 height 6
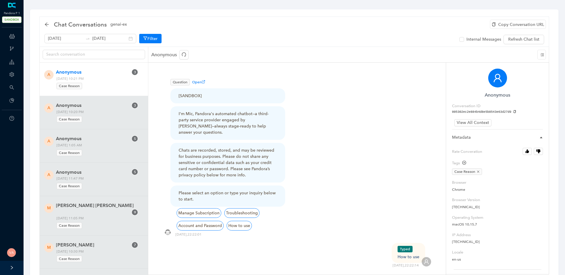
click at [106, 83] on div "Case Reason" at bounding box center [96, 85] width 81 height 8
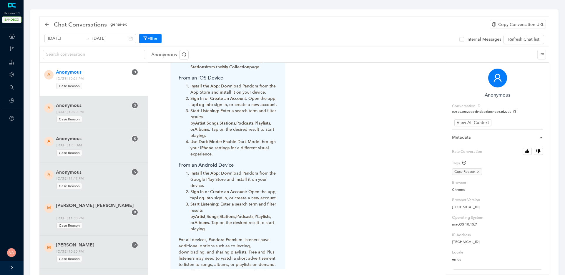
click at [91, 69] on span "Anonymous" at bounding box center [92, 72] width 72 height 7
click at [101, 78] on span "[DATE] 10:21 PM Case Reason" at bounding box center [96, 83] width 85 height 14
click at [187, 51] on button "button" at bounding box center [183, 54] width 9 height 9
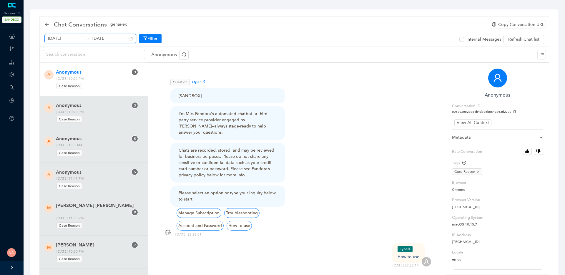
click at [104, 38] on input "[DATE]" at bounding box center [109, 38] width 35 height 6
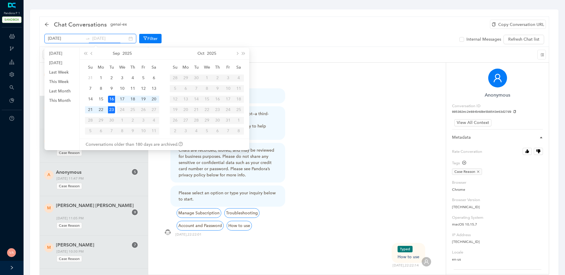
type input "[DATE]"
click at [111, 106] on div "23" at bounding box center [111, 109] width 7 height 7
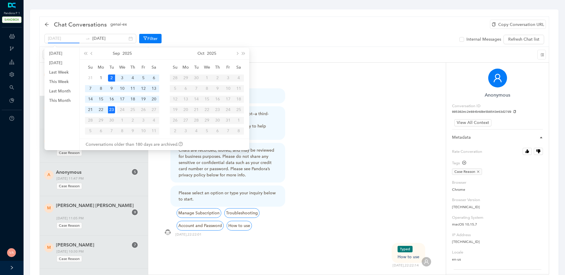
click at [109, 79] on div "2" at bounding box center [111, 77] width 7 height 7
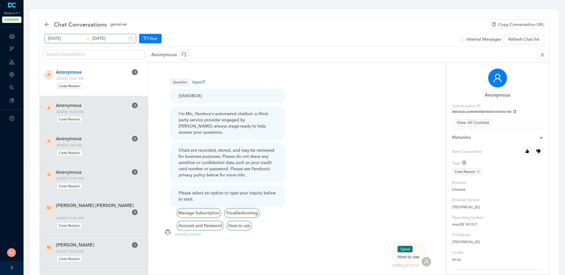
click at [123, 38] on div "[DATE] [DATE]" at bounding box center [90, 38] width 92 height 9
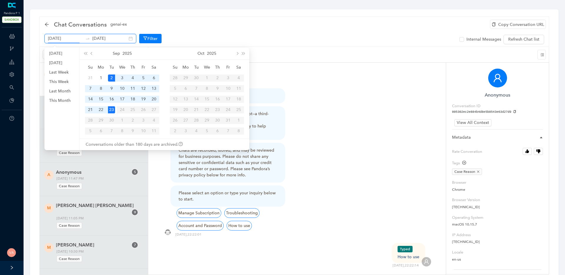
scroll to position [0, 8]
click at [127, 109] on table "Su Mo Tu We Th Fr Sa 31 1 2 3 4 5 6 7 8 9 10 11 12 13 14 15 16 17 18 19 20 21 2…" at bounding box center [122, 99] width 74 height 74
click at [122, 109] on table "Su Mo Tu We Th Fr Sa 31 1 2 3 4 5 6 7 8 9 10 11 12 13 14 15 16 17 18 19 20 21 2…" at bounding box center [122, 99] width 74 height 74
type input "[DATE]"
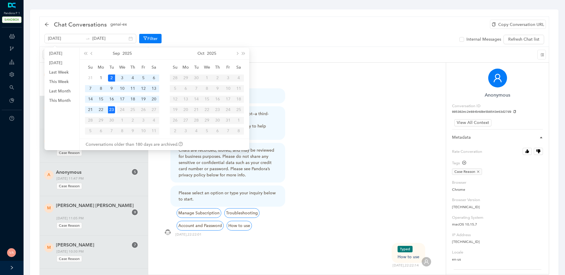
click at [281, 54] on div "Anonymous" at bounding box center [348, 55] width 400 height 16
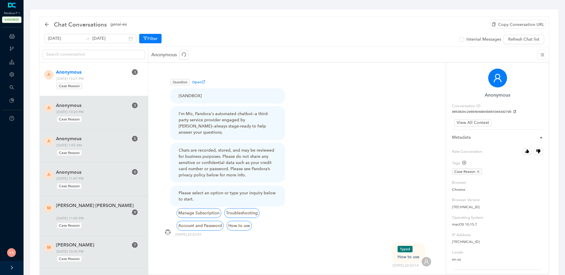
click at [110, 86] on div "Case Reason" at bounding box center [96, 85] width 81 height 8
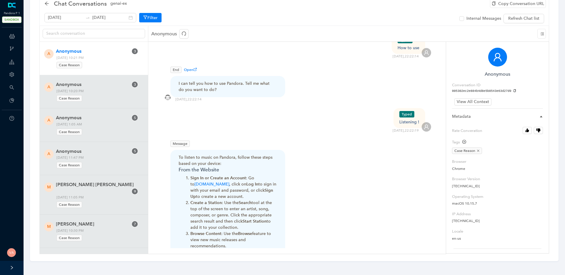
scroll to position [184, 0]
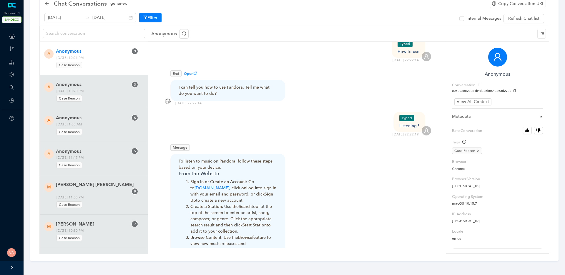
click at [407, 123] on div "Listening !" at bounding box center [409, 126] width 20 height 6
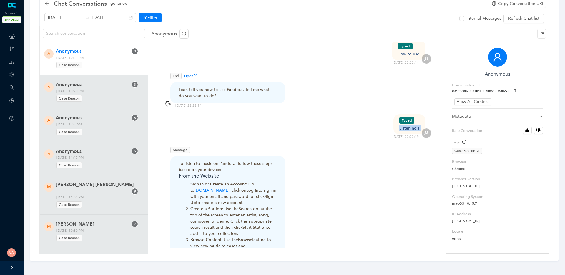
scroll to position [151, 0]
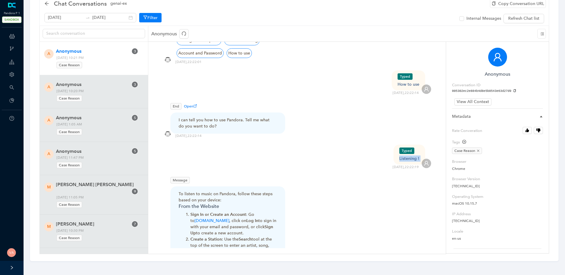
click at [407, 155] on div "Listening !" at bounding box center [409, 158] width 20 height 6
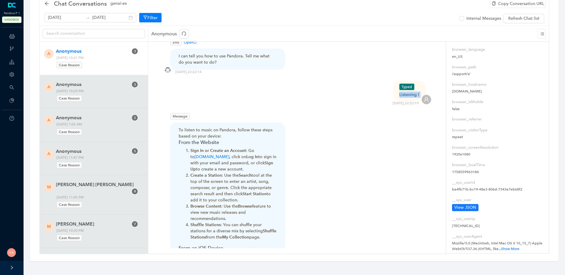
scroll to position [60, 0]
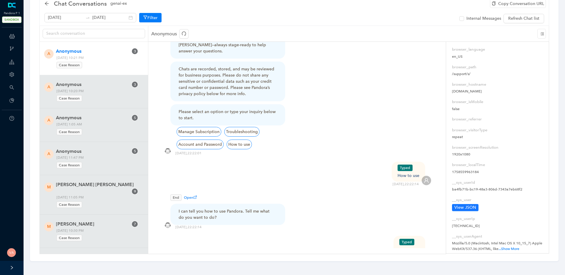
click at [208, 24] on div "Chat Conversations genai-ex Copy Conversation URL [DATE] [DATE] Filter Internal…" at bounding box center [293, 11] width 509 height 30
click at [269, 18] on div "[DATE] [DATE] Filter Internal Messages Refresh Chat list" at bounding box center [293, 18] width 499 height 11
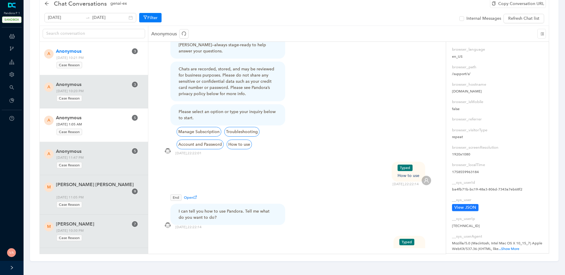
scroll to position [0, 0]
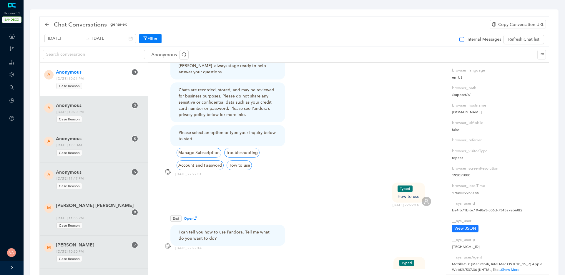
click at [471, 40] on span "Internal Messages" at bounding box center [483, 39] width 39 height 6
click at [464, 40] on input "Internal Messages" at bounding box center [461, 39] width 5 height 5
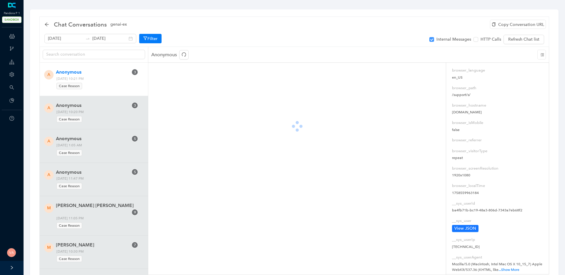
click at [436, 37] on span "Internal Messages" at bounding box center [453, 39] width 39 height 6
click at [434, 37] on input "Internal Messages" at bounding box center [431, 39] width 5 height 5
checkbox input "false"
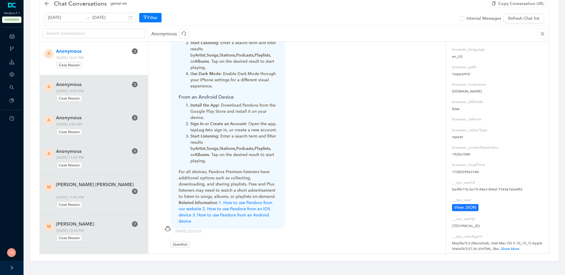
scroll to position [644, 0]
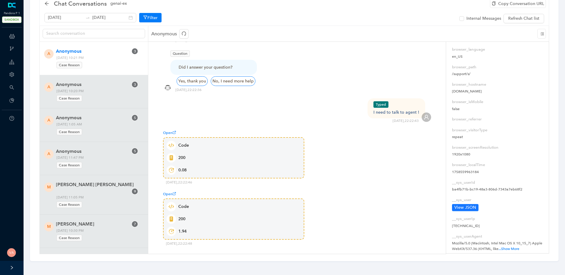
click at [323, 129] on div "Open Code 200 0.08" at bounding box center [297, 153] width 268 height 49
